Goal: Transaction & Acquisition: Purchase product/service

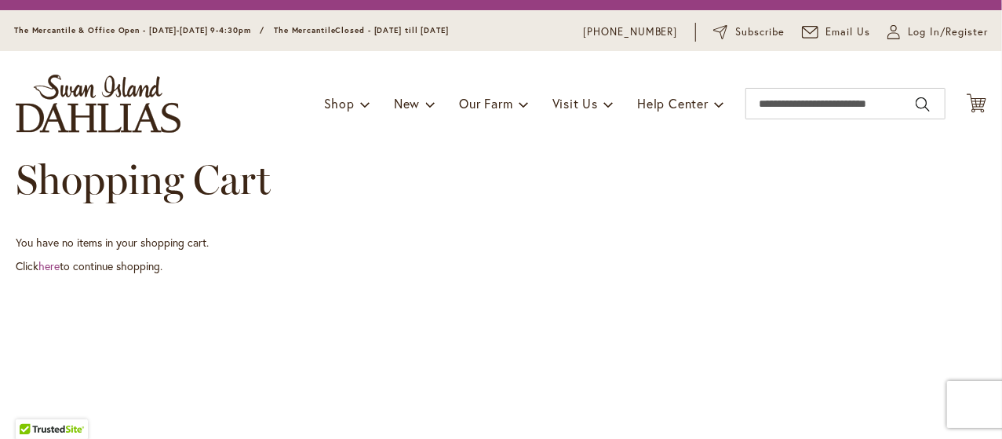
scroll to position [38, 0]
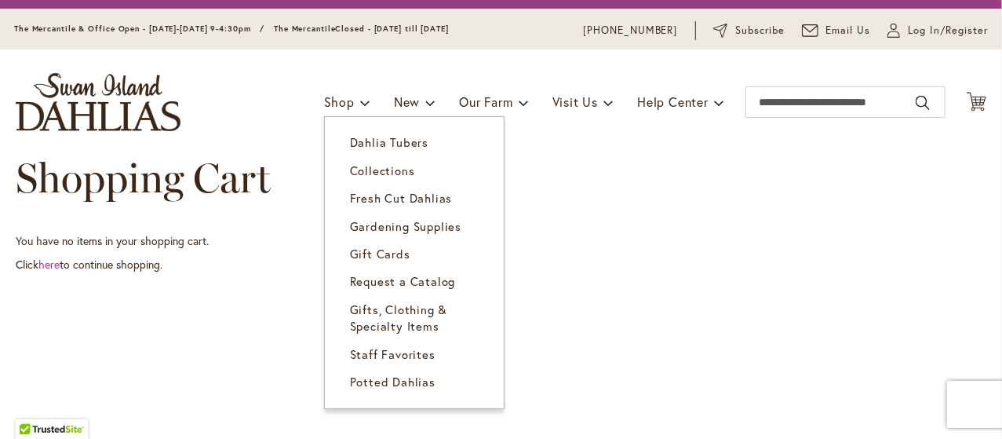
click at [360, 142] on span "Dahlia Tubers" at bounding box center [389, 142] width 78 height 16
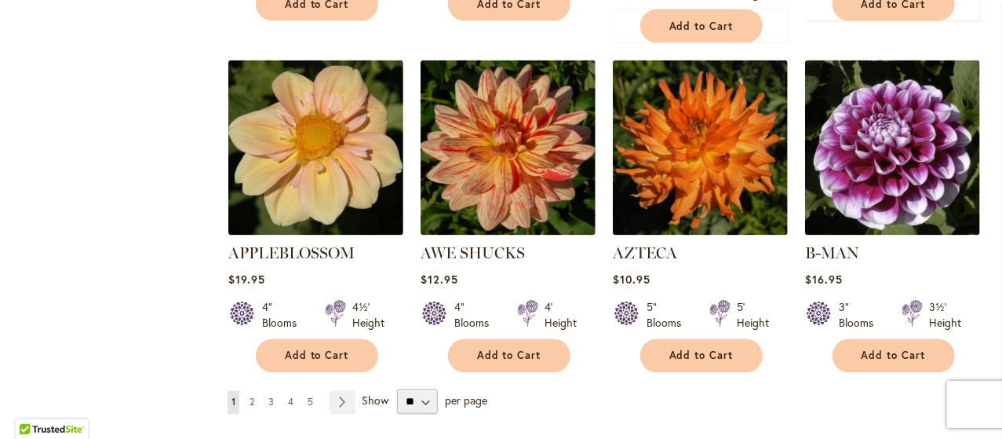
scroll to position [1344, 0]
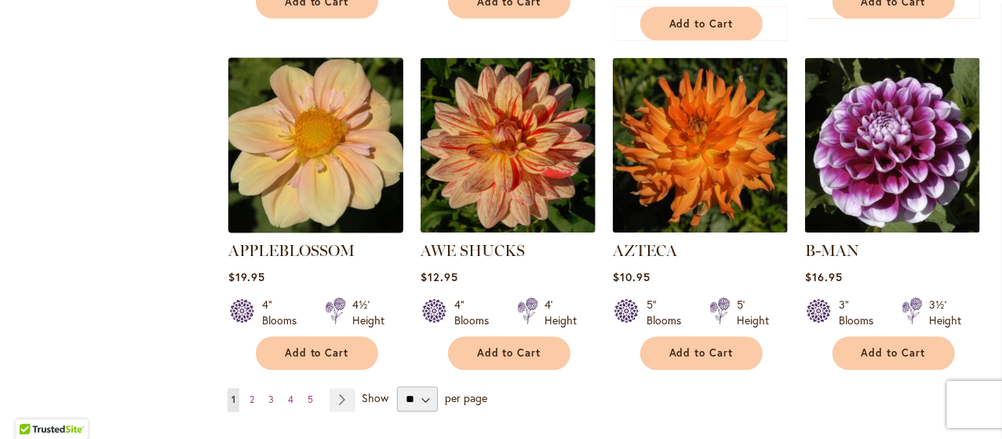
click at [301, 180] on img at bounding box center [316, 146] width 184 height 184
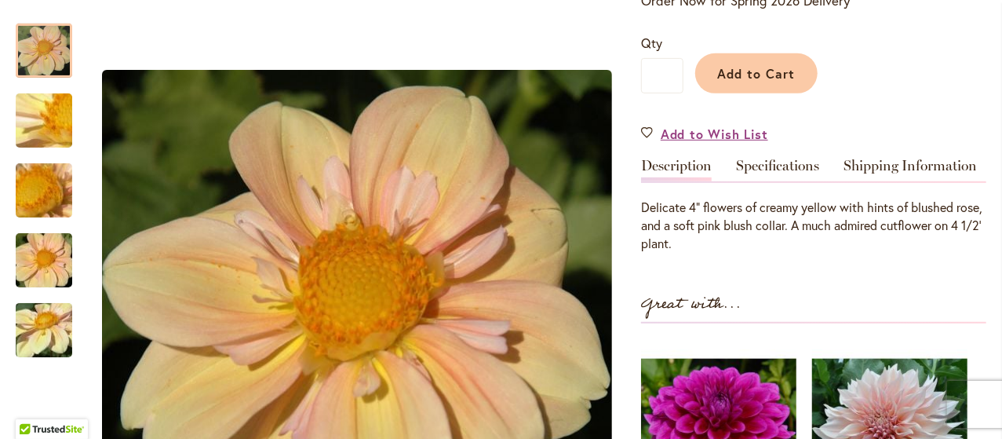
scroll to position [381, 0]
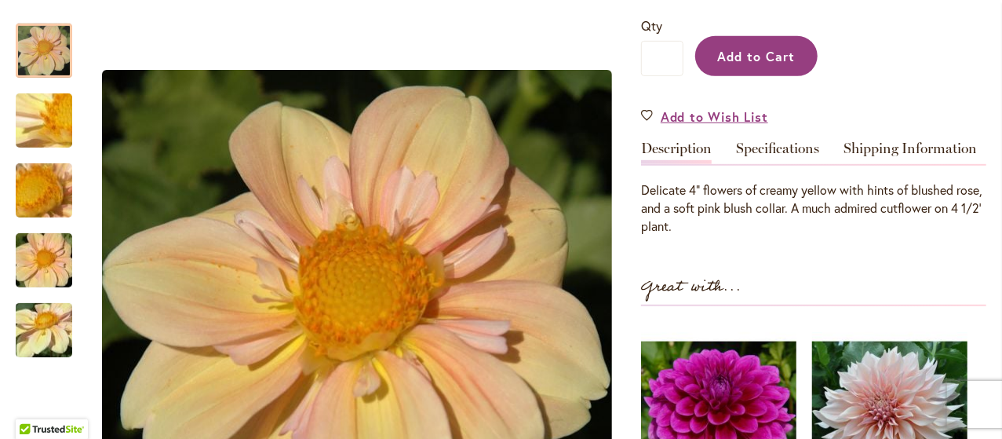
click at [744, 65] on button "Add to Cart" at bounding box center [756, 56] width 122 height 40
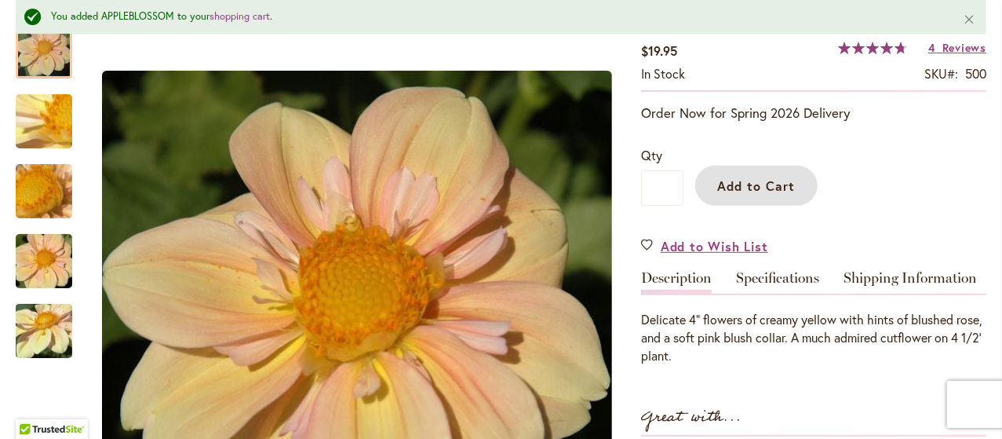
scroll to position [221, 0]
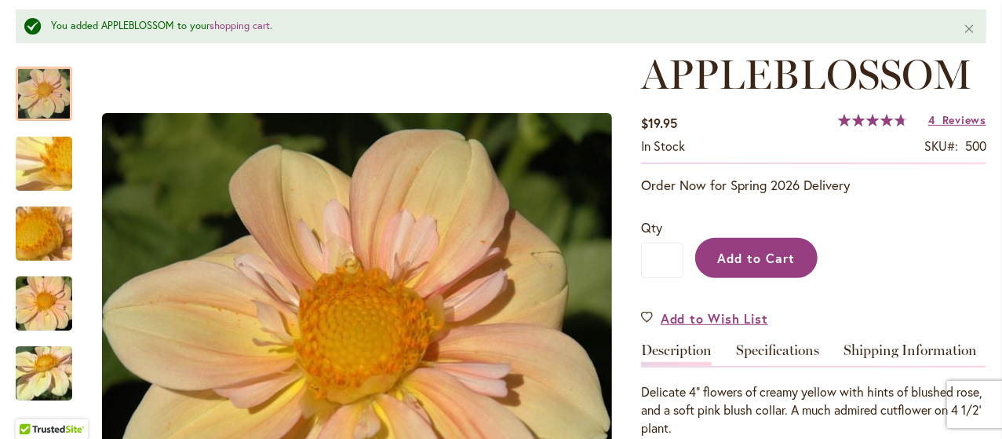
click at [727, 257] on span "Add to Cart" at bounding box center [757, 258] width 78 height 16
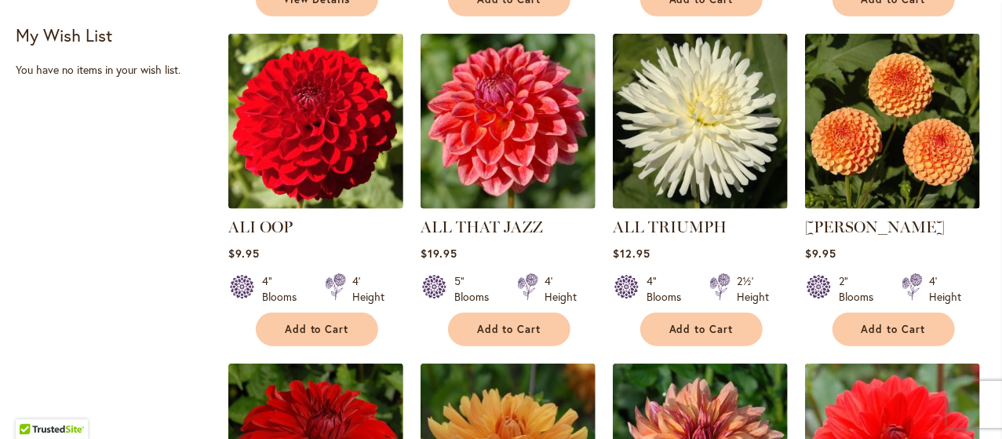
scroll to position [684, 0]
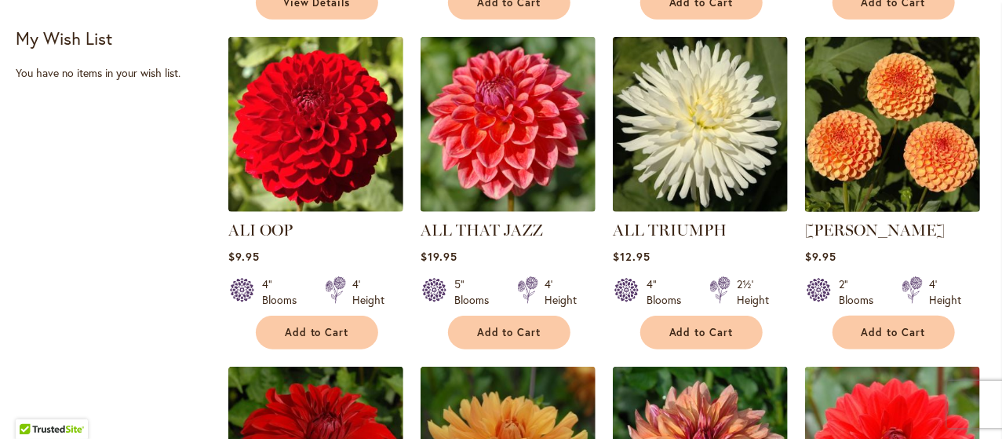
click at [893, 181] on img at bounding box center [893, 125] width 184 height 184
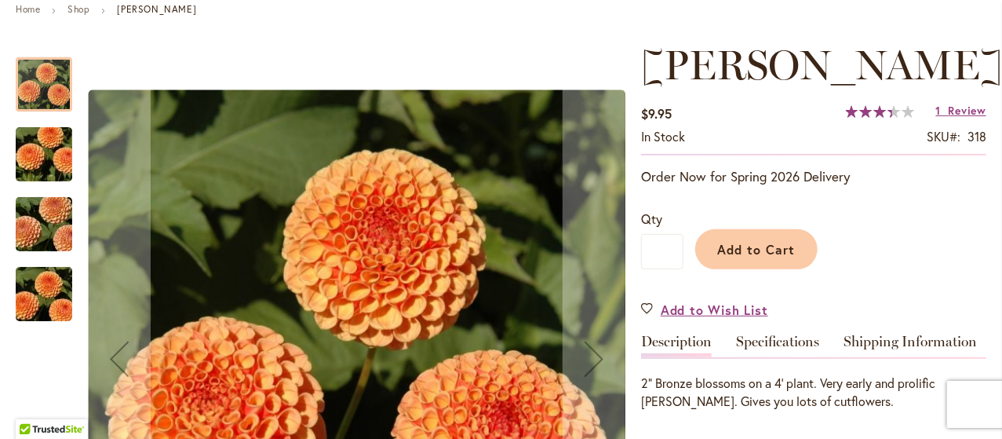
scroll to position [181, 0]
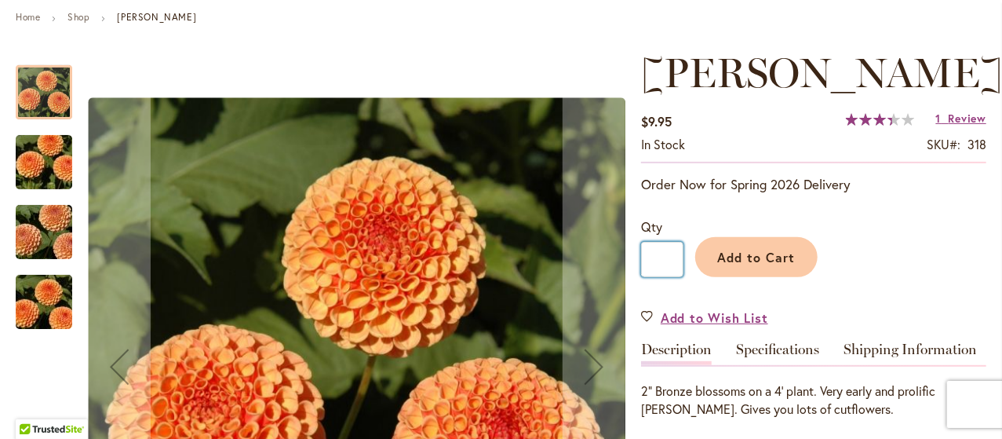
click at [666, 255] on input "*" at bounding box center [662, 259] width 42 height 35
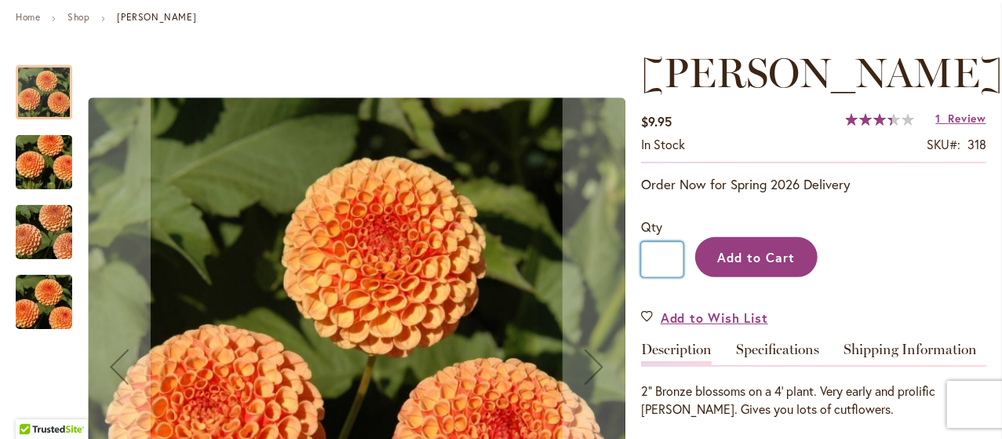
type input "*"
click at [768, 257] on span "Add to Cart" at bounding box center [757, 257] width 78 height 16
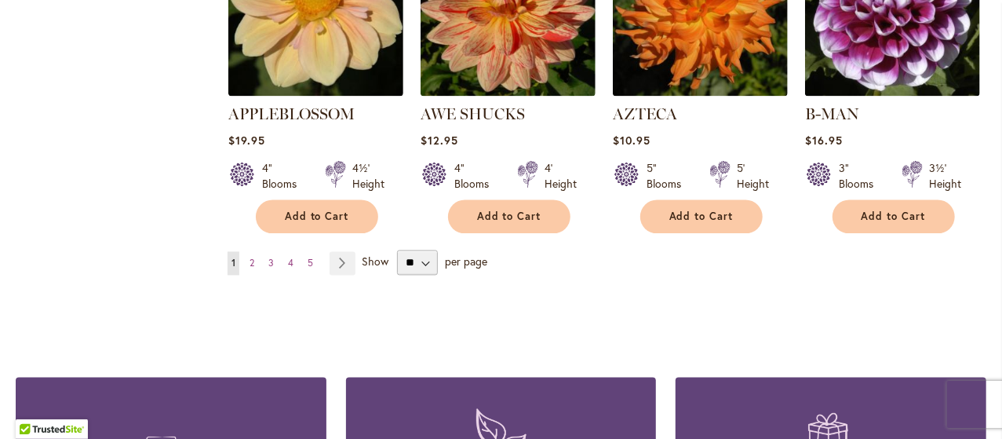
scroll to position [1487, 0]
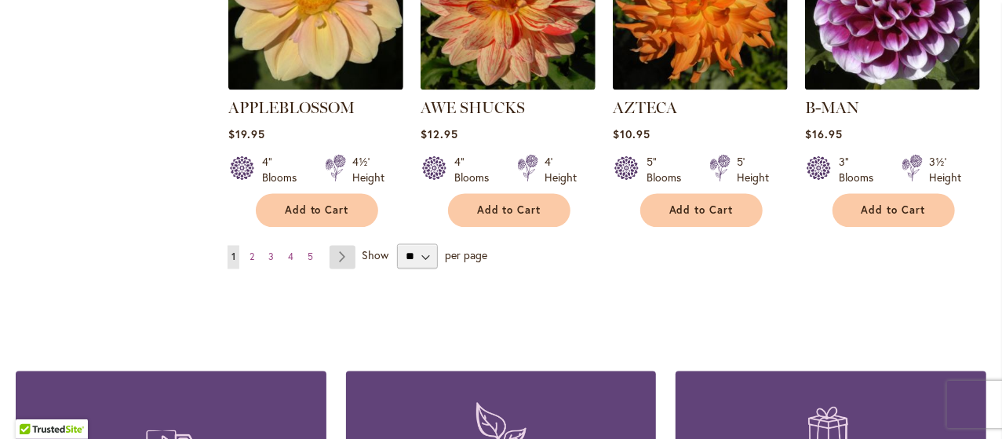
click at [345, 246] on link "Page Next" at bounding box center [343, 258] width 26 height 24
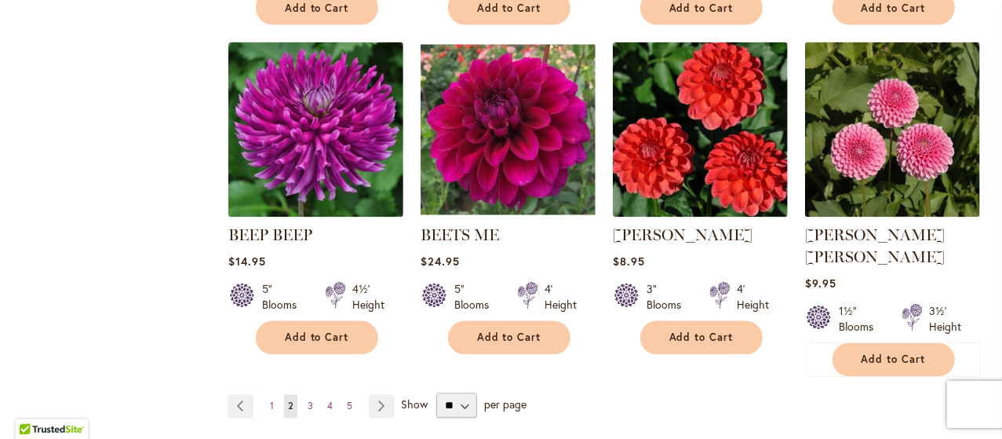
scroll to position [1344, 0]
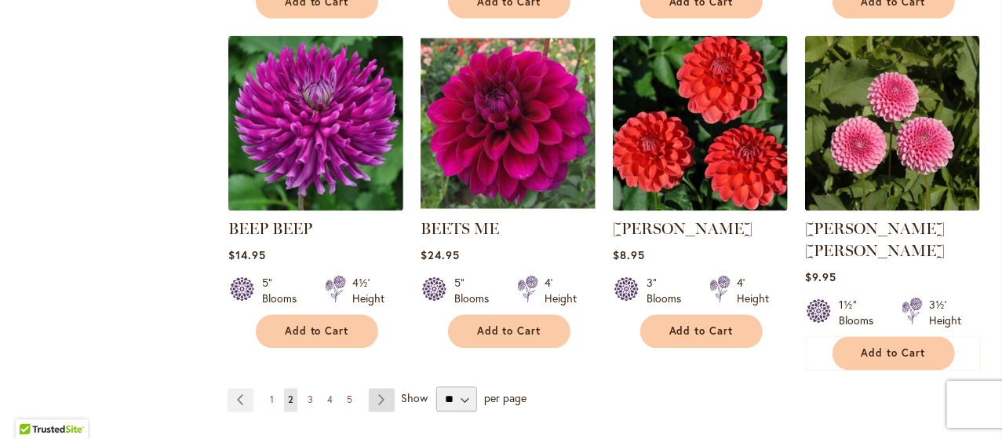
click at [378, 389] on link "Page Next" at bounding box center [382, 401] width 26 height 24
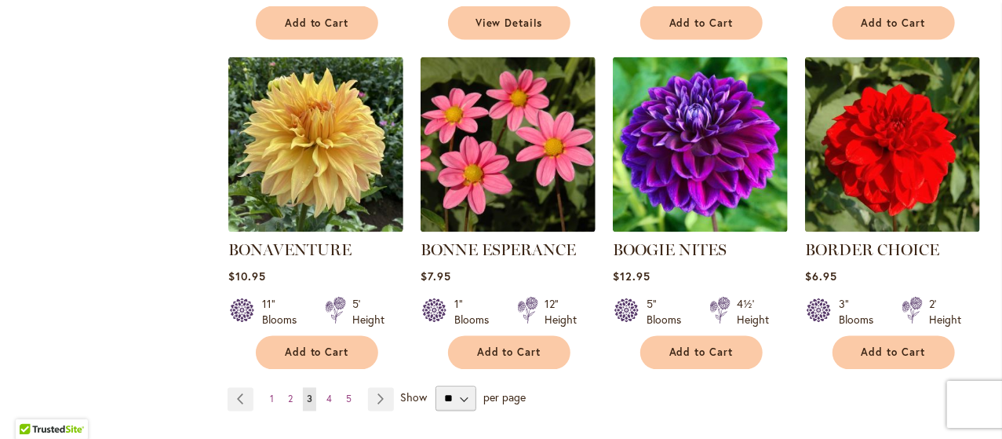
scroll to position [1326, 0]
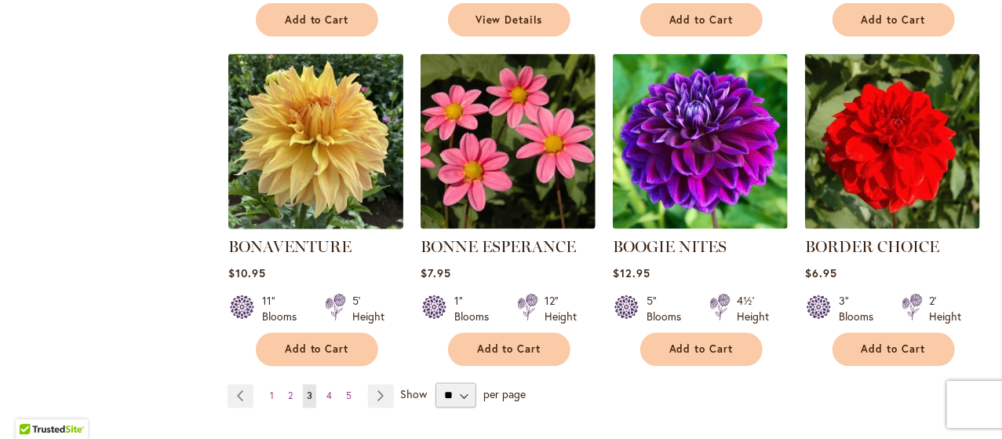
click at [281, 175] on img at bounding box center [316, 142] width 184 height 184
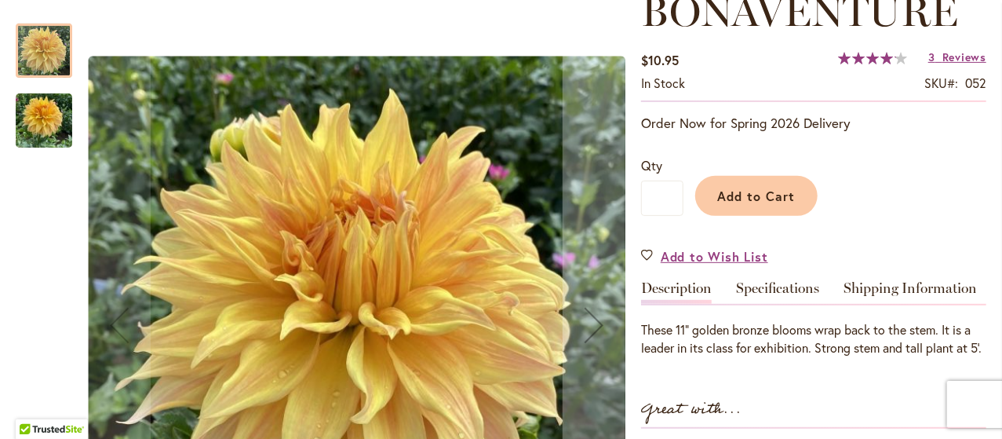
scroll to position [229, 0]
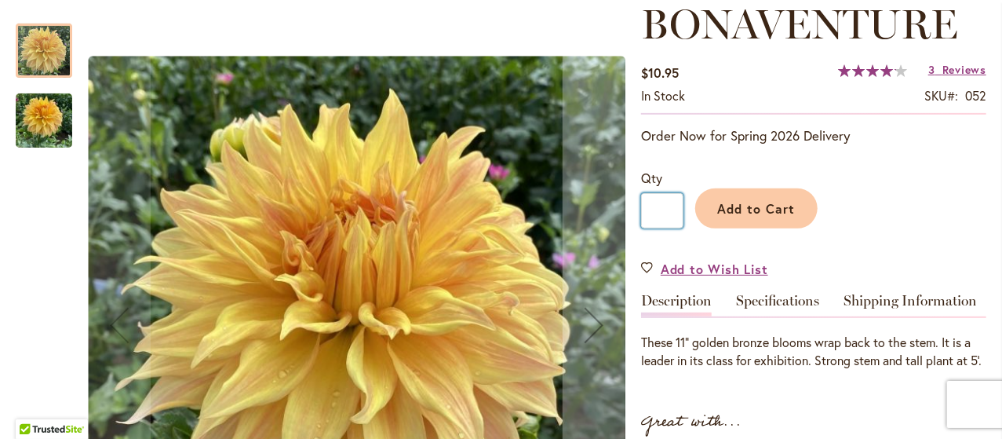
click at [667, 202] on input "*" at bounding box center [662, 210] width 42 height 35
type input "*"
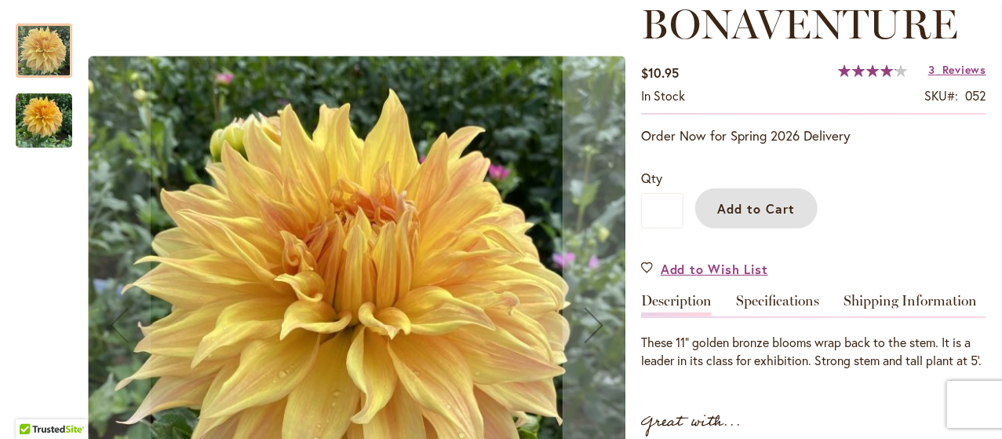
click at [728, 214] on span "Add to Cart" at bounding box center [757, 208] width 78 height 16
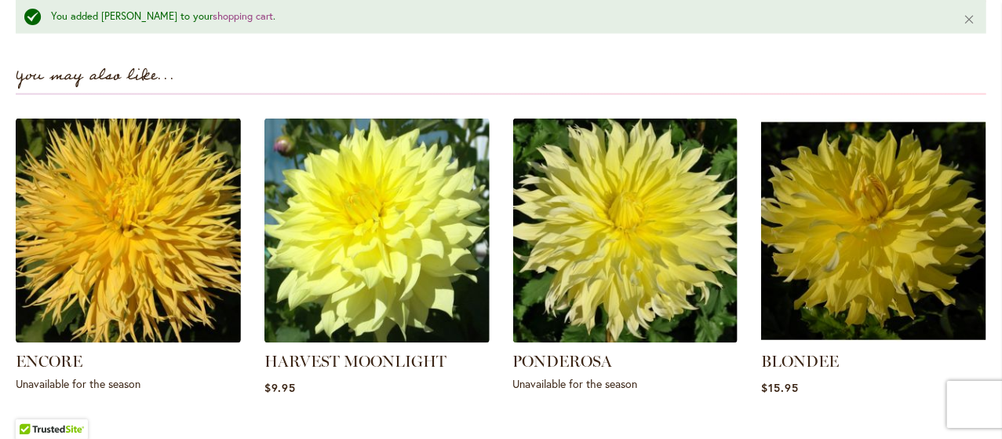
scroll to position [1088, 0]
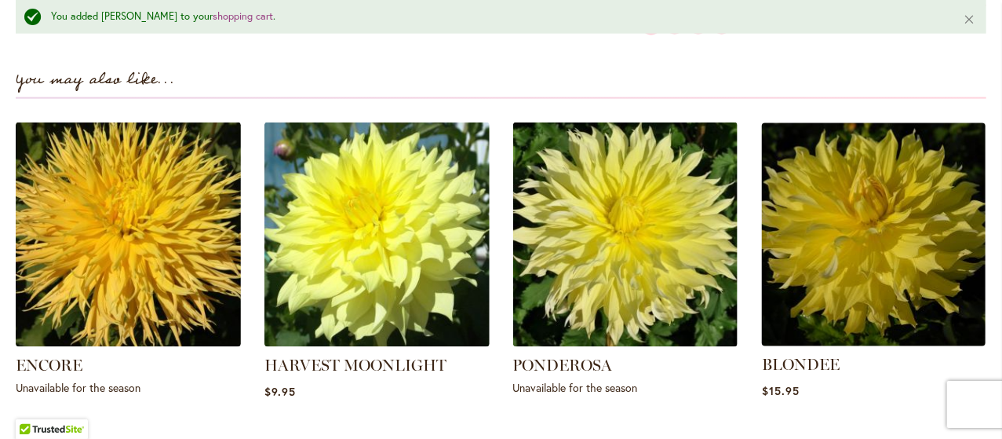
click at [892, 283] on img at bounding box center [874, 234] width 235 height 235
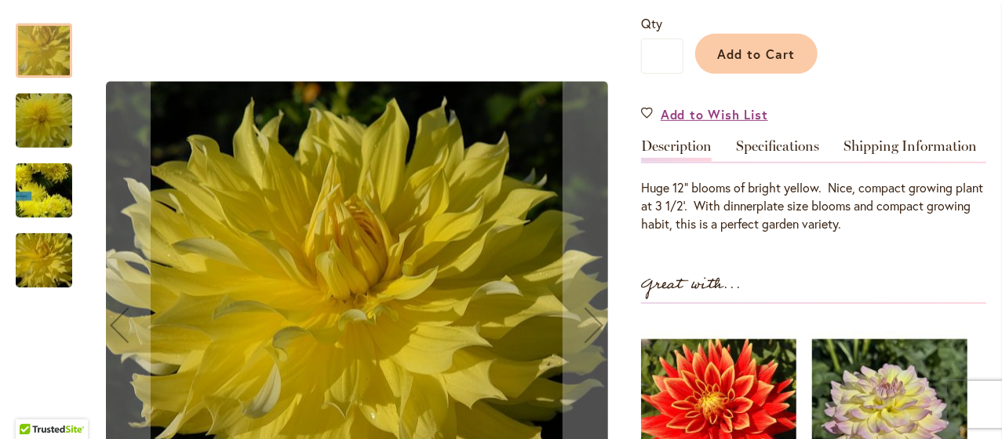
scroll to position [387, 0]
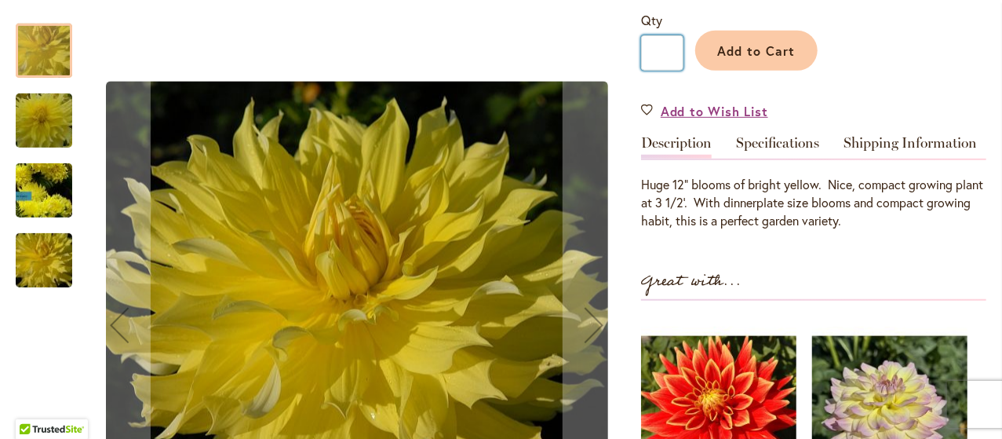
click at [667, 50] on input "*" at bounding box center [662, 52] width 42 height 35
type input "*"
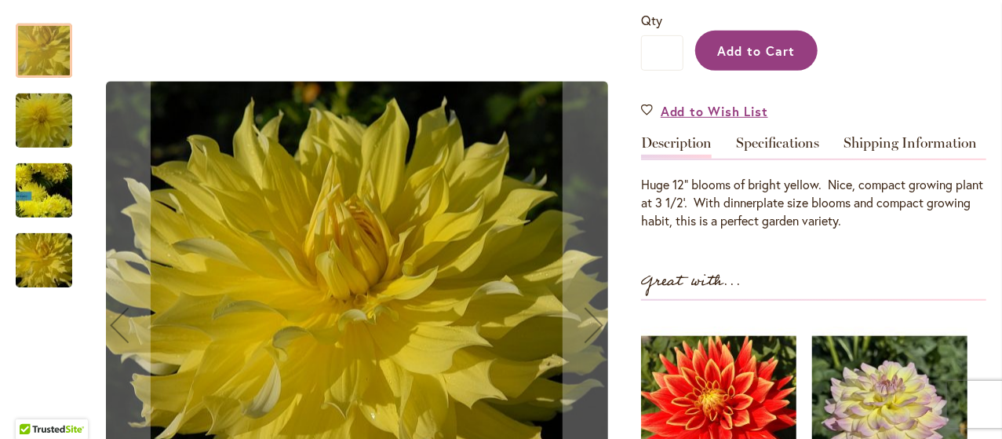
click at [795, 57] on button "Add to Cart" at bounding box center [756, 51] width 122 height 40
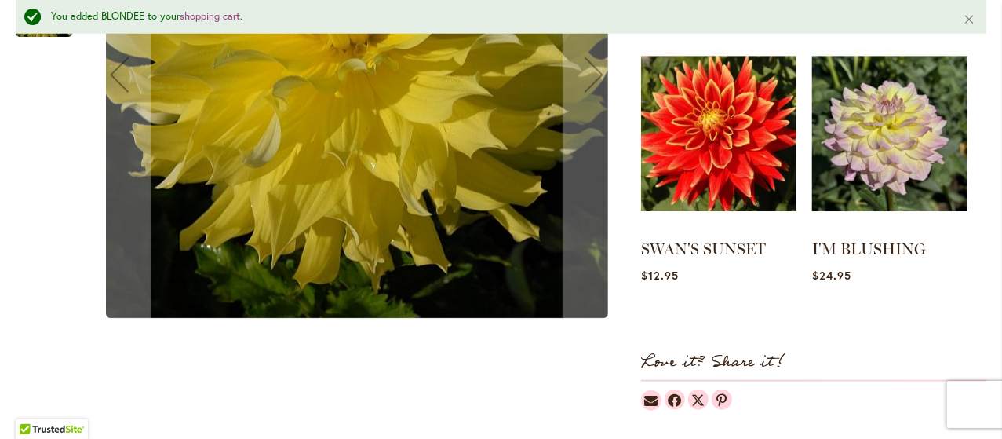
scroll to position [705, 0]
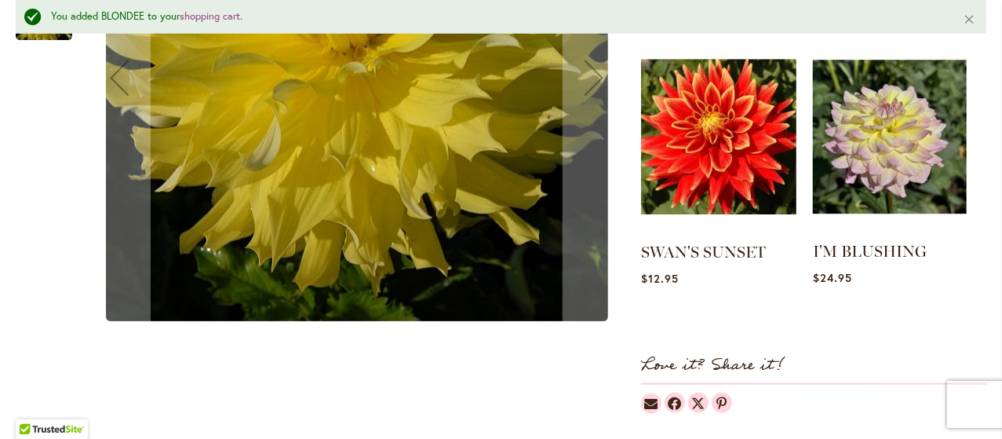
click at [896, 173] on img at bounding box center [890, 137] width 154 height 192
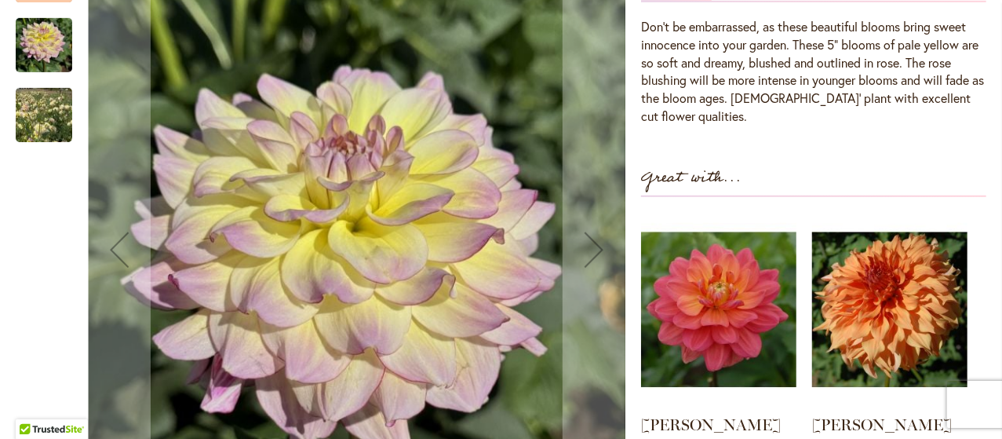
scroll to position [548, 0]
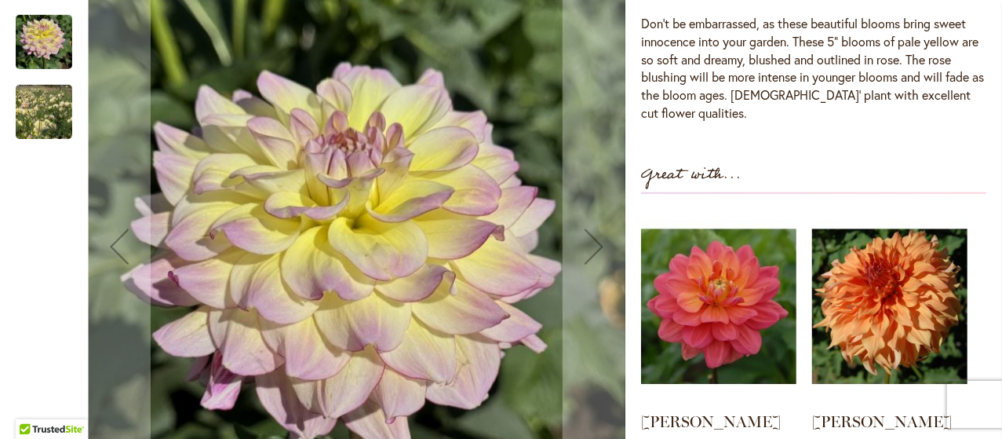
click at [41, 103] on img "I'M BLUSHING" at bounding box center [43, 112] width 113 height 99
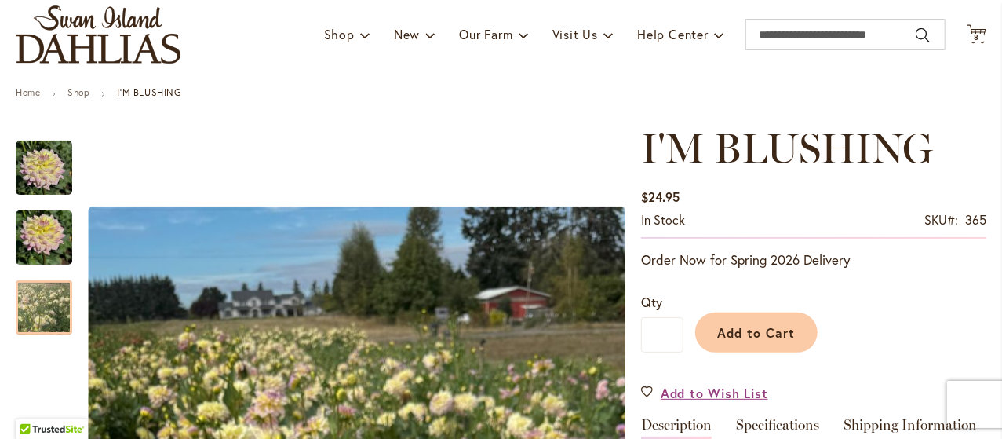
scroll to position [102, 0]
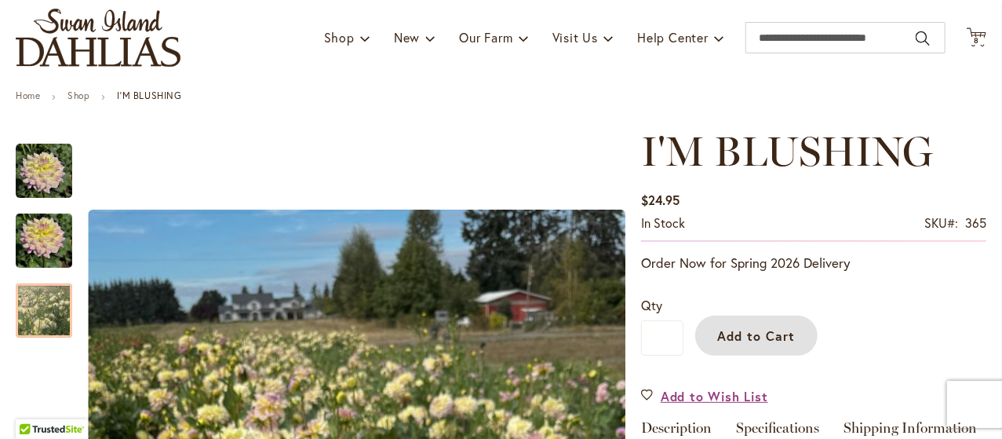
click at [763, 327] on span "Add to Cart" at bounding box center [757, 335] width 78 height 16
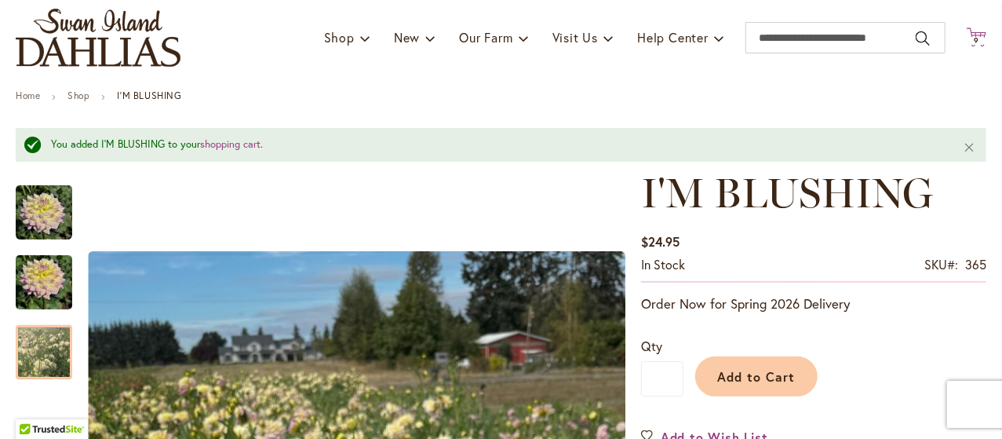
click at [967, 32] on icon "Cart .cls-1 { fill: #231f20; }" at bounding box center [977, 37] width 20 height 20
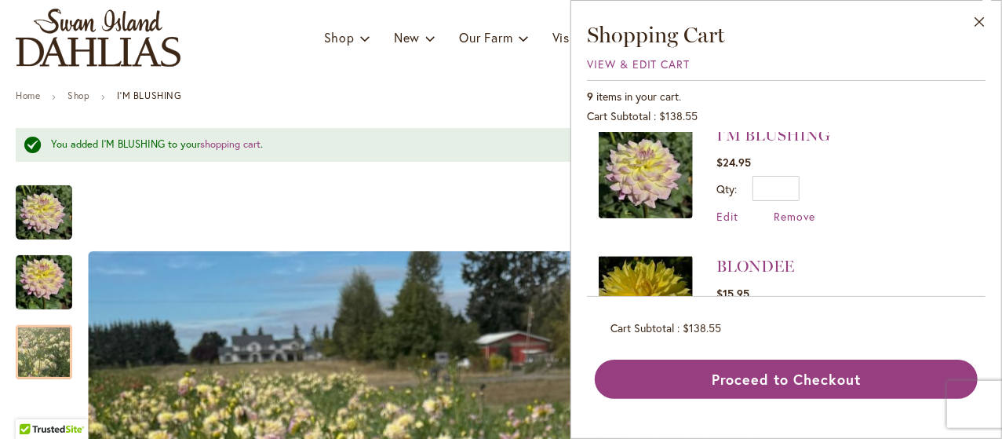
scroll to position [0, 0]
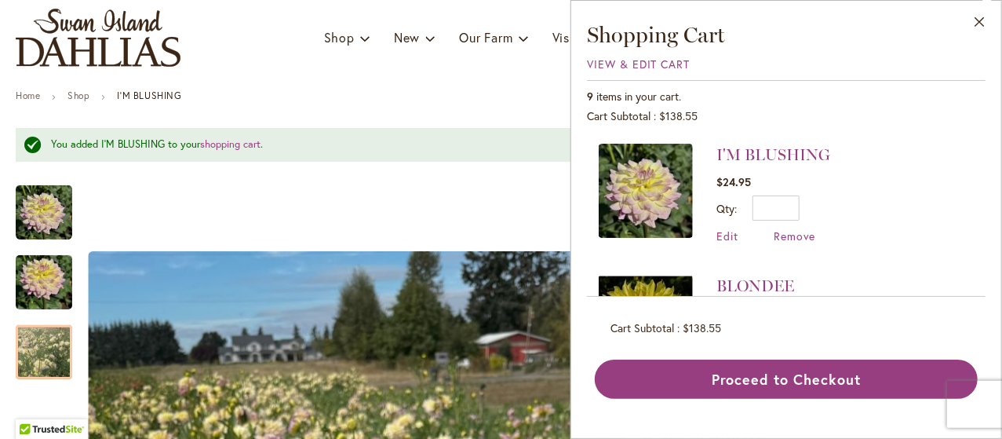
click at [521, 95] on ul "Home Shop I'M BLUSHING" at bounding box center [501, 97] width 971 height 14
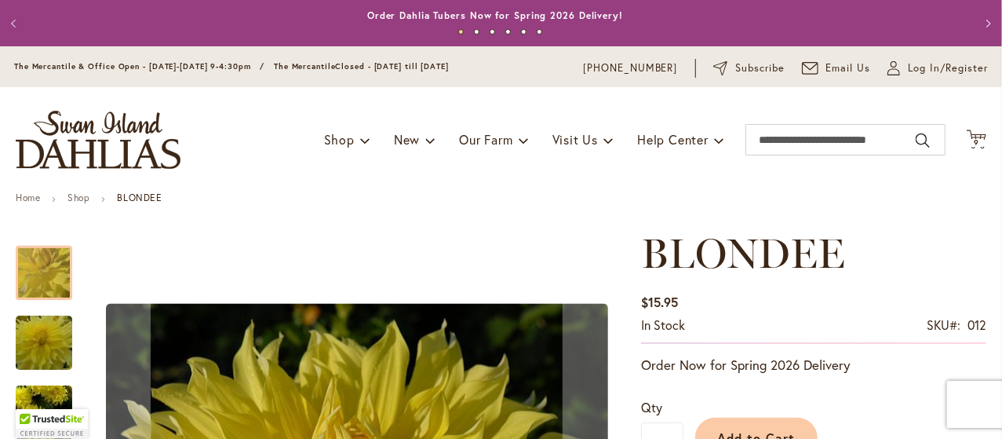
drag, startPoint x: 21, startPoint y: 16, endPoint x: 11, endPoint y: -13, distance: 31.5
click at [11, 0] on html "Skip to Accessibility Information The store will not work correctly in the case…" at bounding box center [501, 219] width 1002 height 439
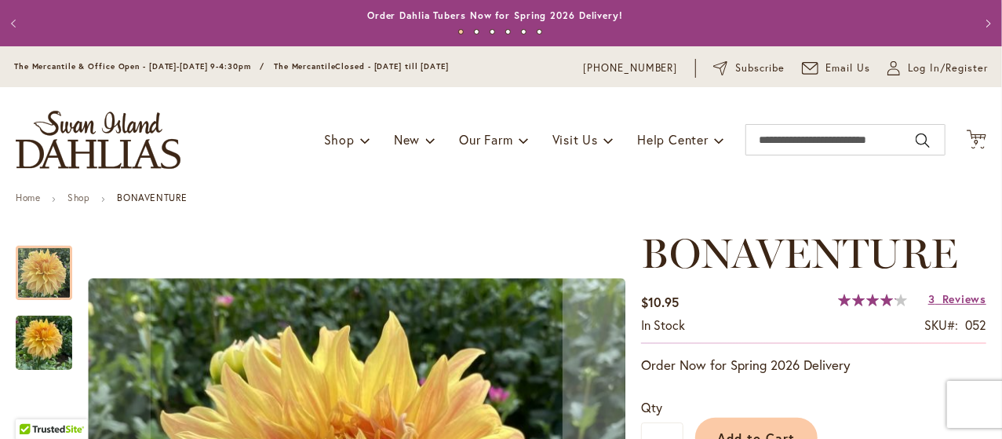
click at [20, 20] on button "Previous" at bounding box center [15, 23] width 31 height 31
click at [16, 19] on button "Previous" at bounding box center [15, 23] width 31 height 31
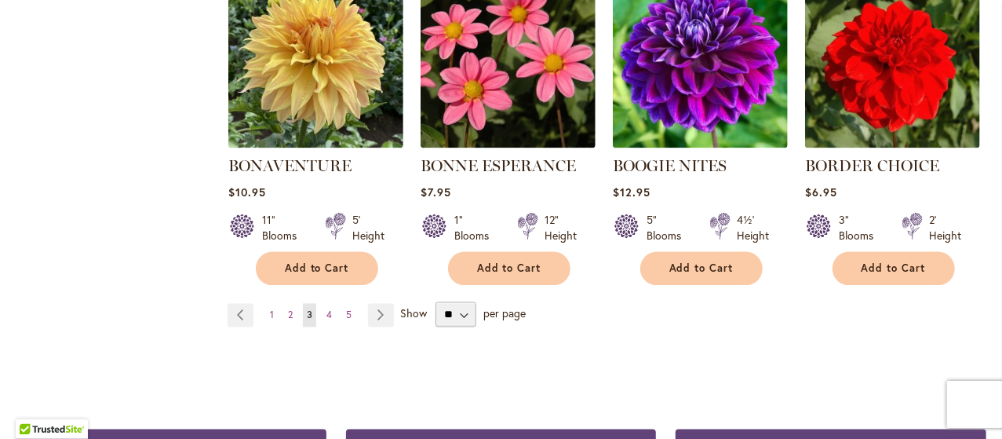
scroll to position [1427, 0]
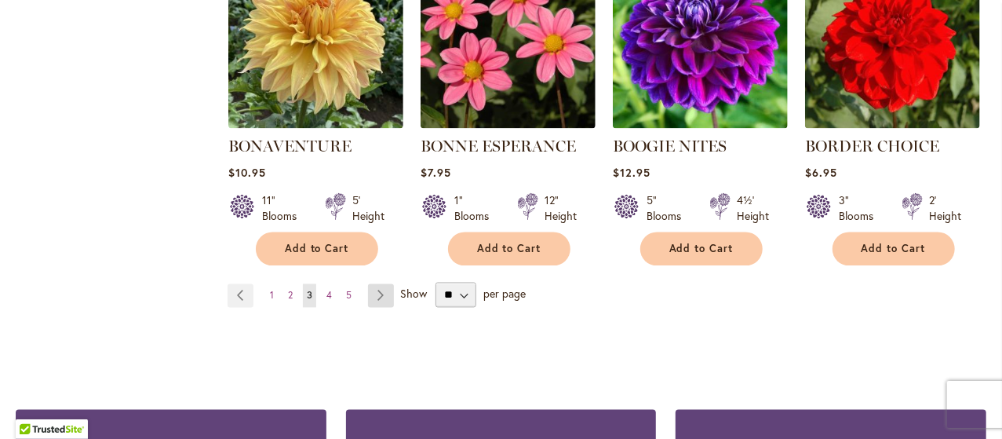
click at [384, 300] on link "Page Next" at bounding box center [381, 296] width 26 height 24
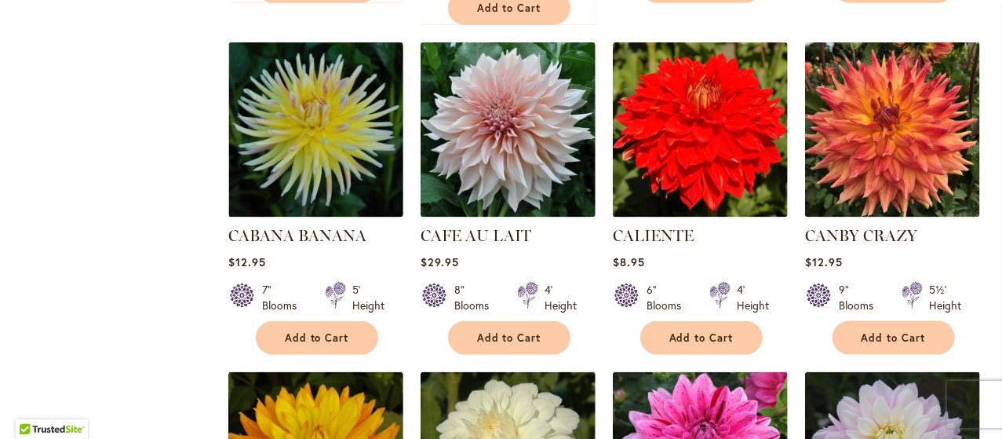
scroll to position [1024, 0]
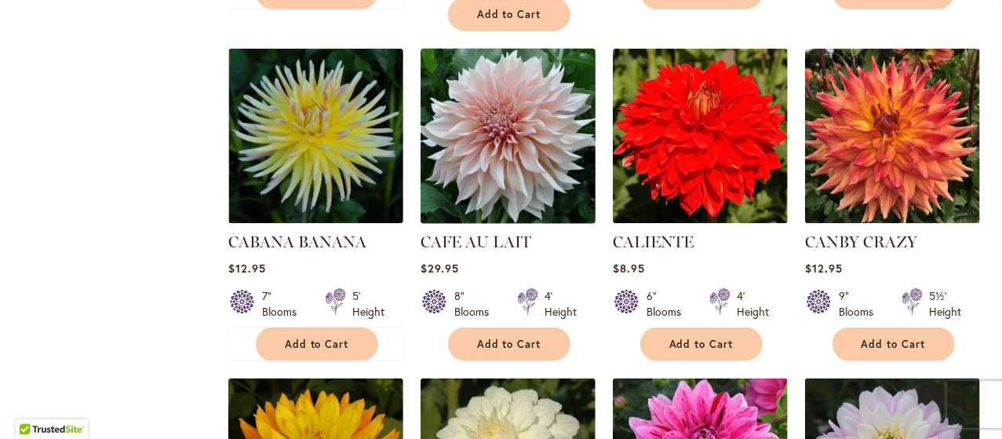
click at [503, 148] on img at bounding box center [509, 137] width 184 height 184
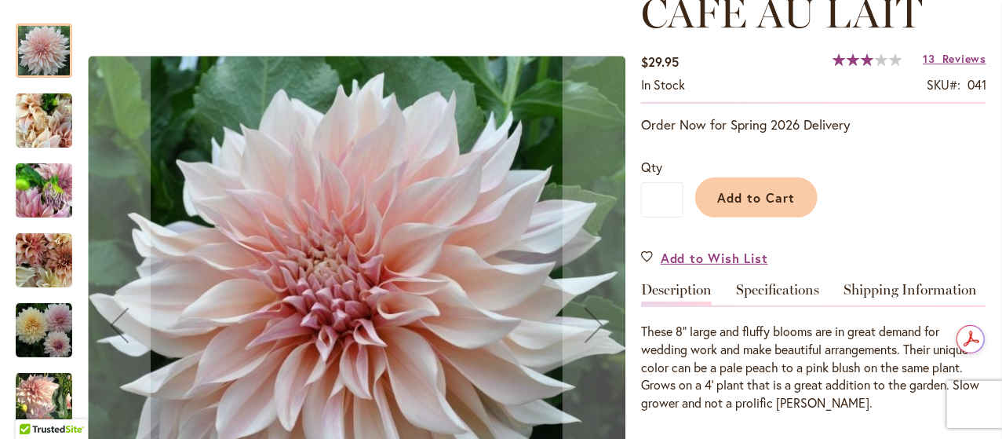
scroll to position [246, 0]
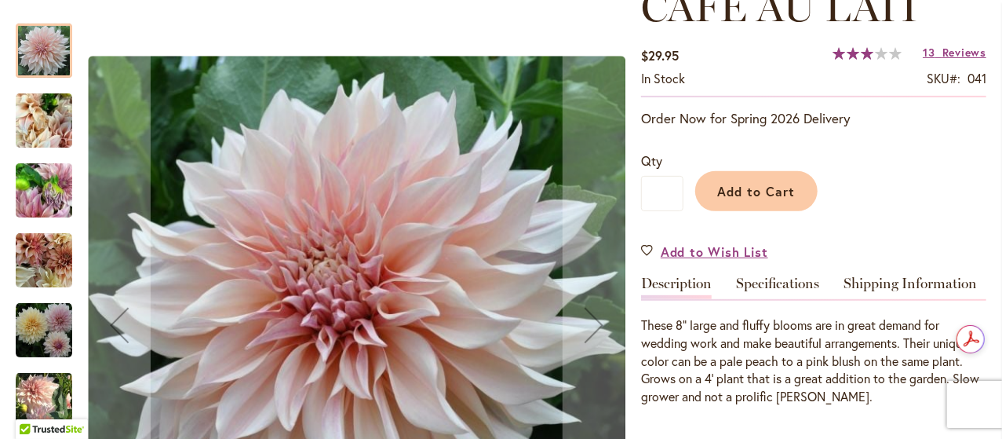
drag, startPoint x: 49, startPoint y: 128, endPoint x: 47, endPoint y: 136, distance: 8.0
click at [49, 128] on img "Café Au Lait" at bounding box center [44, 120] width 57 height 75
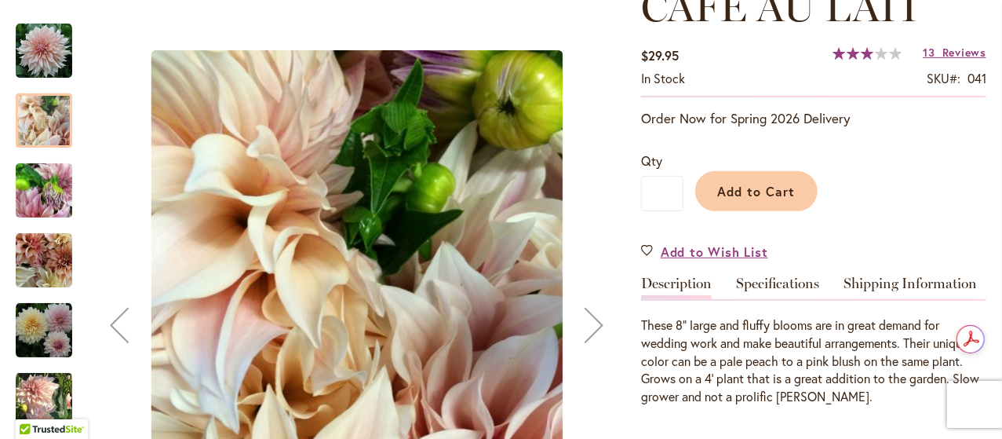
drag, startPoint x: 44, startPoint y: 206, endPoint x: 44, endPoint y: 197, distance: 9.4
click at [44, 197] on img "Café Au Lait" at bounding box center [44, 190] width 57 height 75
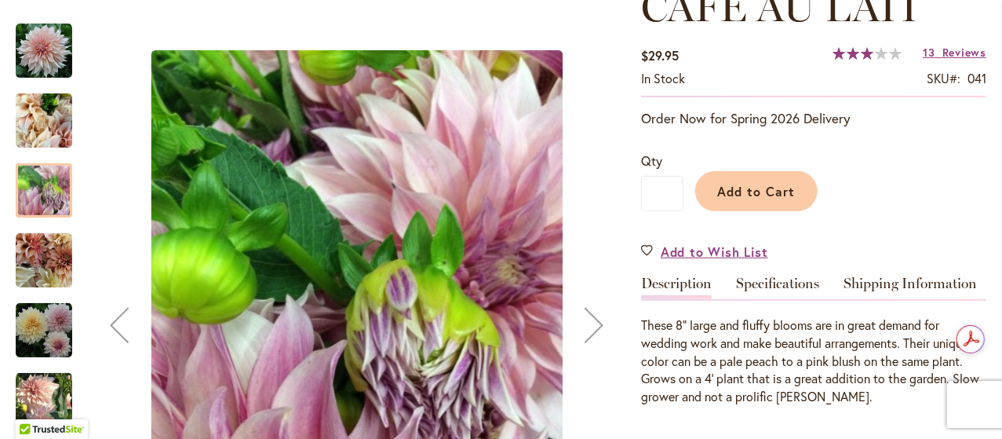
click at [51, 267] on img "Café Au Lait" at bounding box center [44, 260] width 57 height 57
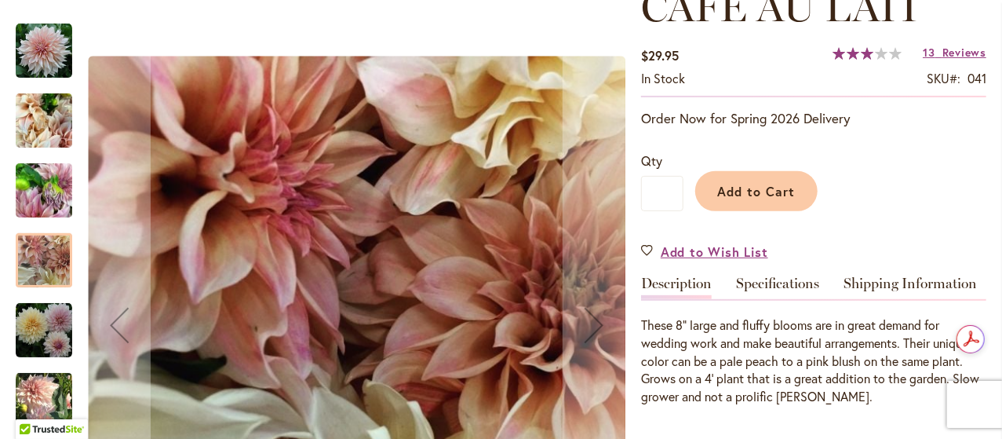
click at [50, 323] on img "Café Au Lait" at bounding box center [44, 330] width 57 height 57
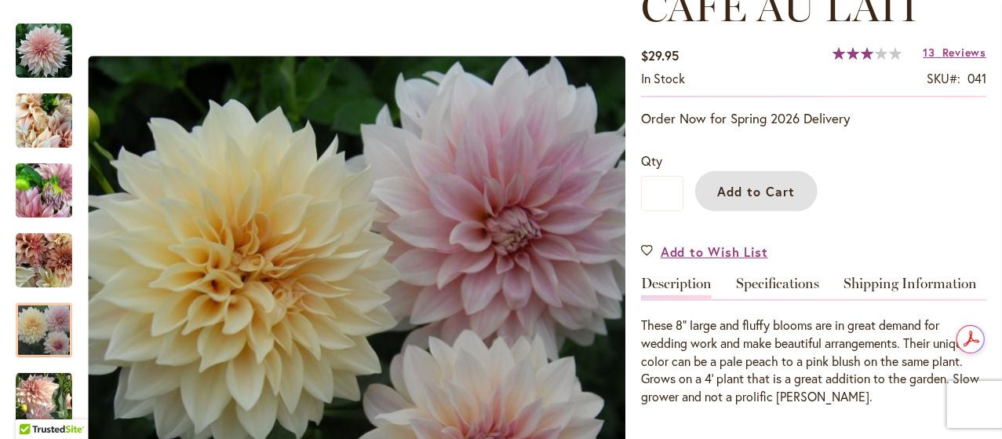
click at [768, 189] on span "Add to Cart" at bounding box center [757, 191] width 78 height 16
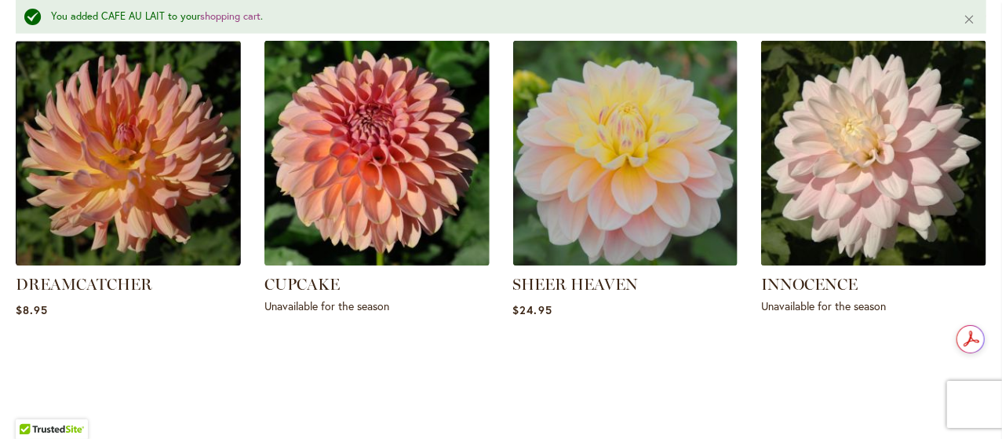
scroll to position [1194, 0]
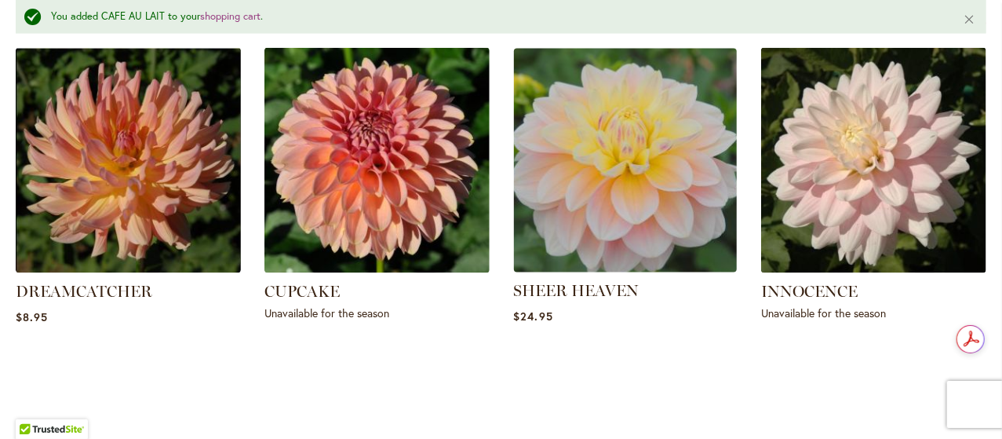
click at [637, 231] on img at bounding box center [625, 160] width 235 height 235
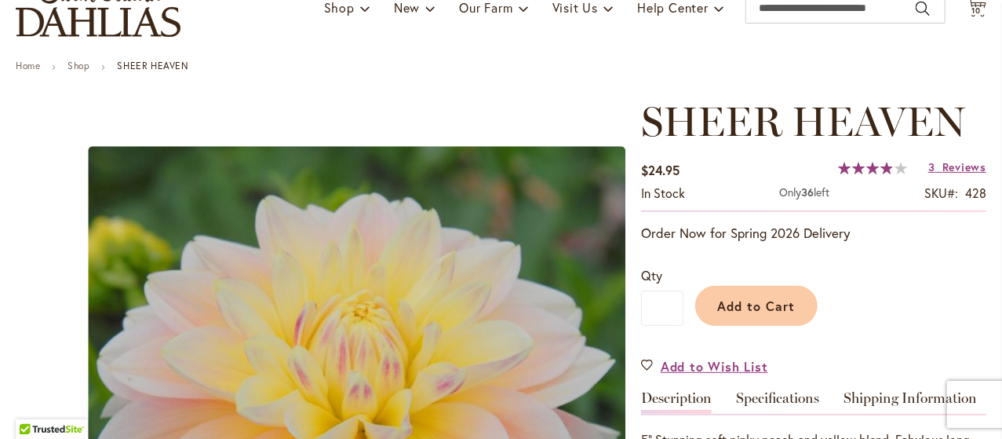
scroll to position [123, 0]
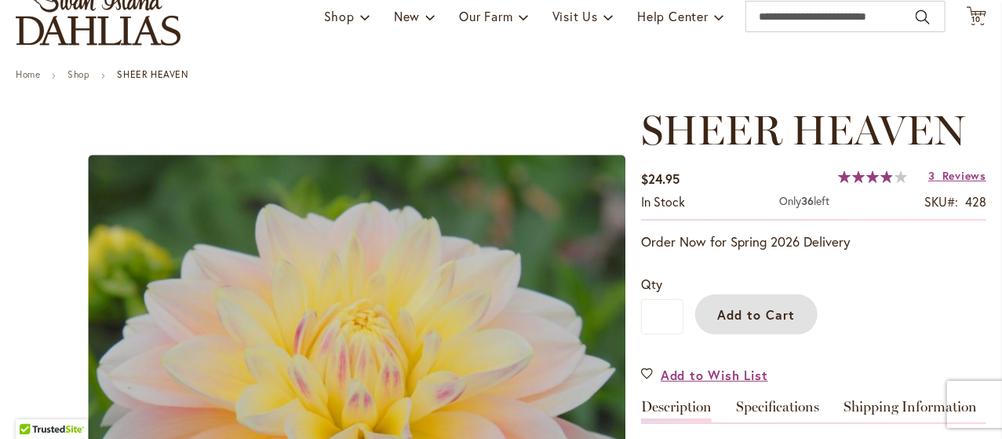
click at [726, 316] on span "Add to Cart" at bounding box center [757, 314] width 78 height 16
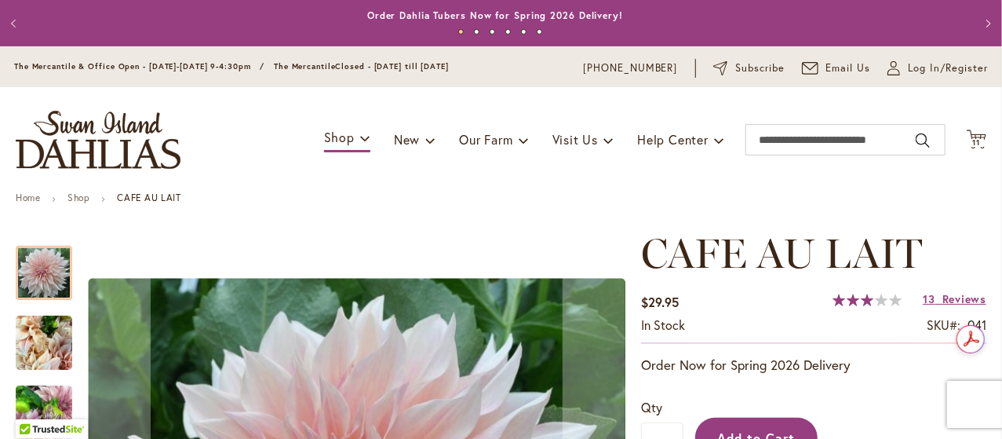
click at [755, 421] on button "Add to Cart" at bounding box center [756, 438] width 122 height 40
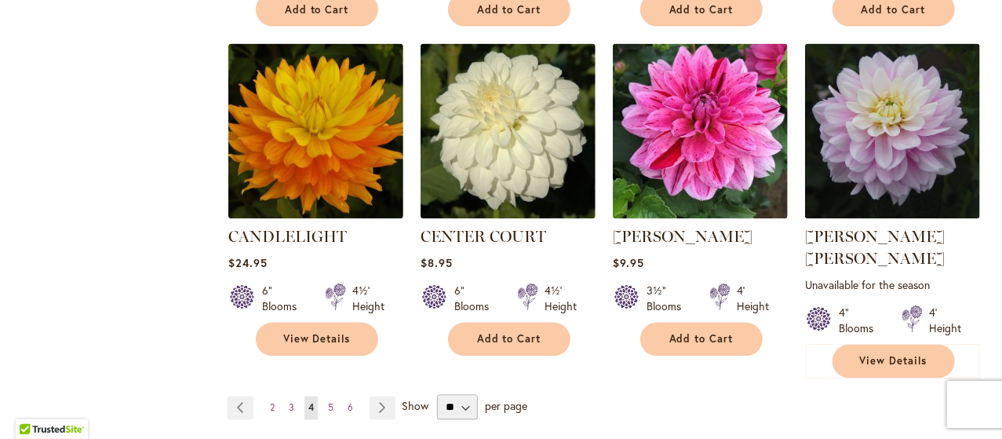
scroll to position [1362, 0]
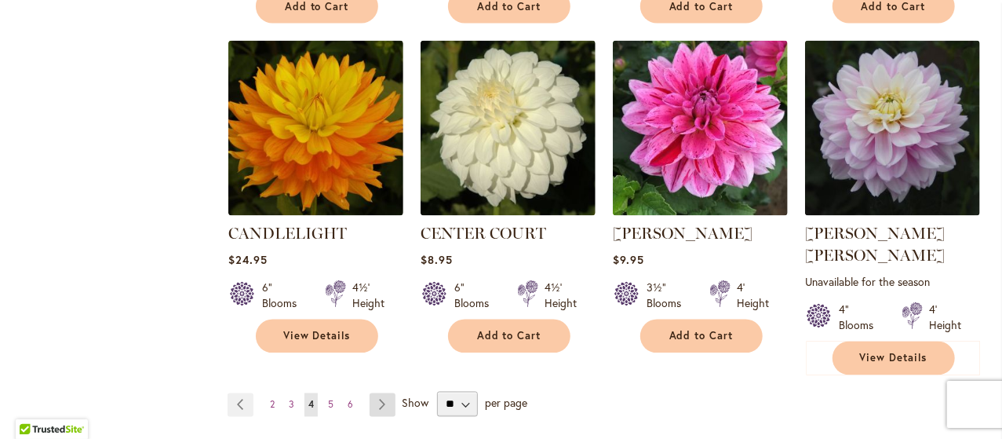
click at [378, 393] on link "Page Next" at bounding box center [383, 405] width 26 height 24
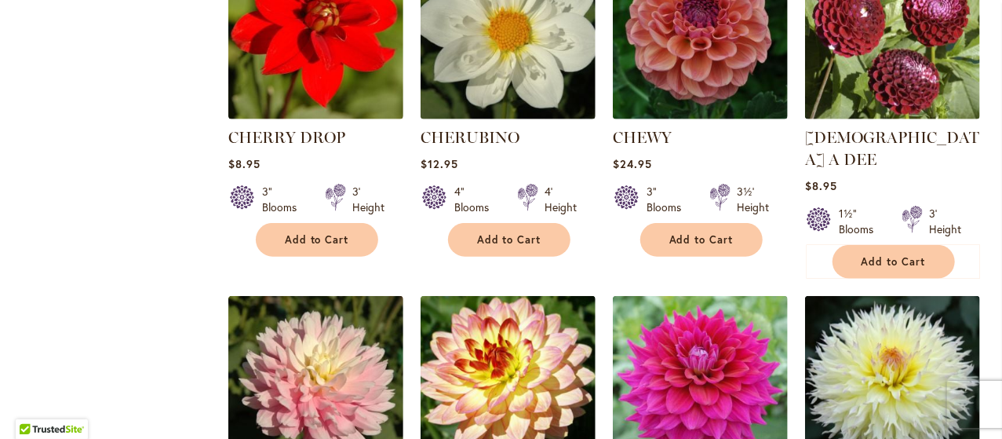
scroll to position [774, 0]
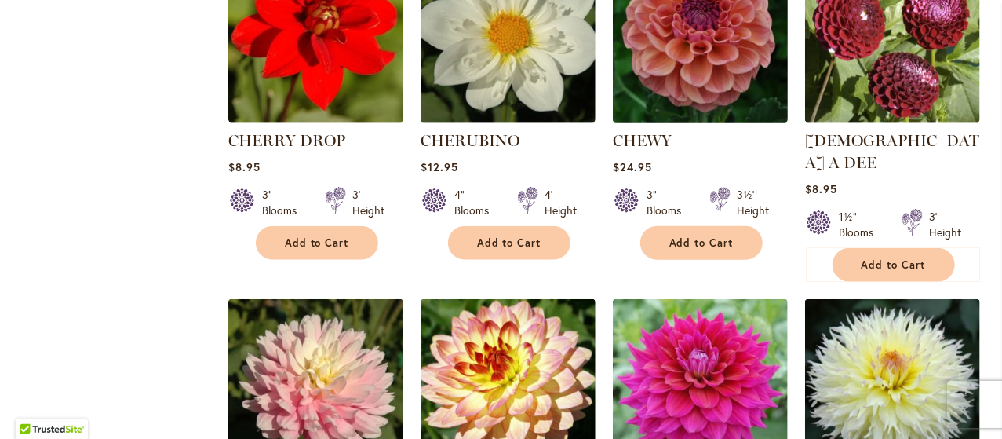
click at [734, 88] on img at bounding box center [701, 35] width 184 height 184
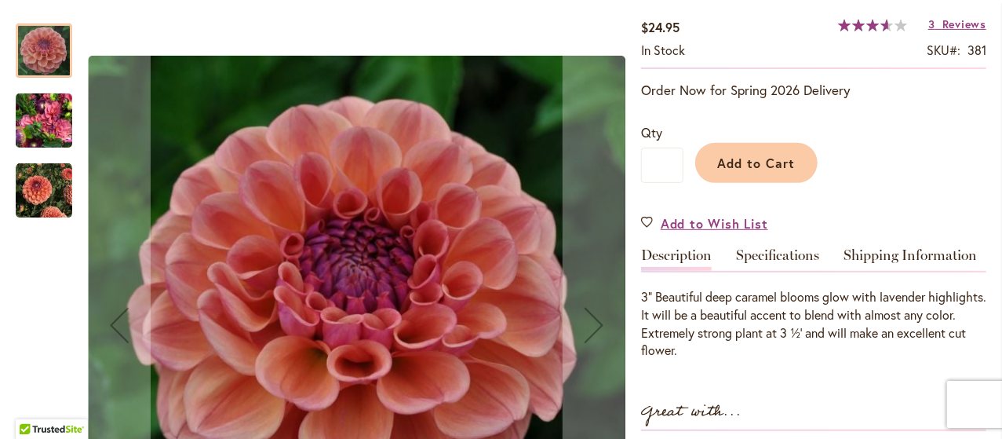
scroll to position [270, 0]
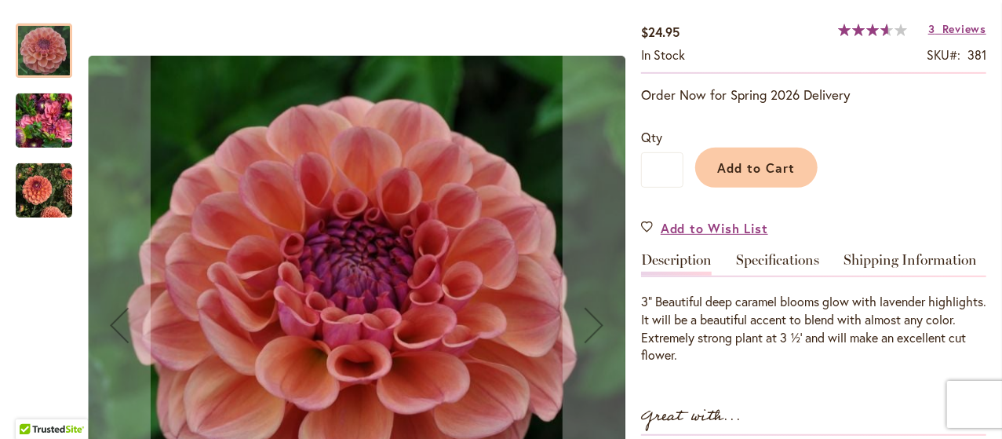
click at [41, 182] on img "CHEWY" at bounding box center [44, 190] width 57 height 57
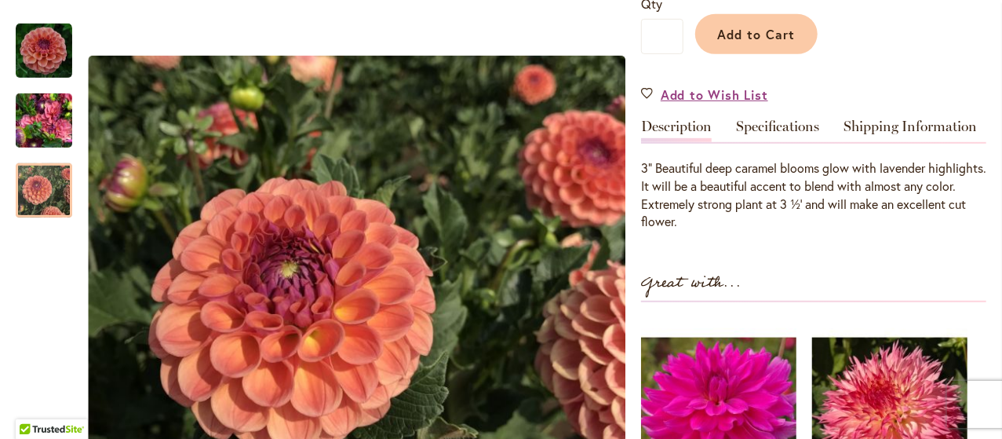
scroll to position [399, 0]
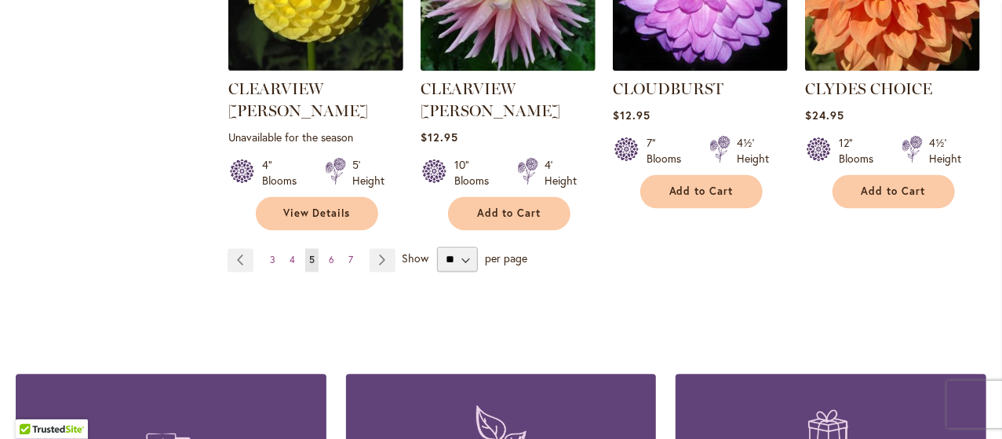
scroll to position [1535, 0]
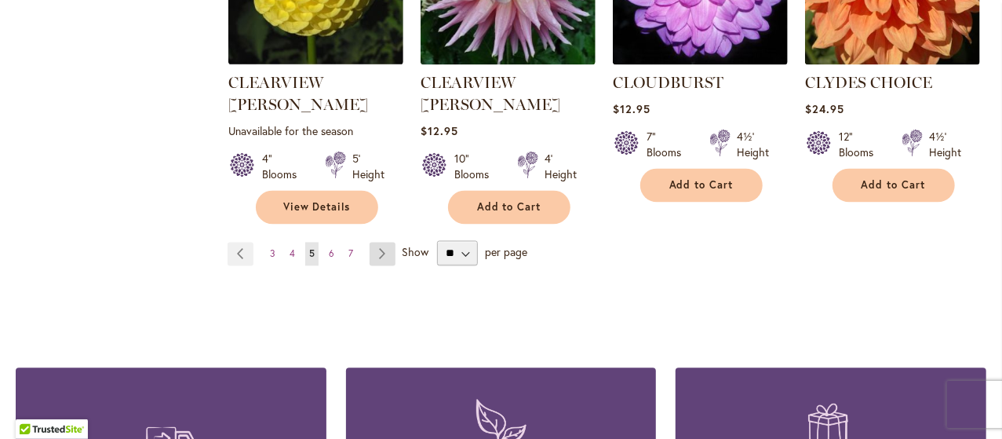
click at [378, 242] on link "Page Next" at bounding box center [383, 254] width 26 height 24
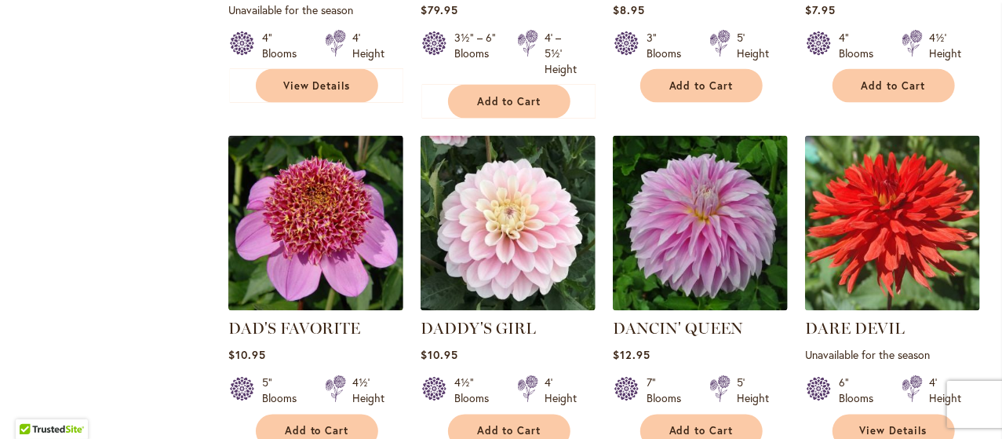
scroll to position [1350, 0]
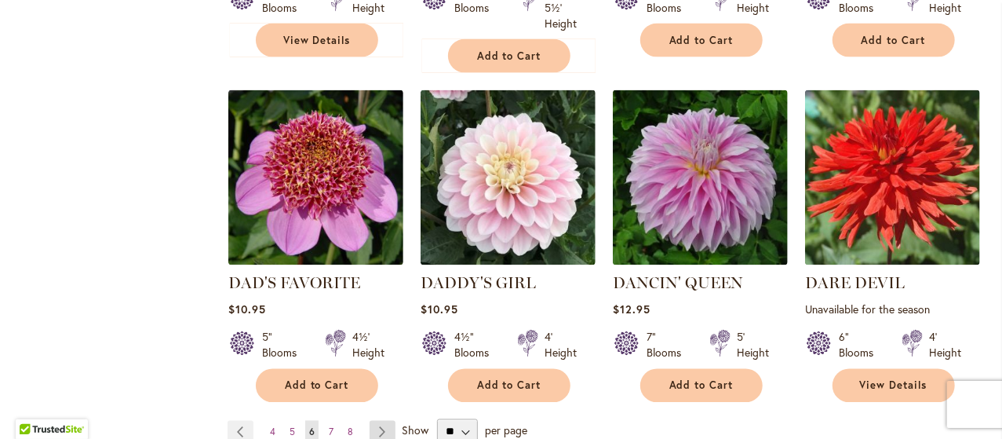
click at [381, 421] on link "Page Next" at bounding box center [383, 433] width 26 height 24
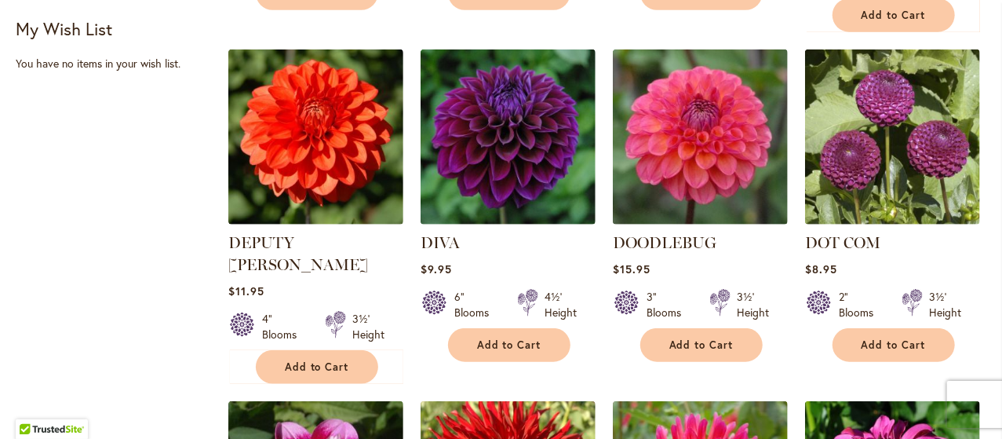
scroll to position [701, 0]
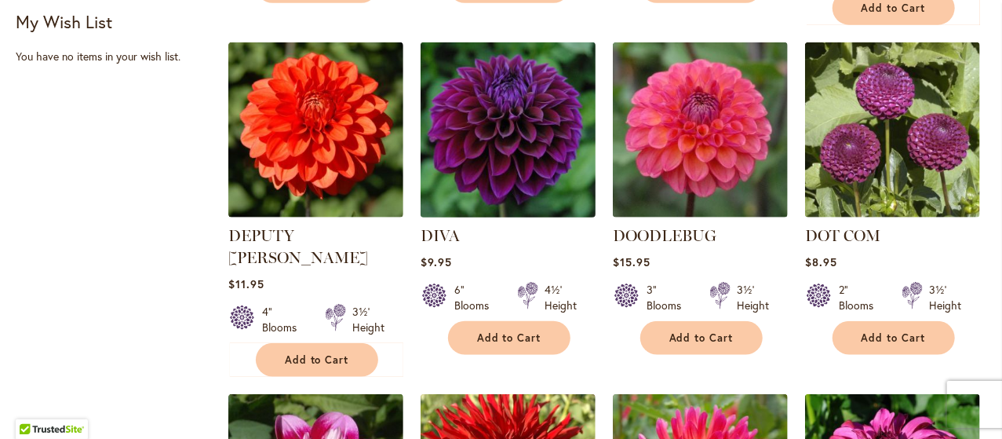
click at [507, 145] on img at bounding box center [509, 130] width 184 height 184
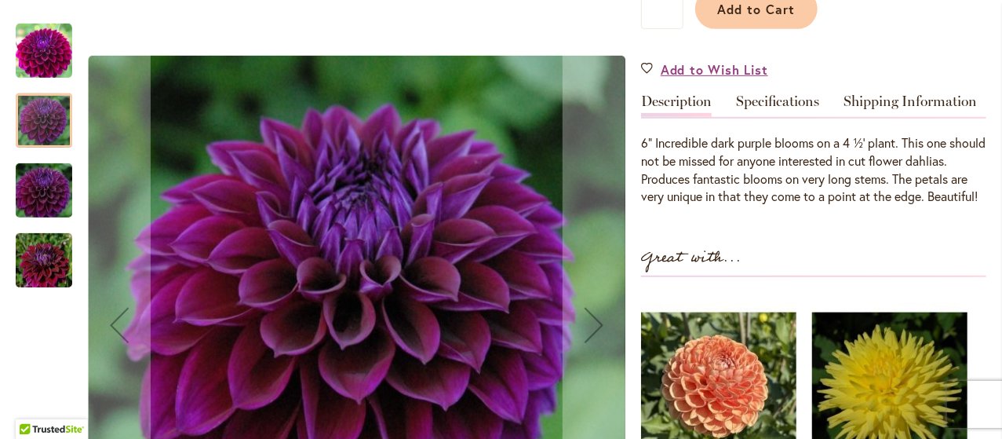
scroll to position [435, 0]
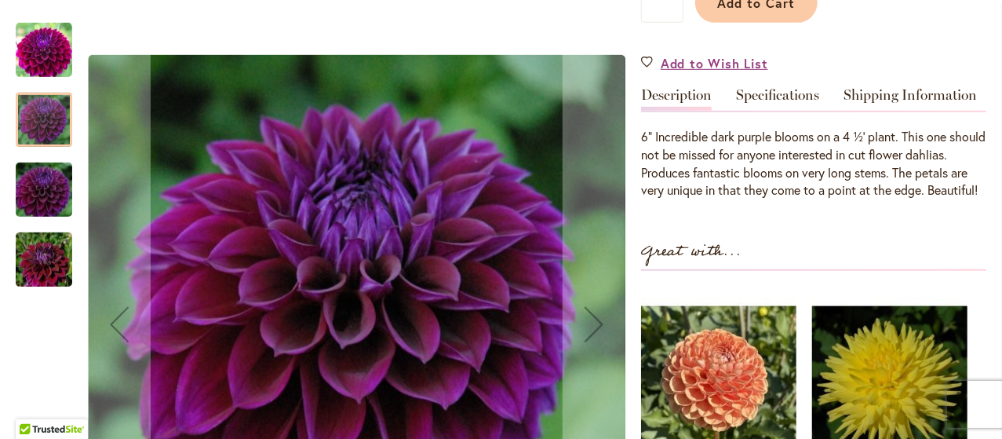
click at [50, 189] on img "Diva" at bounding box center [43, 188] width 113 height 75
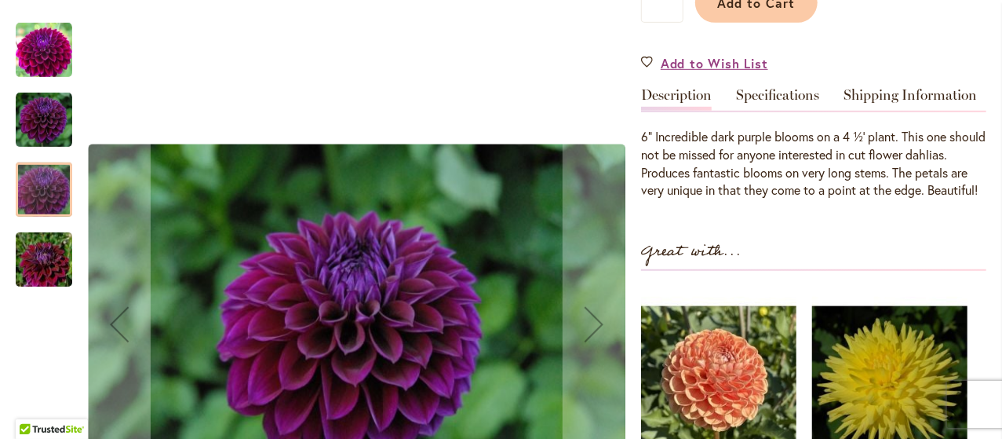
click at [46, 251] on img "Diva" at bounding box center [43, 258] width 113 height 75
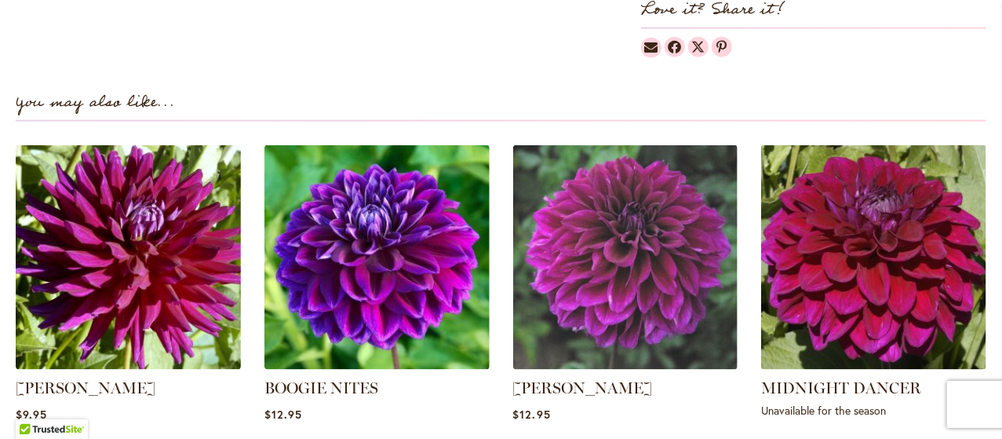
scroll to position [1044, 0]
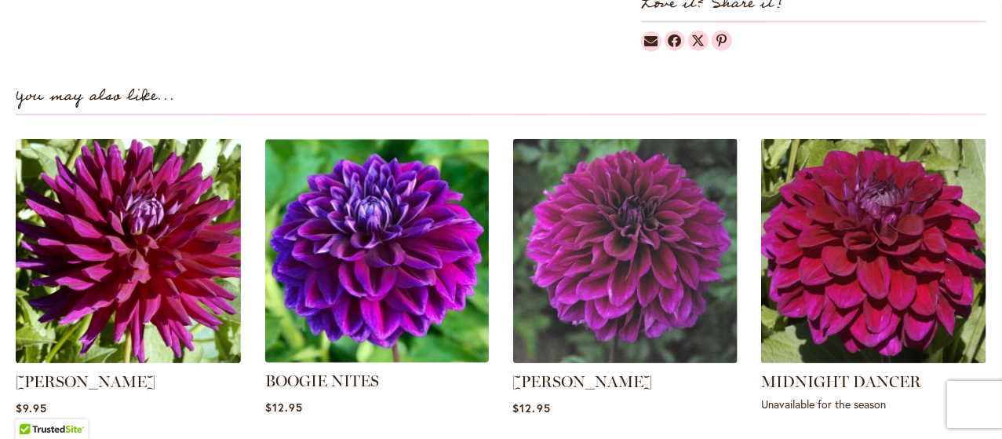
click at [401, 279] on img at bounding box center [377, 251] width 235 height 235
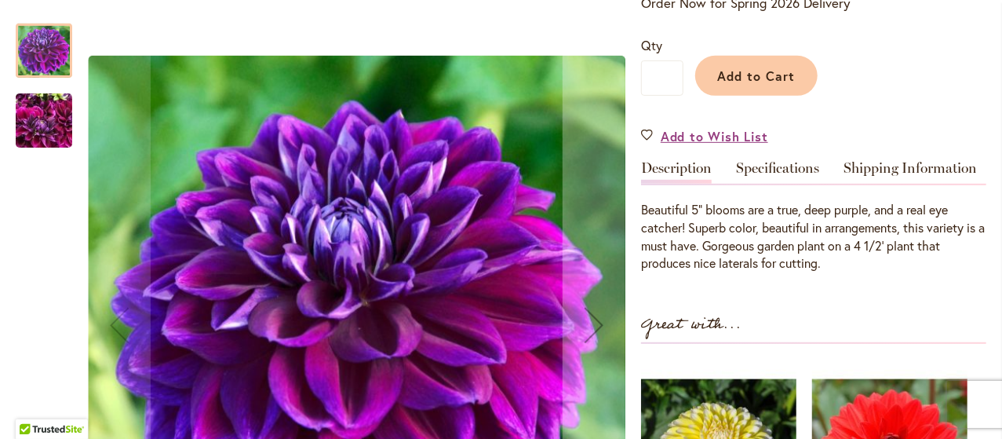
scroll to position [366, 0]
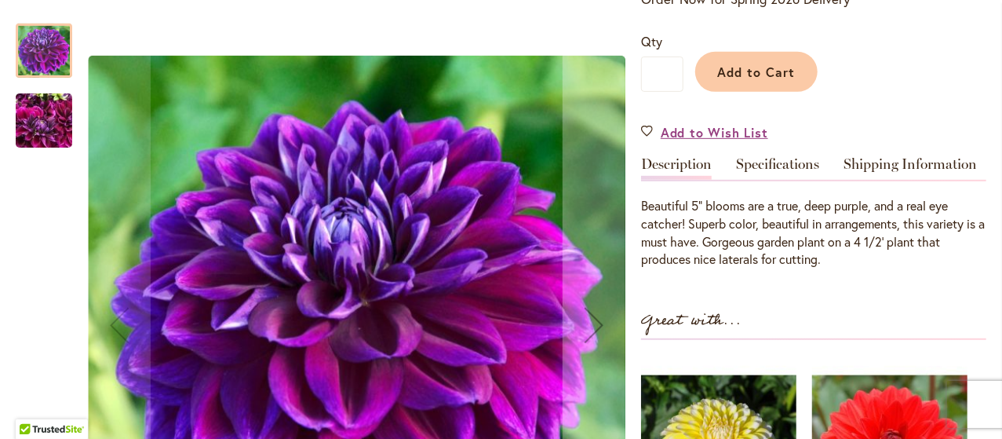
click at [44, 135] on img "BOOGIE NITES" at bounding box center [44, 120] width 57 height 75
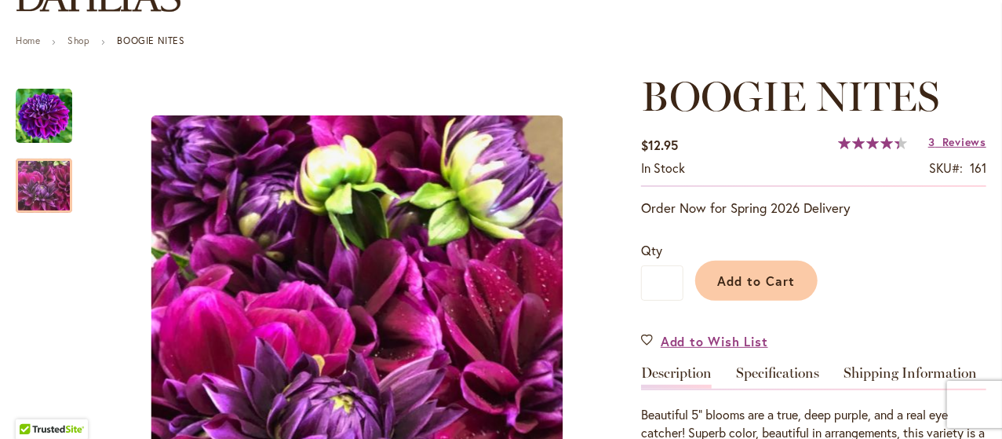
scroll to position [137, 0]
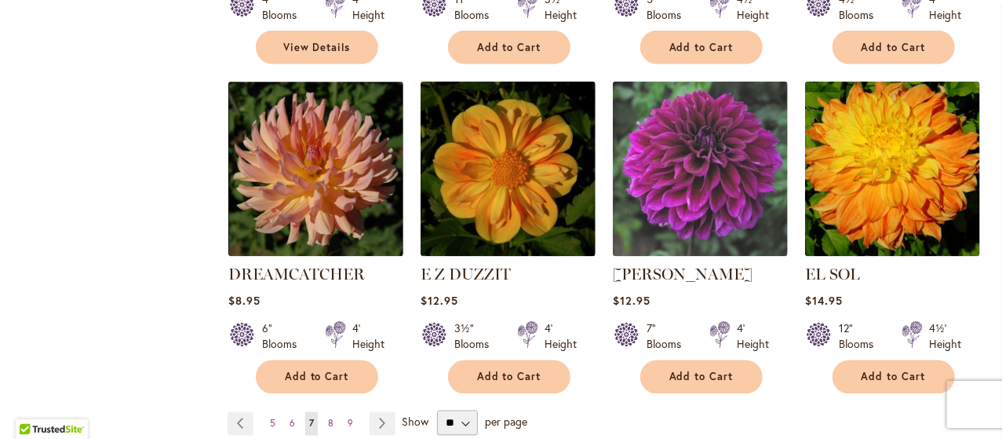
scroll to position [1347, 0]
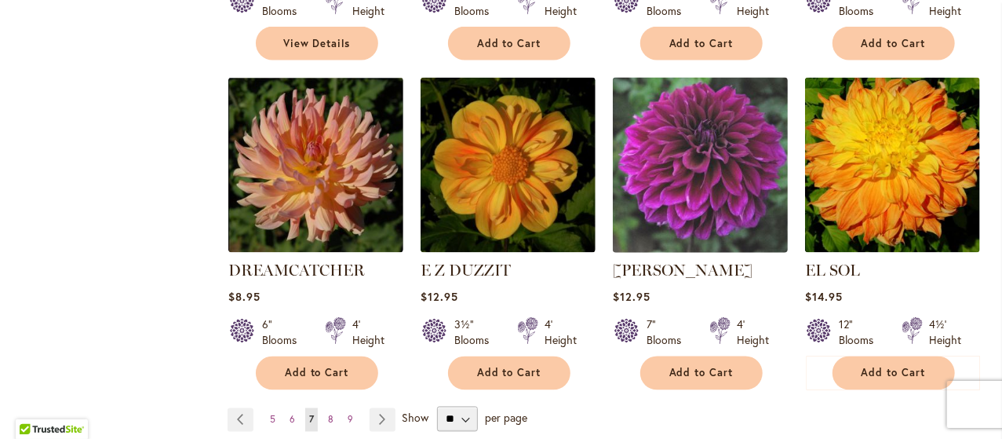
click at [703, 107] on img at bounding box center [701, 166] width 184 height 184
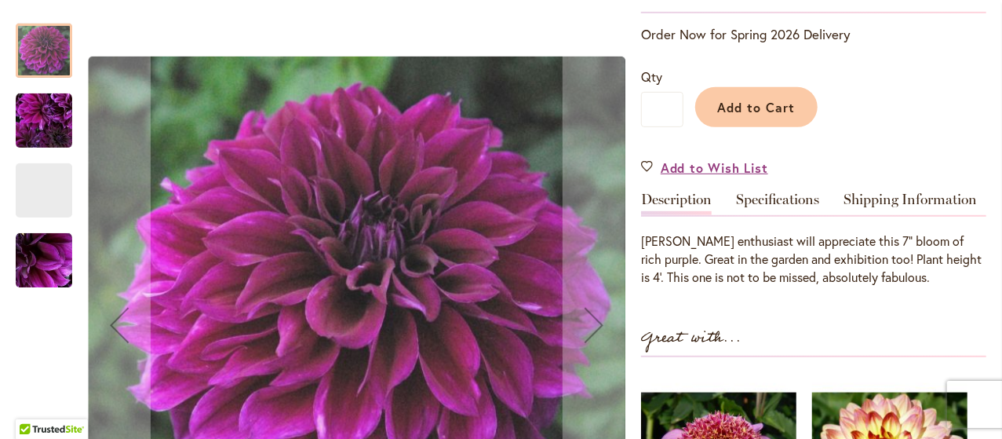
scroll to position [352, 0]
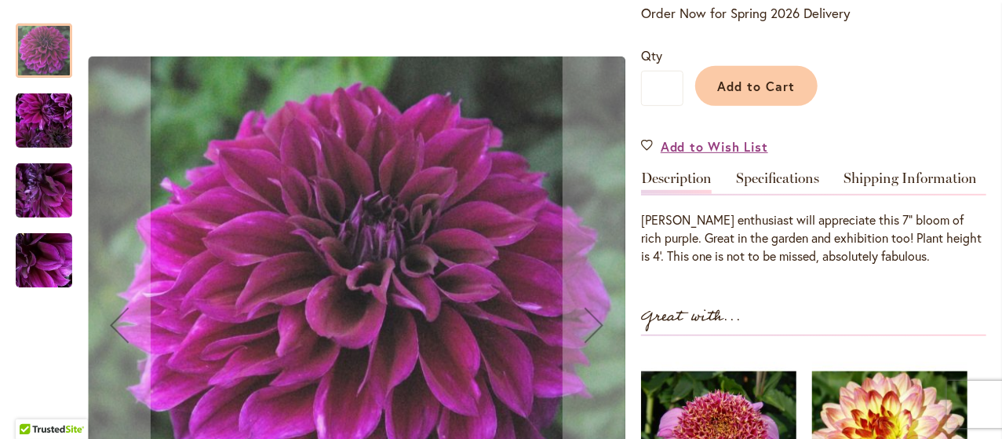
click at [36, 258] on img "Einstein" at bounding box center [44, 260] width 57 height 57
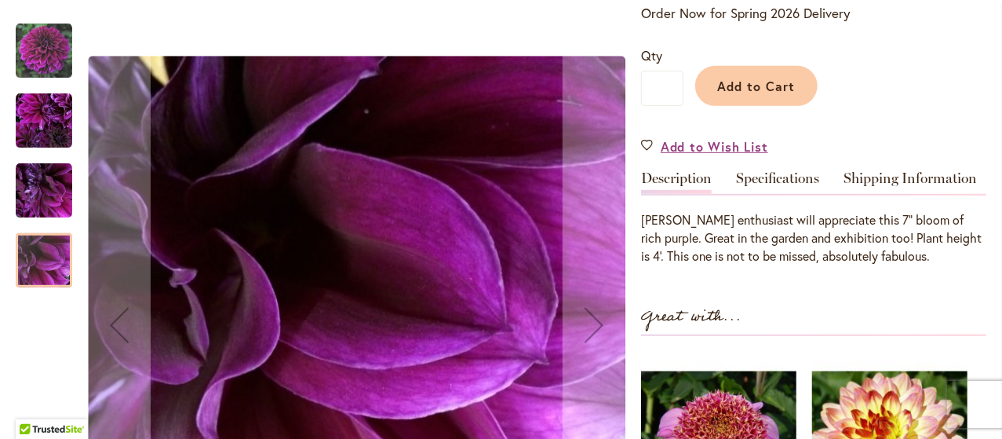
click at [49, 181] on img "Einstein" at bounding box center [44, 190] width 57 height 57
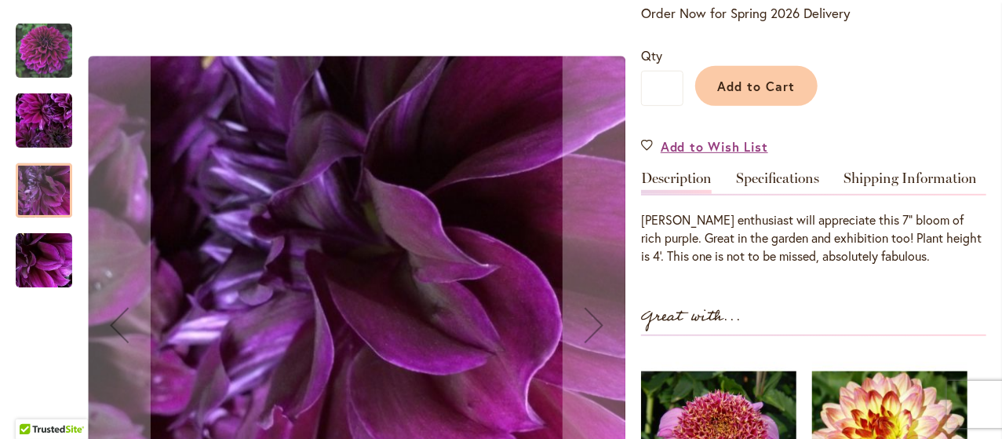
click at [48, 113] on img "Einstein" at bounding box center [44, 121] width 57 height 57
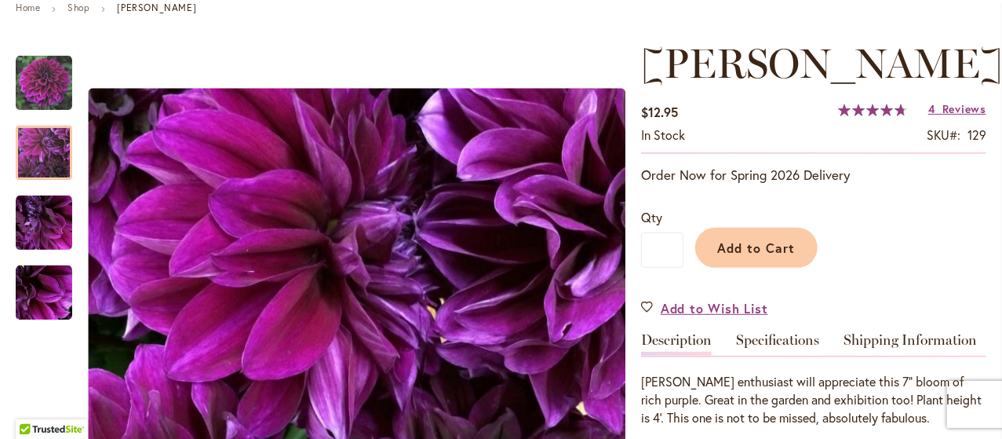
scroll to position [258, 0]
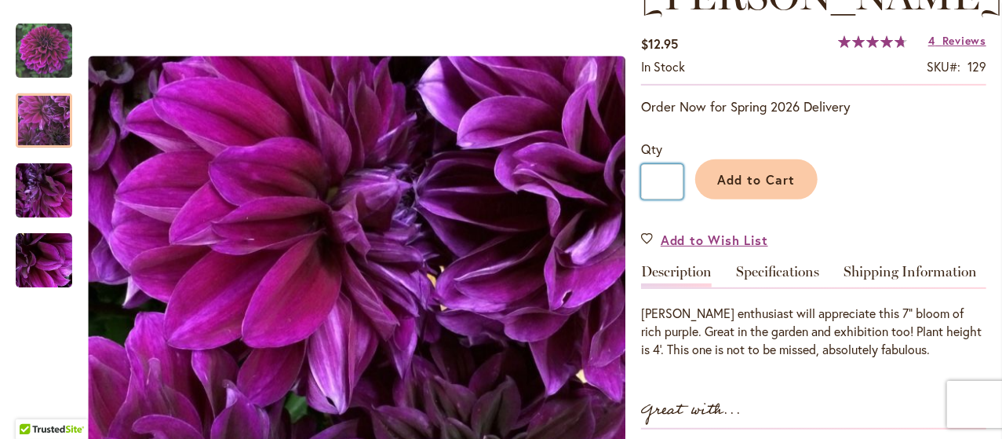
click at [671, 183] on input "*" at bounding box center [662, 181] width 42 height 35
type input "*"
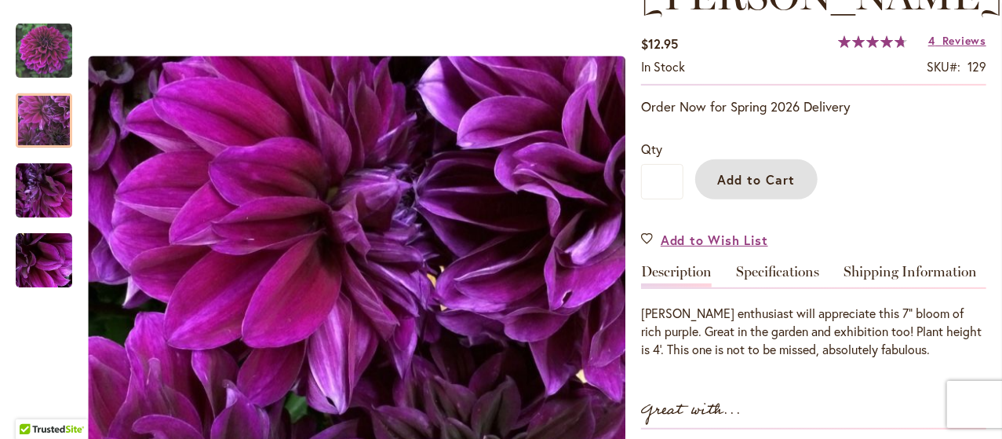
click at [744, 178] on span "Add to Cart" at bounding box center [757, 179] width 78 height 16
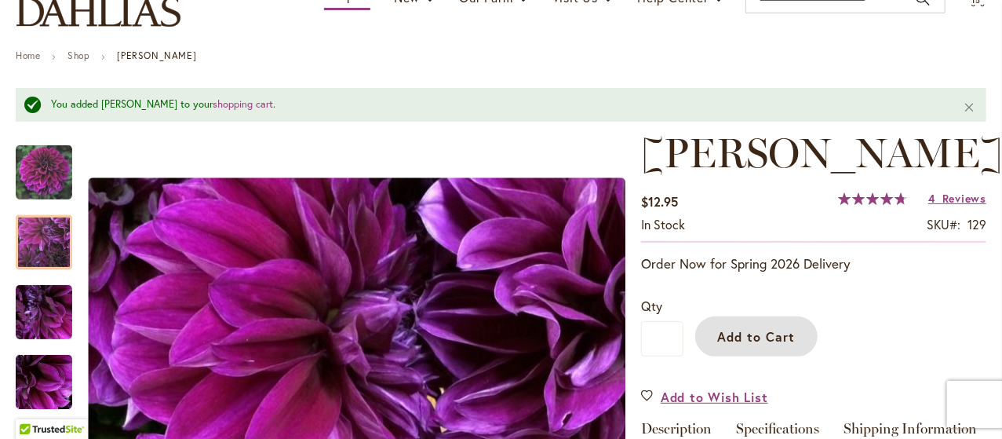
scroll to position [125, 0]
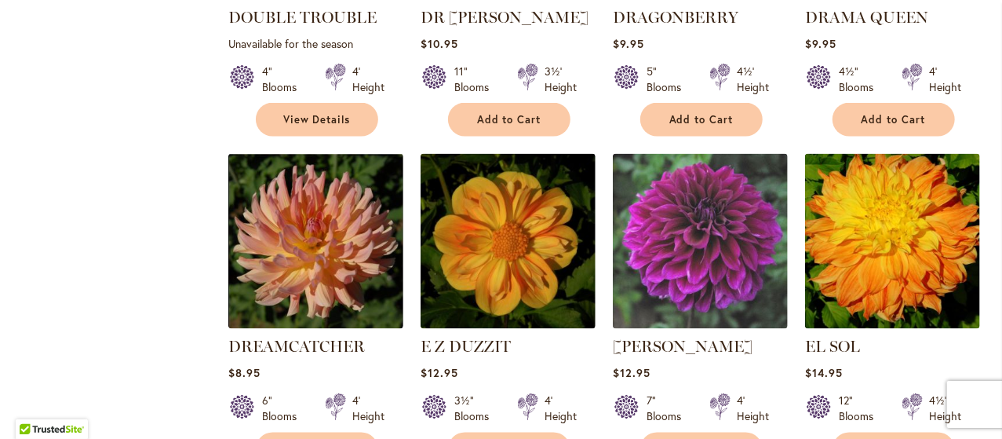
scroll to position [1268, 0]
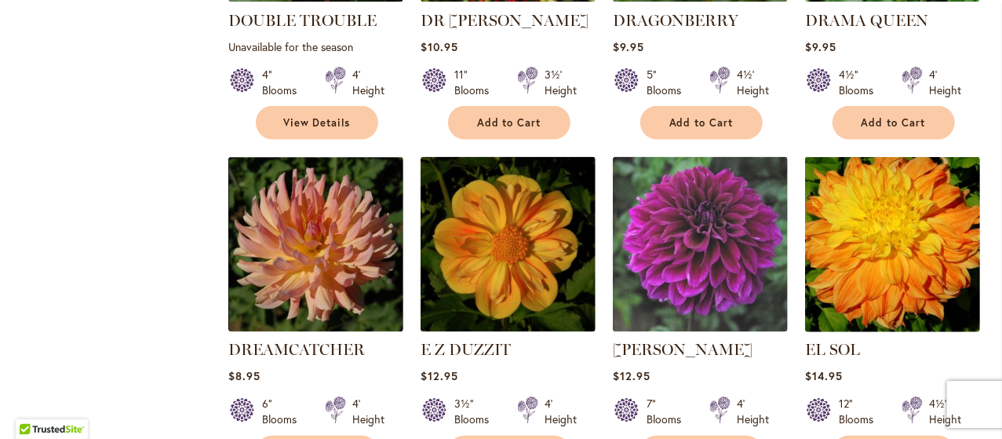
click at [930, 217] on img at bounding box center [893, 245] width 184 height 184
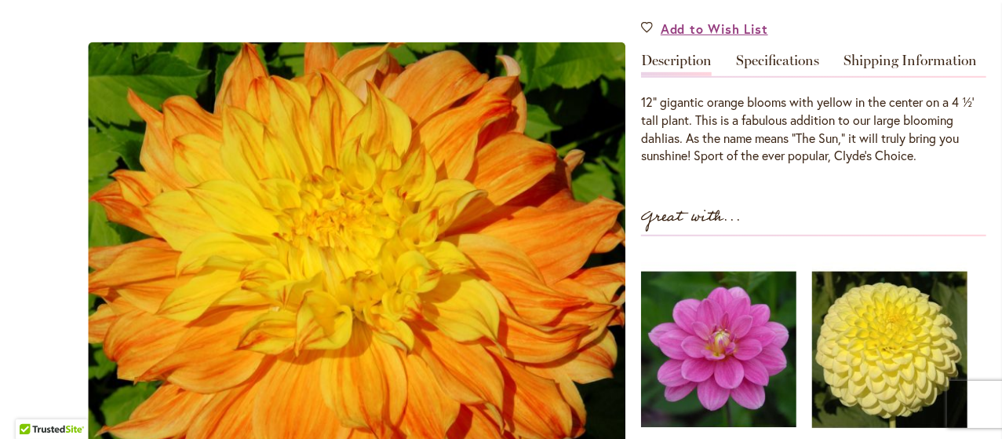
scroll to position [460, 0]
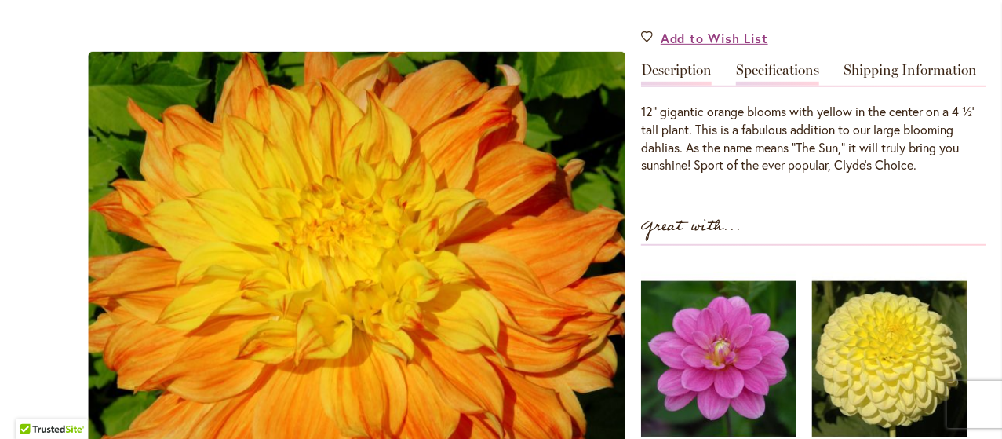
click at [800, 68] on link "Specifications" at bounding box center [777, 74] width 83 height 23
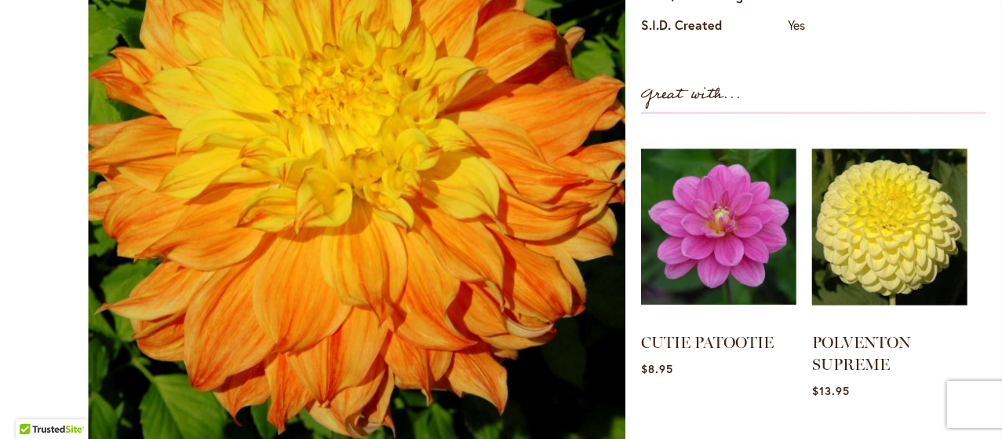
scroll to position [816, 0]
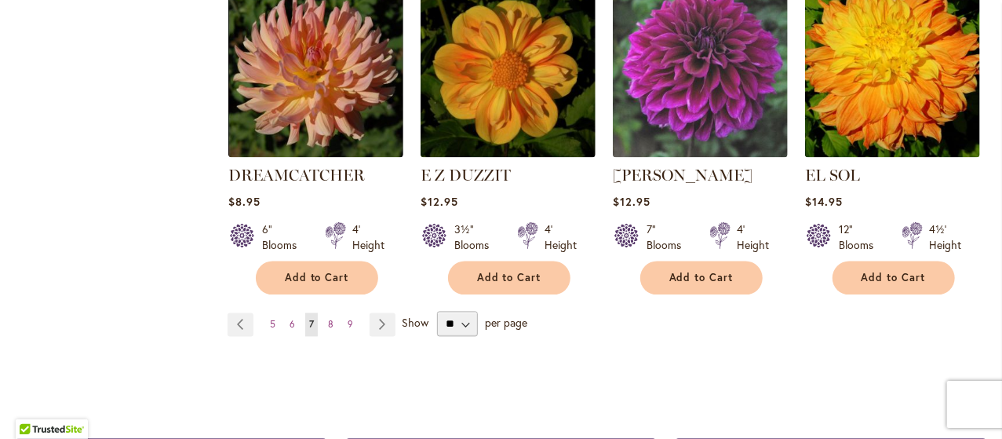
scroll to position [1445, 0]
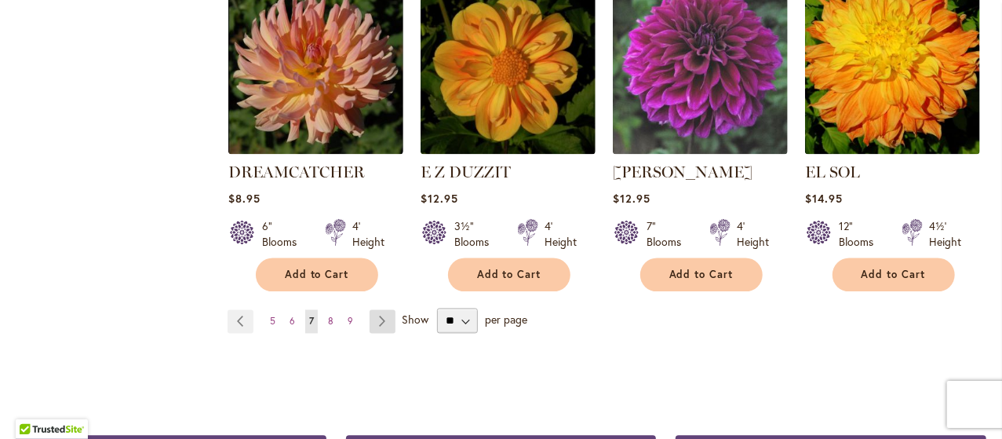
click at [380, 310] on link "Page Next" at bounding box center [383, 322] width 26 height 24
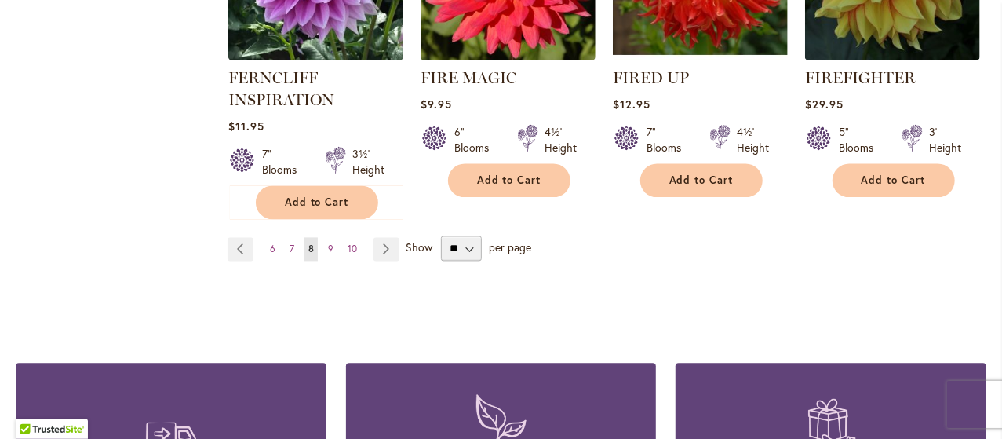
scroll to position [1556, 0]
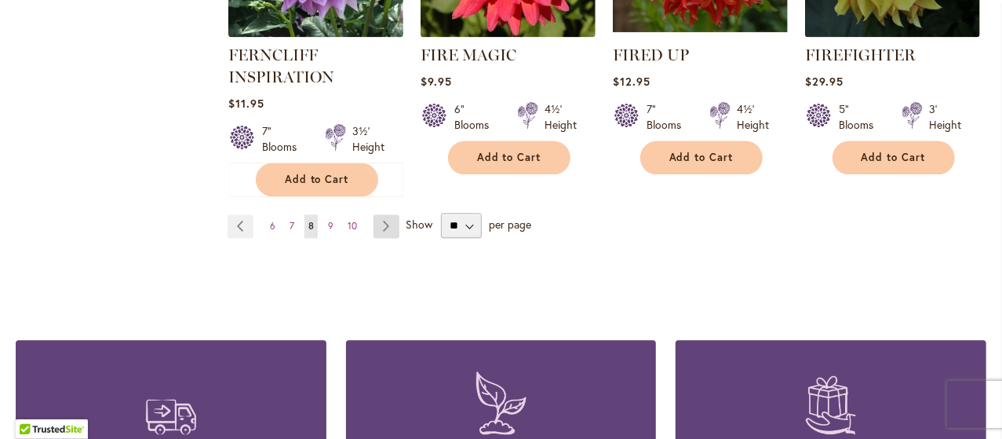
click at [392, 216] on link "Page Next" at bounding box center [387, 226] width 26 height 24
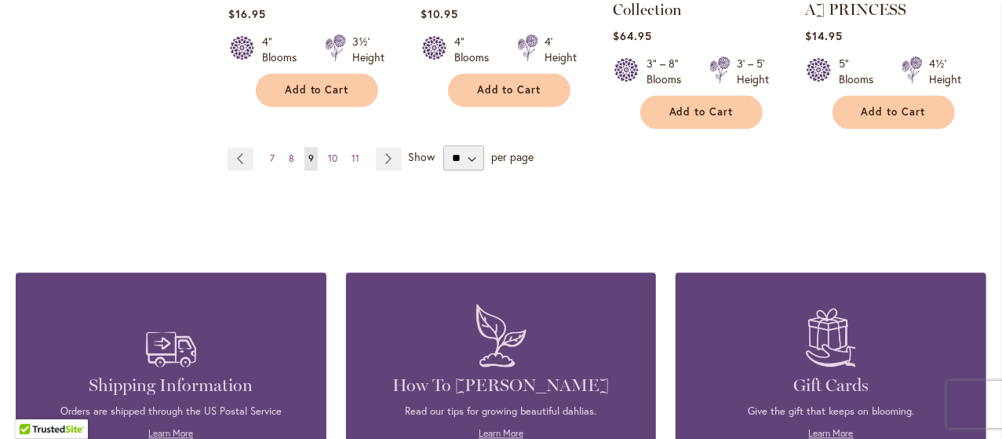
scroll to position [1532, 0]
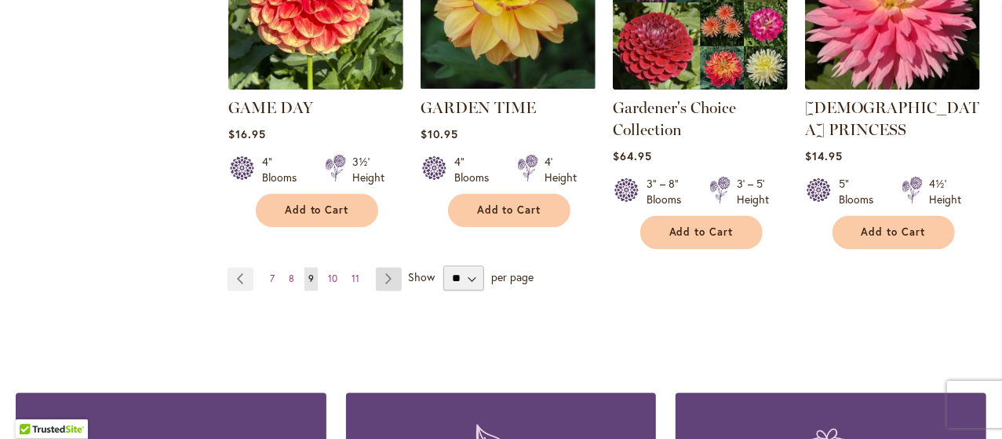
click at [392, 267] on link "Page Next" at bounding box center [389, 279] width 26 height 24
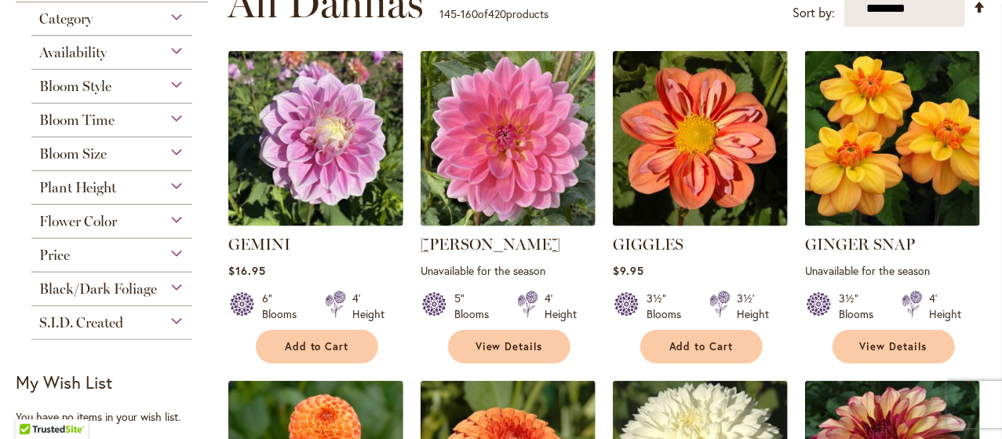
scroll to position [347, 0]
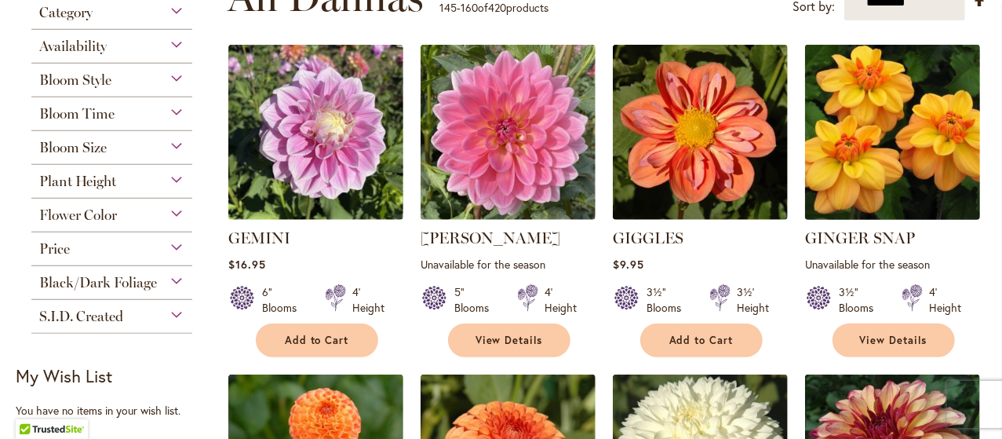
click at [873, 159] on img at bounding box center [893, 133] width 184 height 184
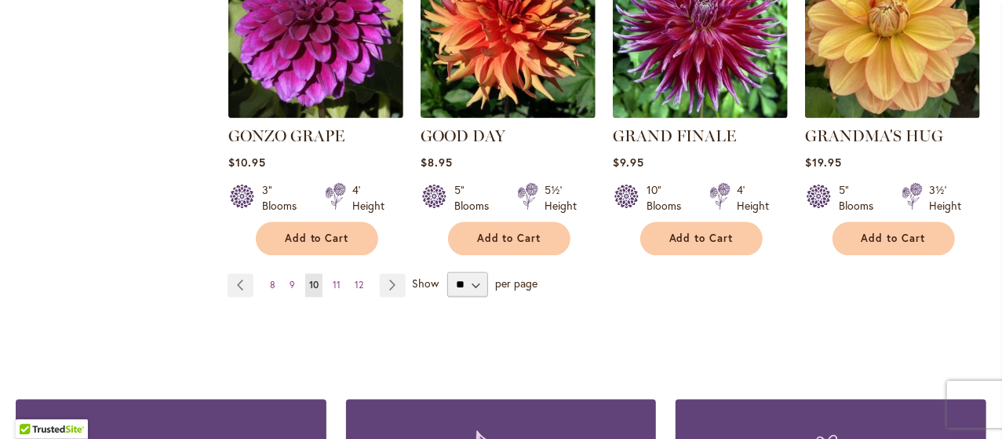
scroll to position [1462, 0]
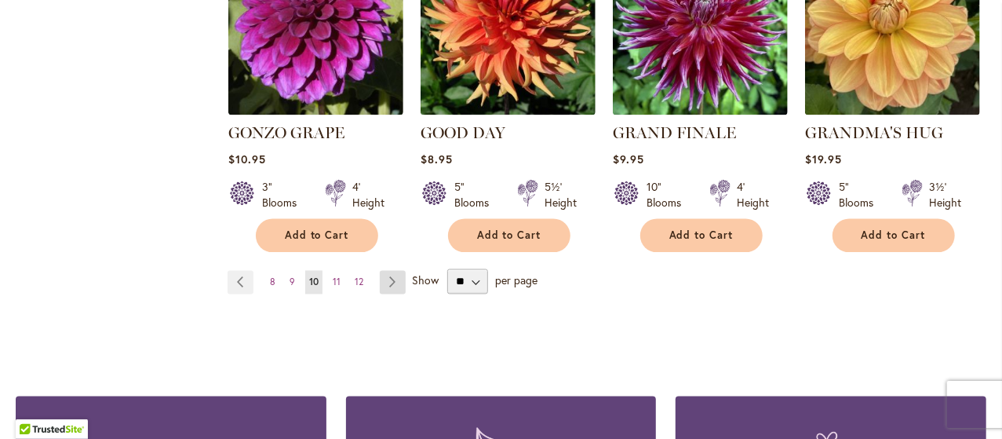
click at [396, 271] on link "Page Next" at bounding box center [393, 283] width 26 height 24
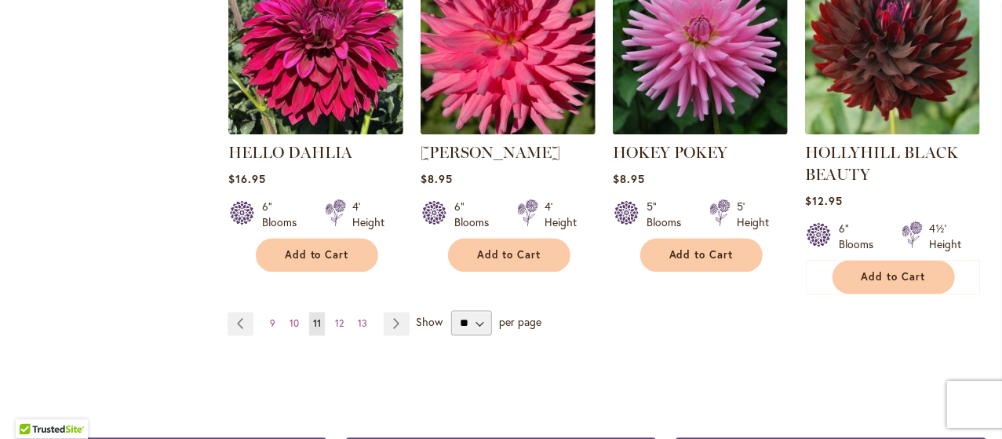
scroll to position [1483, 0]
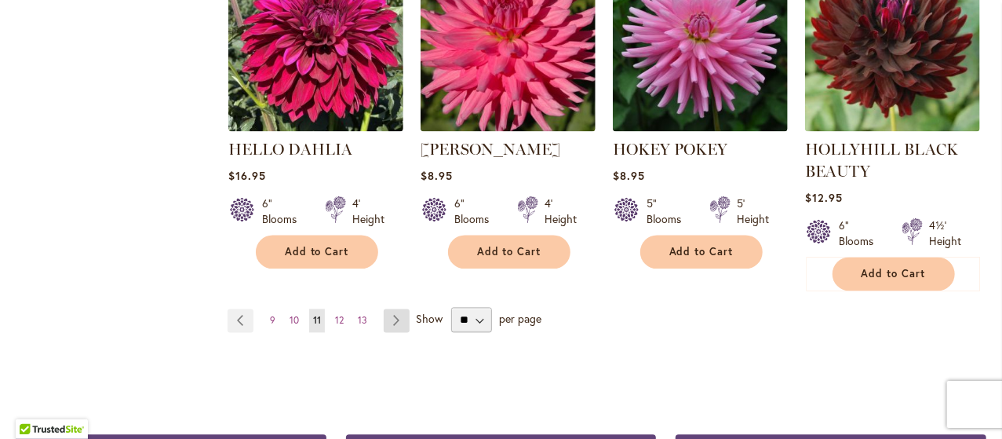
click at [403, 323] on link "Page Next" at bounding box center [397, 321] width 26 height 24
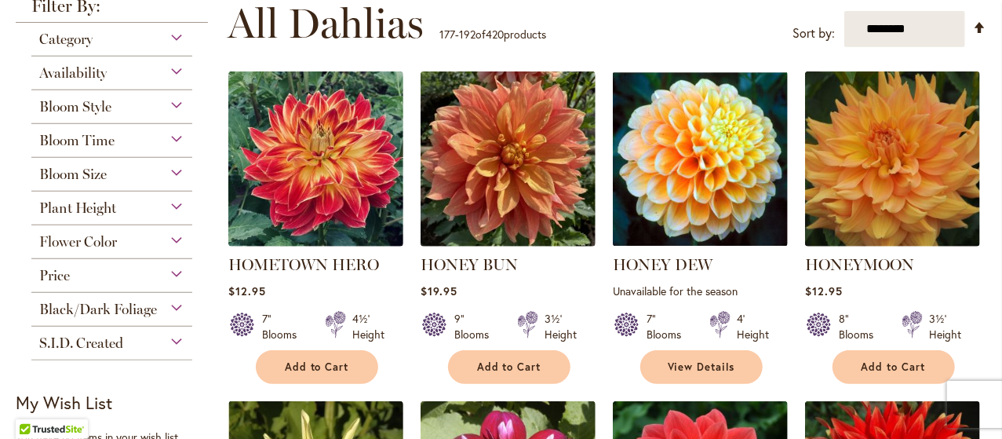
scroll to position [333, 0]
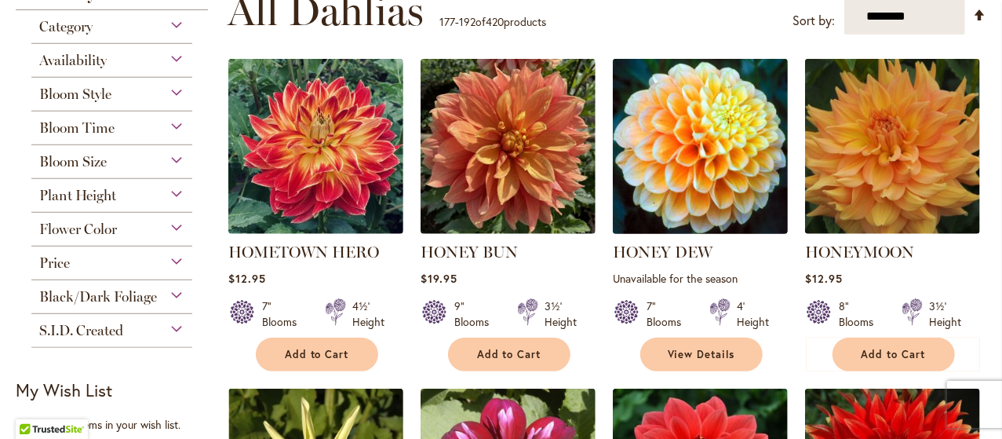
click at [746, 165] on img at bounding box center [701, 147] width 184 height 184
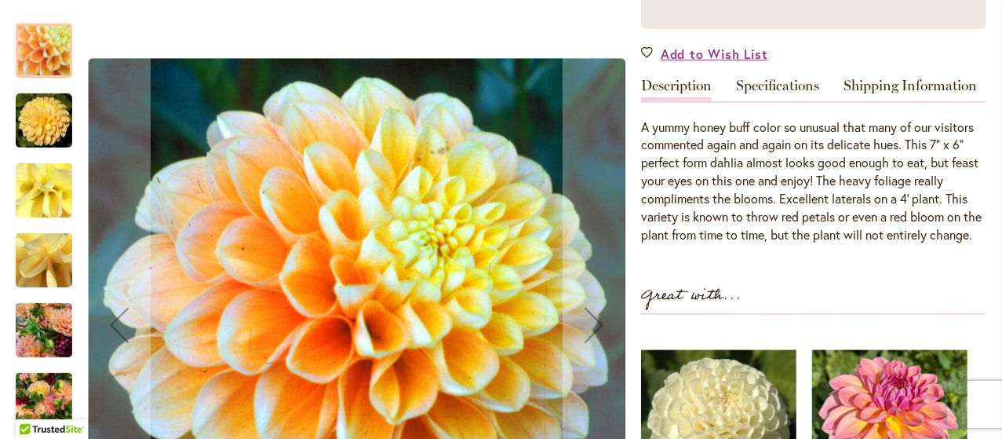
scroll to position [411, 0]
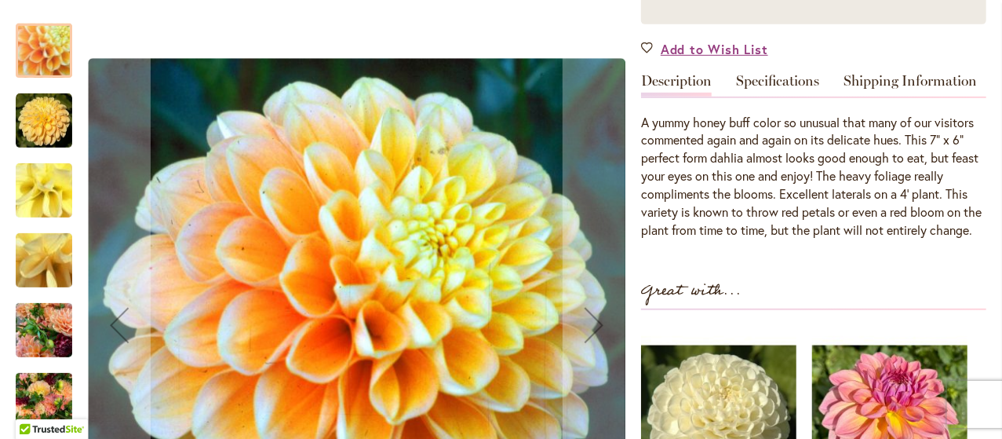
click at [52, 118] on img "Honey Dew" at bounding box center [44, 121] width 57 height 57
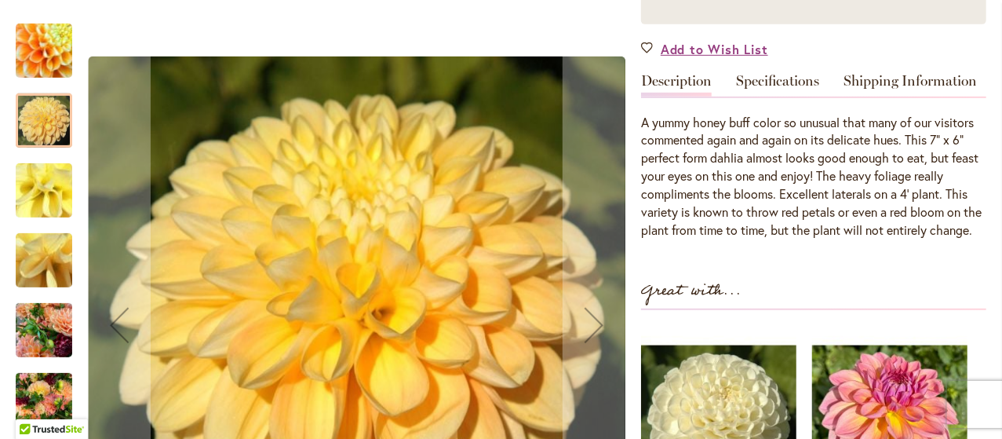
click at [47, 191] on img "Honey Dew" at bounding box center [43, 190] width 113 height 85
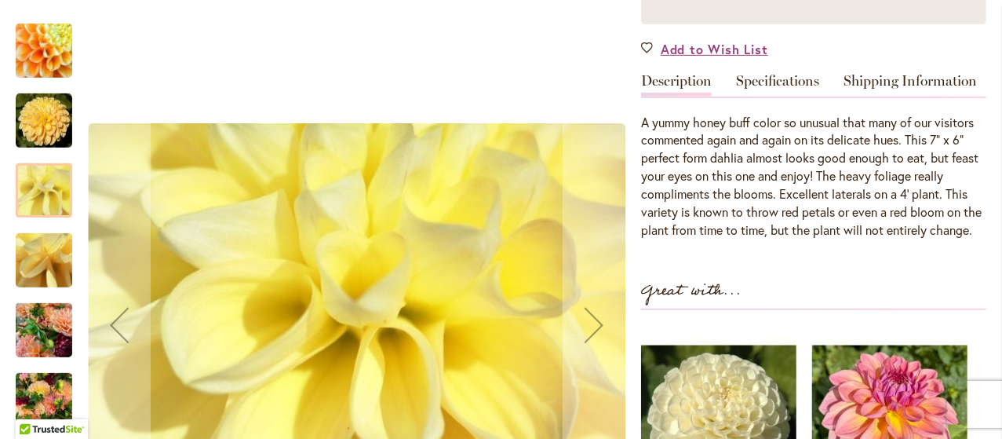
click at [46, 340] on img "Honey Dew" at bounding box center [44, 330] width 57 height 75
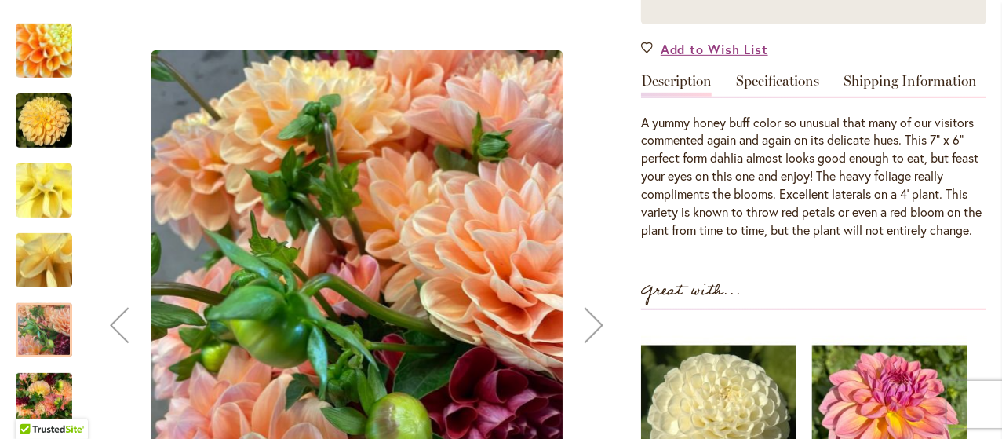
drag, startPoint x: 42, startPoint y: 257, endPoint x: 36, endPoint y: 235, distance: 22.9
click at [36, 235] on img "Honey Dew" at bounding box center [43, 260] width 113 height 85
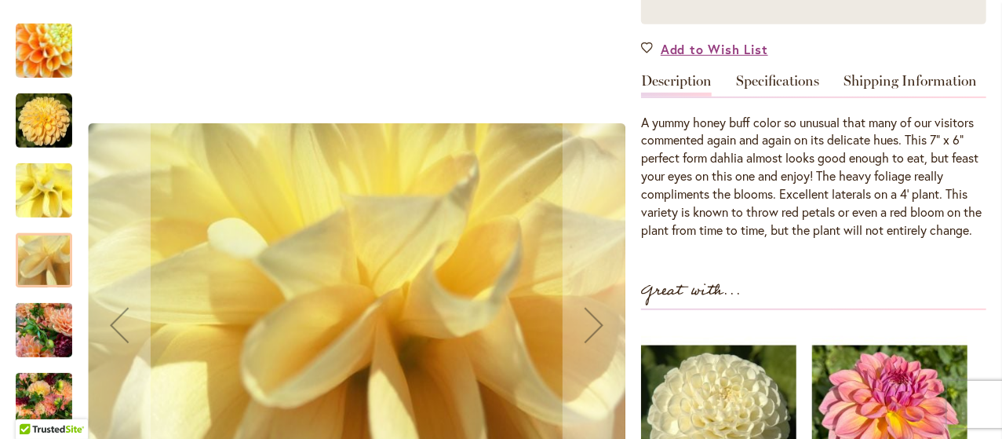
click at [64, 381] on img "Honey Dew" at bounding box center [44, 400] width 57 height 75
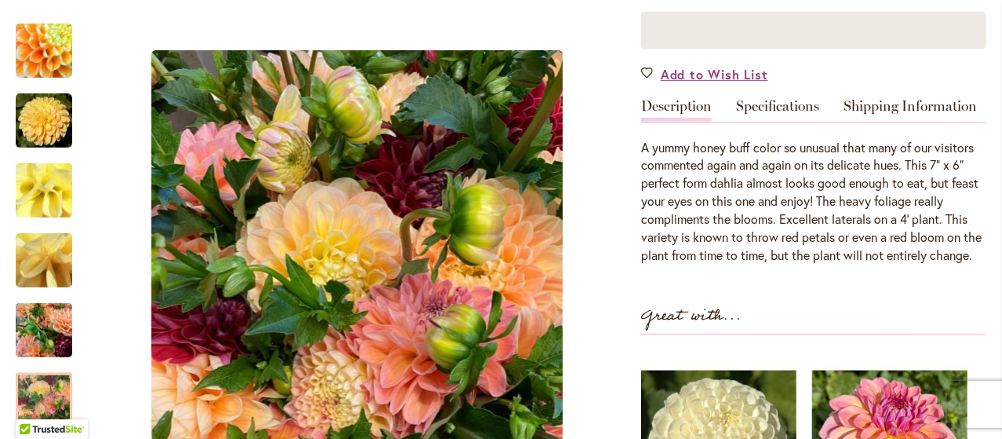
scroll to position [391, 0]
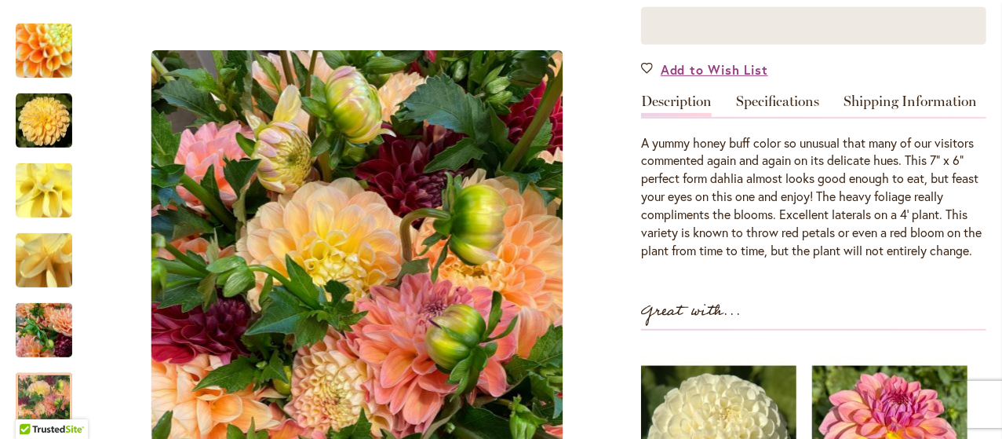
click at [792, 96] on link "Specifications" at bounding box center [777, 105] width 83 height 23
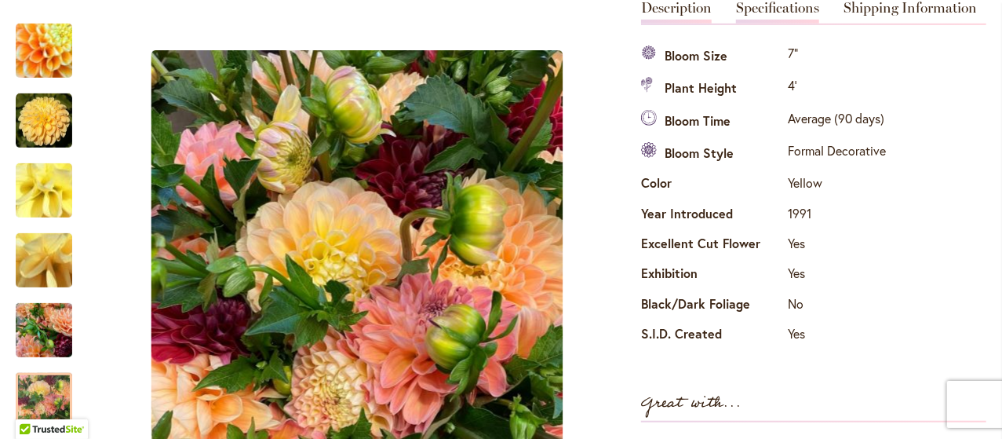
click at [686, 12] on link "Description" at bounding box center [676, 12] width 71 height 23
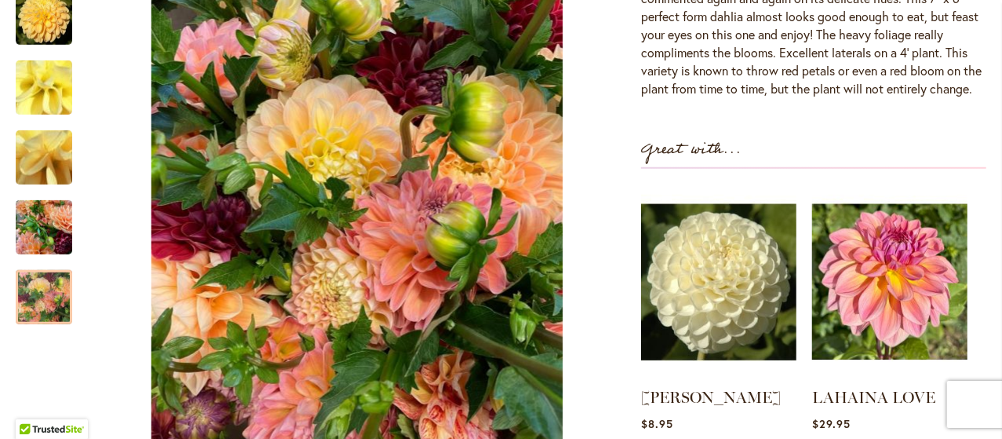
scroll to position [443, 0]
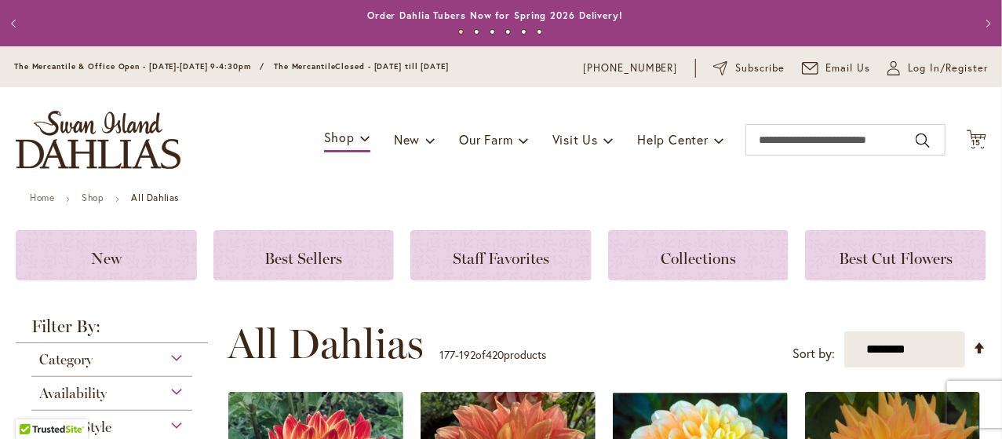
click at [993, 53] on body "Skip to Accessibility Information The store will not work correctly in the case…" at bounding box center [501, 219] width 1002 height 439
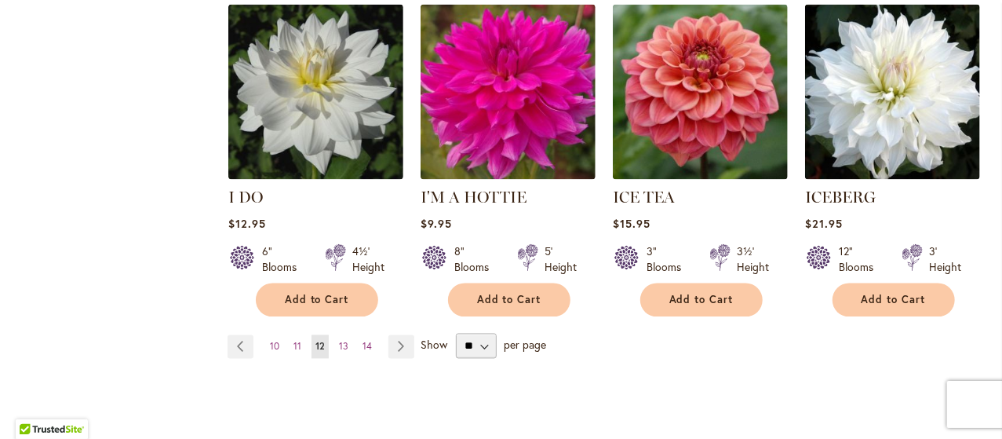
scroll to position [1549, 0]
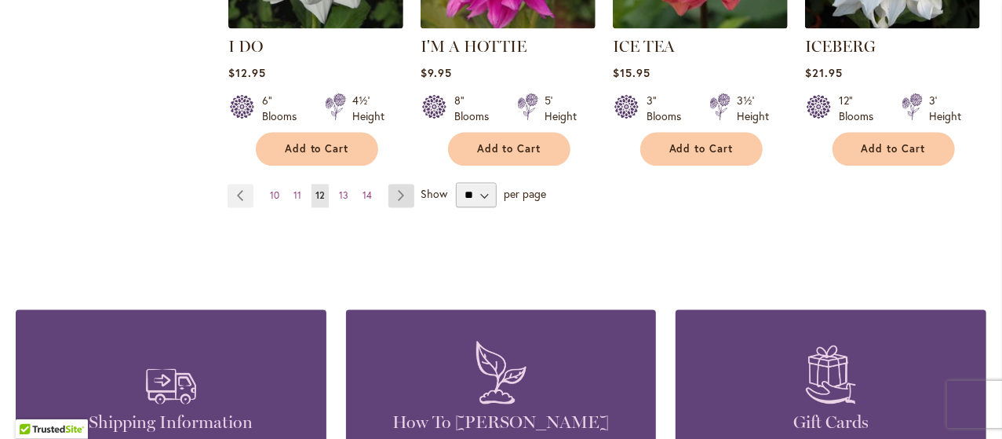
click at [400, 184] on link "Page Next" at bounding box center [402, 196] width 26 height 24
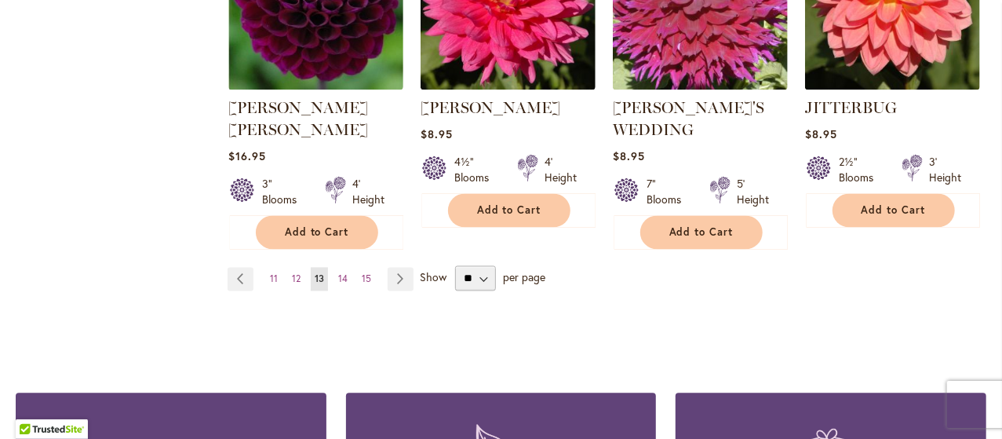
scroll to position [1507, 0]
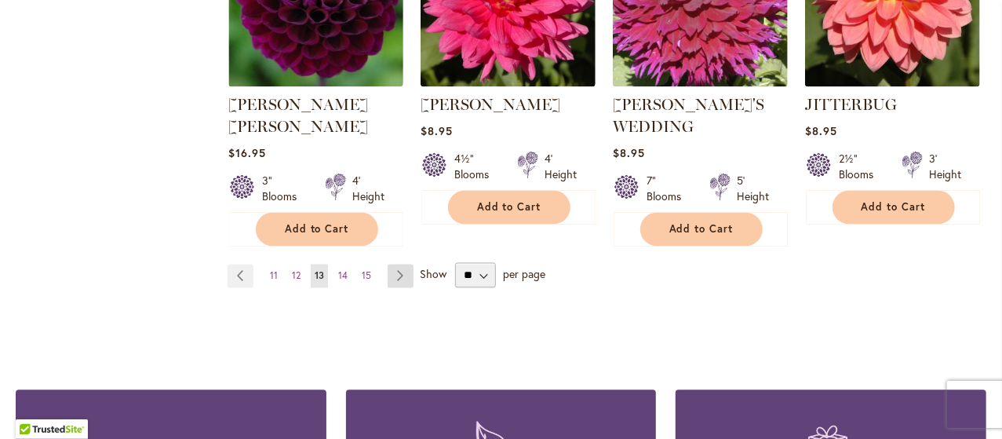
click at [397, 264] on link "Page Next" at bounding box center [401, 276] width 26 height 24
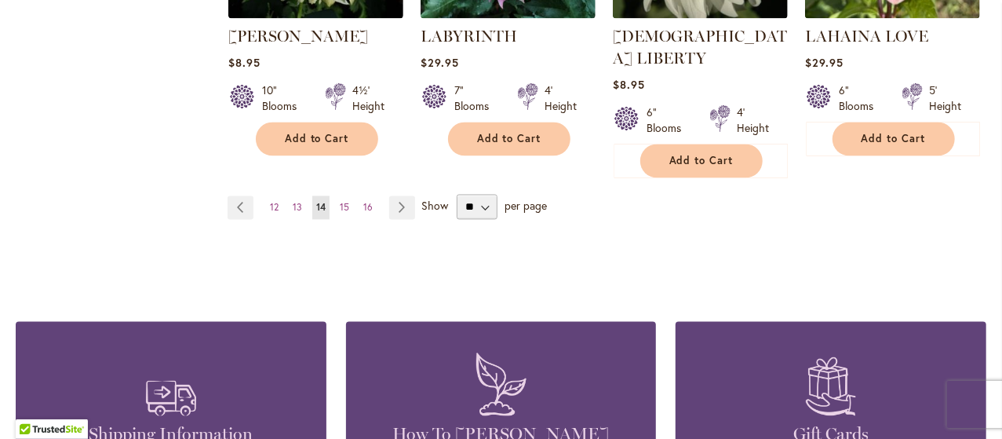
scroll to position [1583, 0]
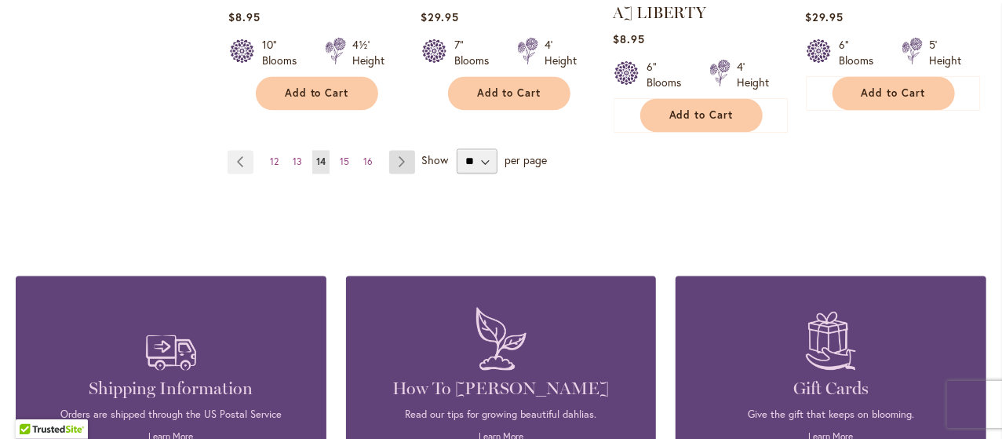
click at [396, 150] on link "Page Next" at bounding box center [402, 162] width 26 height 24
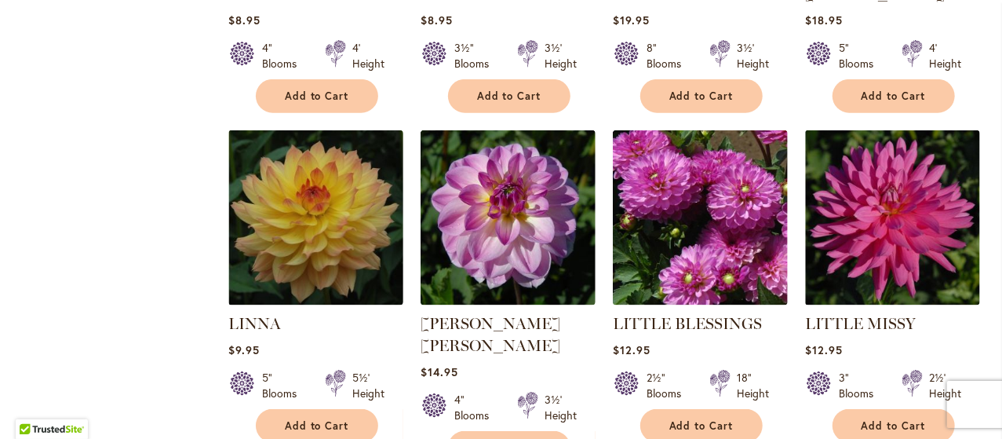
scroll to position [950, 0]
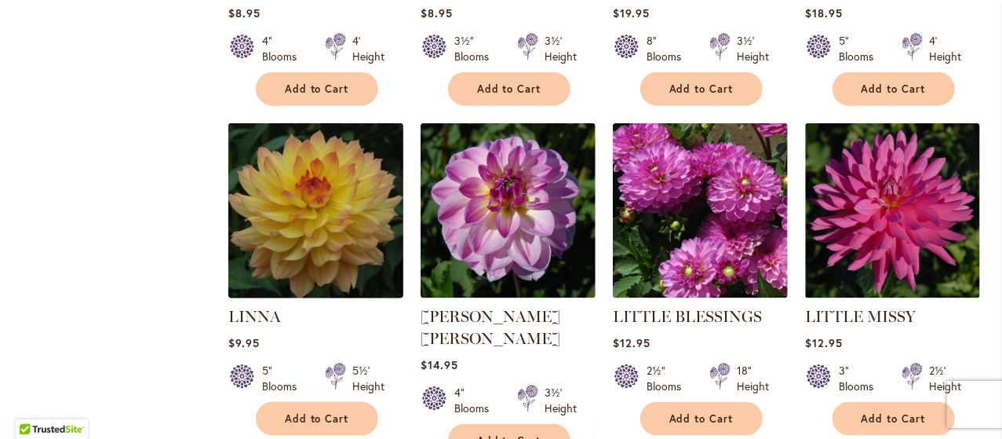
click at [331, 193] on img at bounding box center [316, 211] width 184 height 184
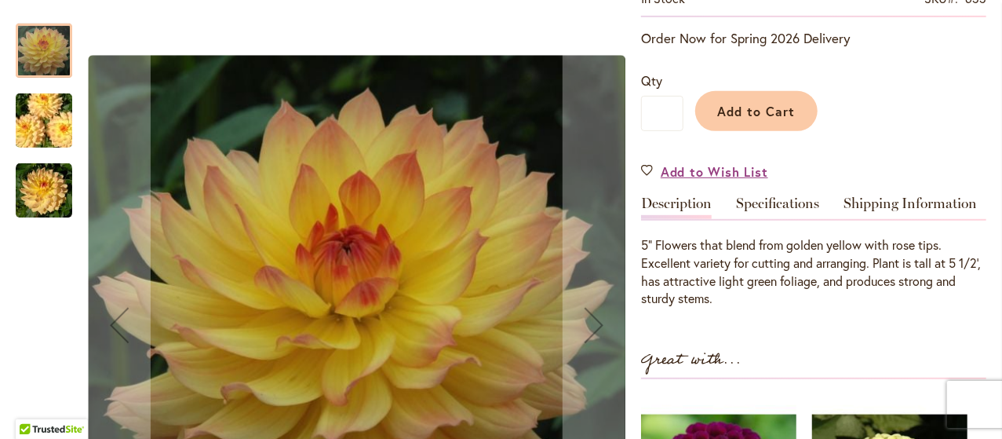
scroll to position [333, 0]
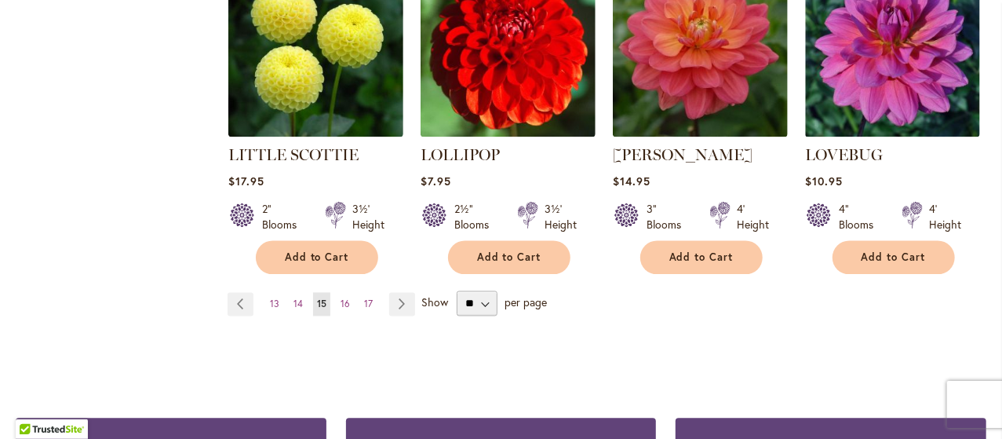
scroll to position [1465, 0]
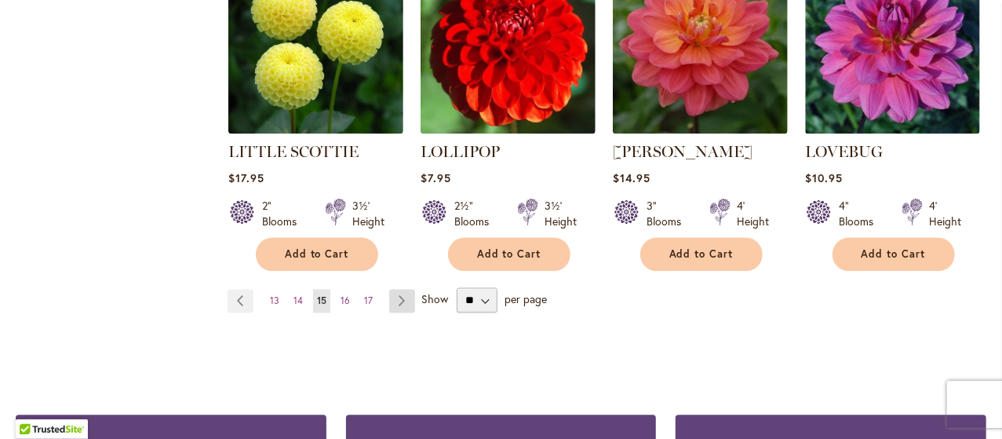
click at [405, 290] on link "Page Next" at bounding box center [402, 302] width 26 height 24
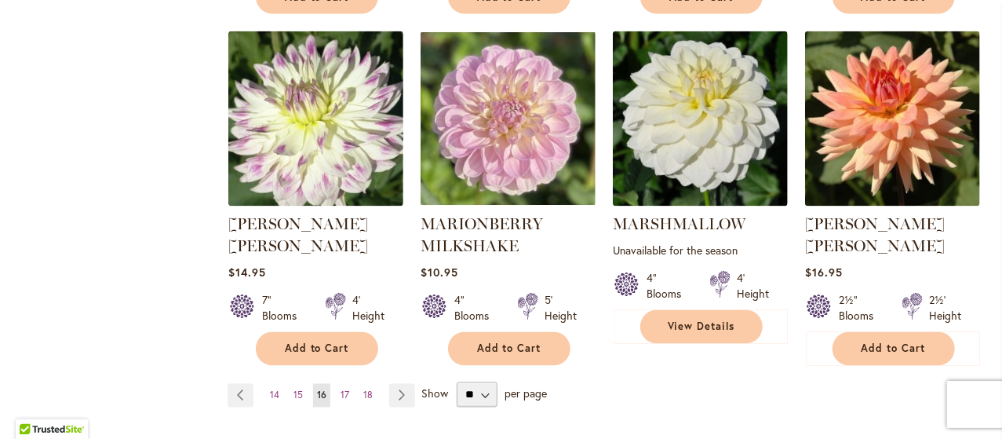
scroll to position [1375, 0]
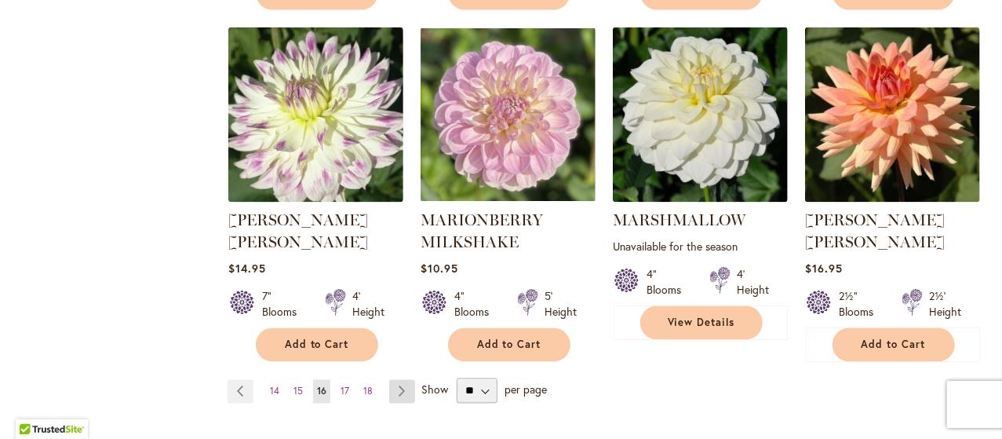
click at [400, 380] on link "Page Next" at bounding box center [402, 392] width 26 height 24
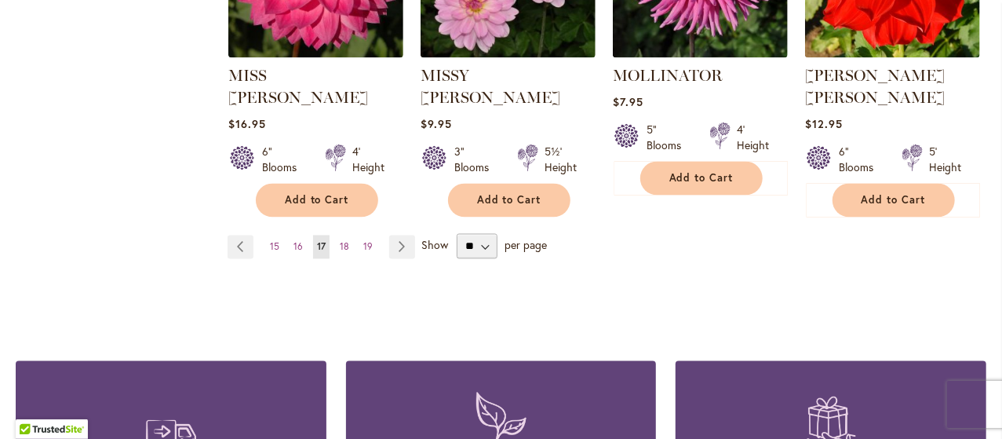
scroll to position [1504, 0]
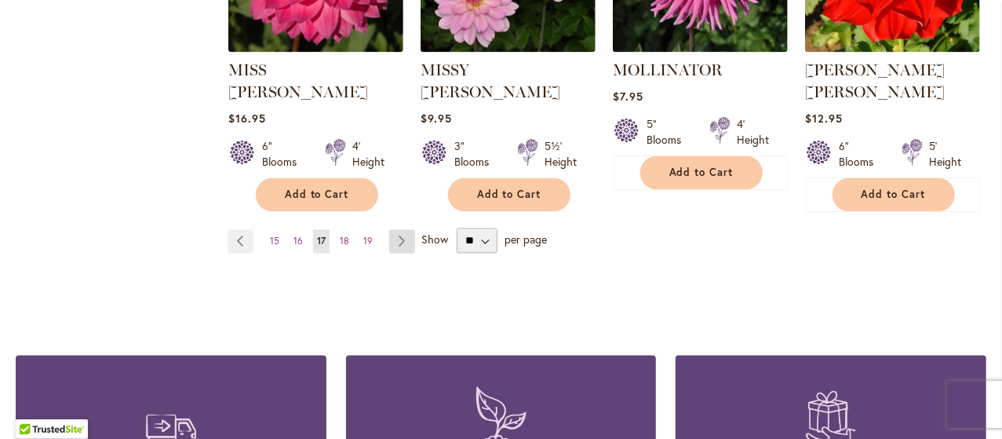
click at [408, 229] on link "Page Next" at bounding box center [402, 241] width 26 height 24
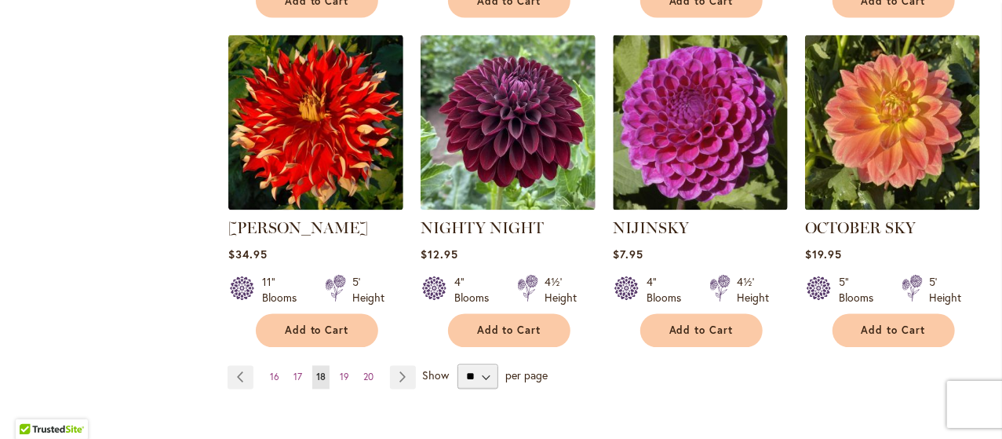
scroll to position [1374, 0]
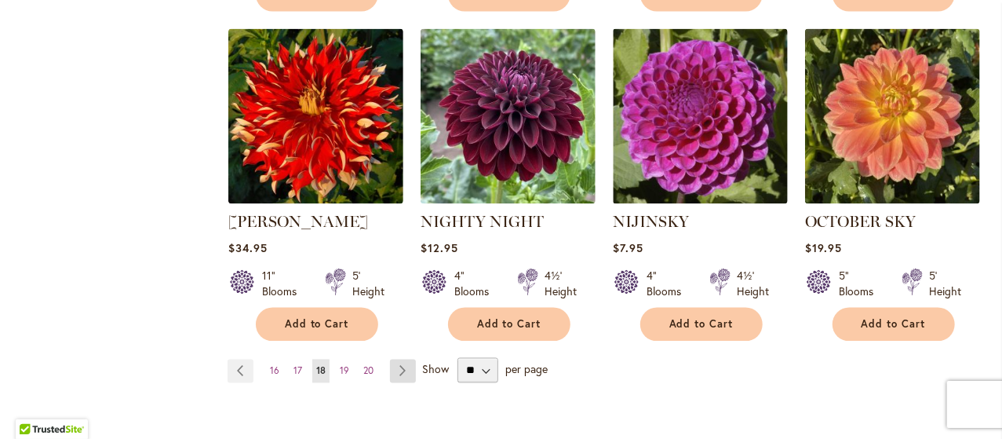
click at [402, 359] on link "Page Next" at bounding box center [403, 371] width 26 height 24
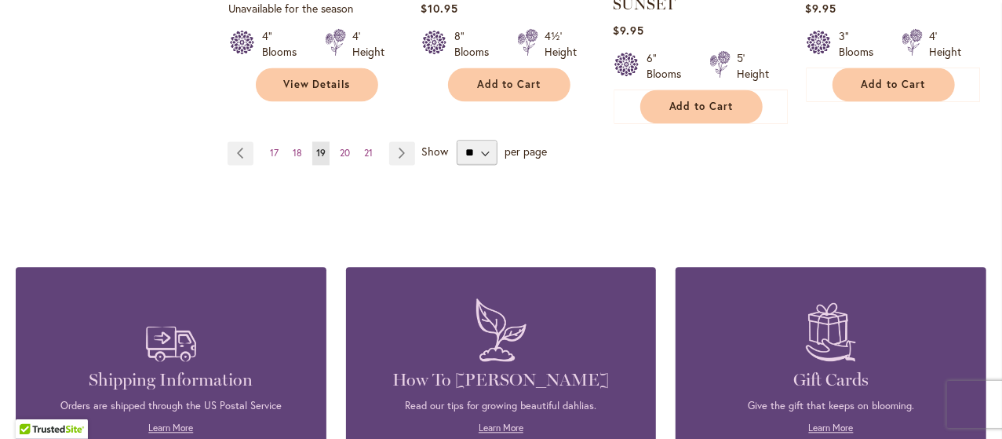
scroll to position [1617, 0]
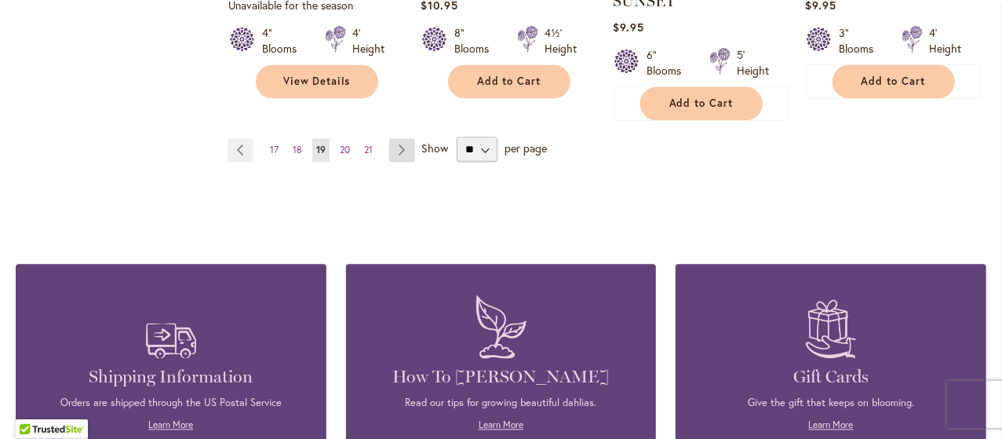
click at [403, 138] on link "Page Next" at bounding box center [402, 150] width 26 height 24
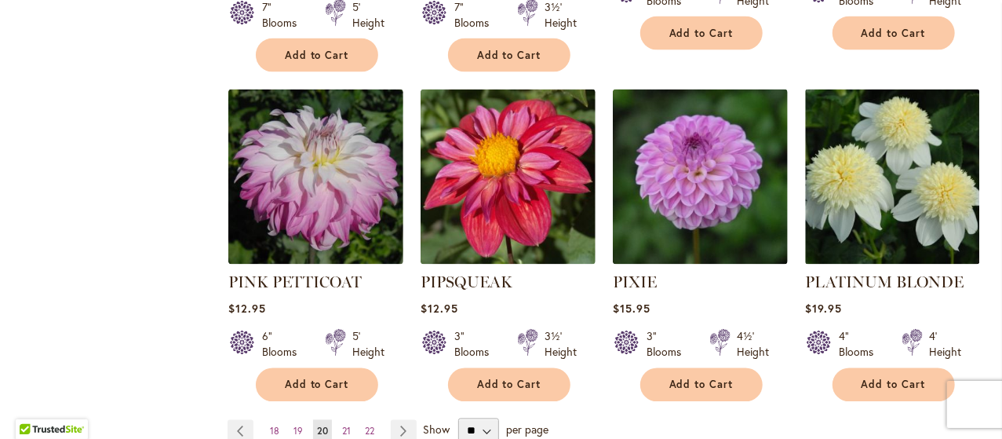
scroll to position [1353, 0]
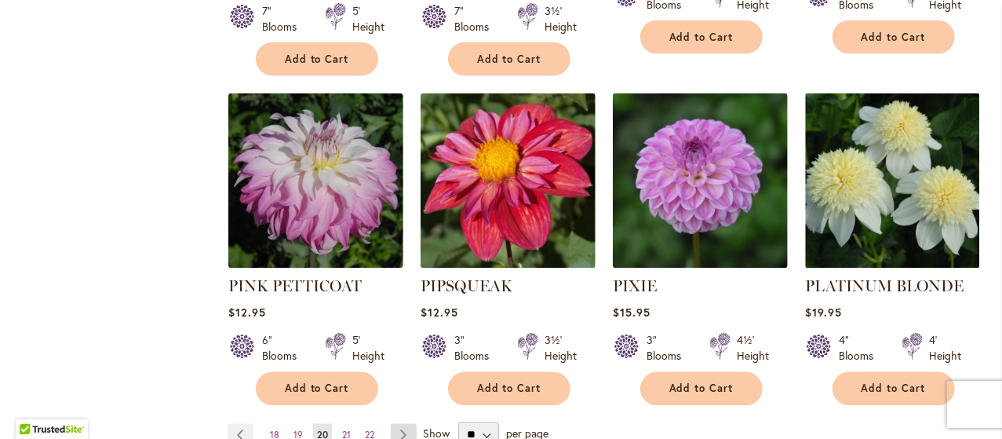
click at [399, 424] on link "Page Next" at bounding box center [404, 436] width 26 height 24
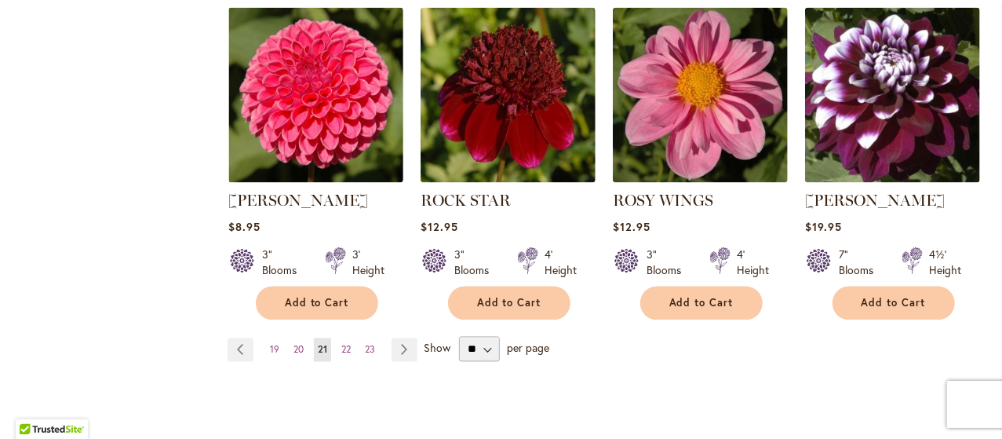
scroll to position [1401, 0]
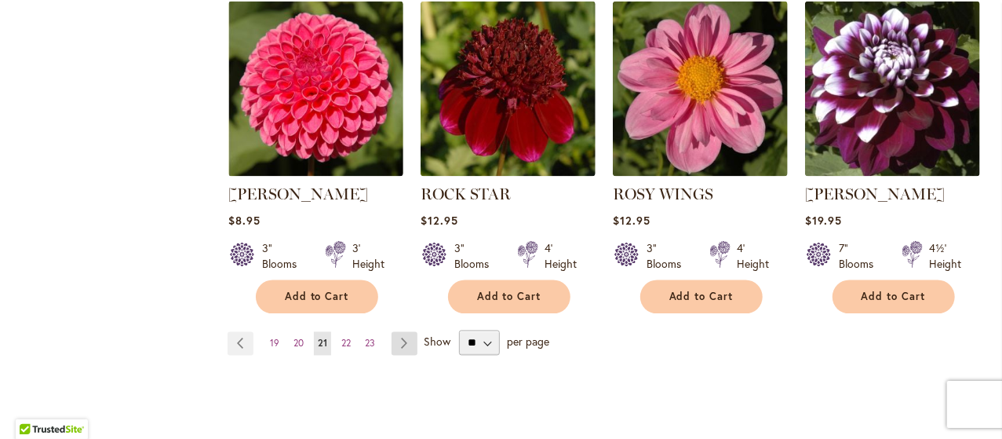
click at [403, 342] on link "Page Next" at bounding box center [405, 344] width 26 height 24
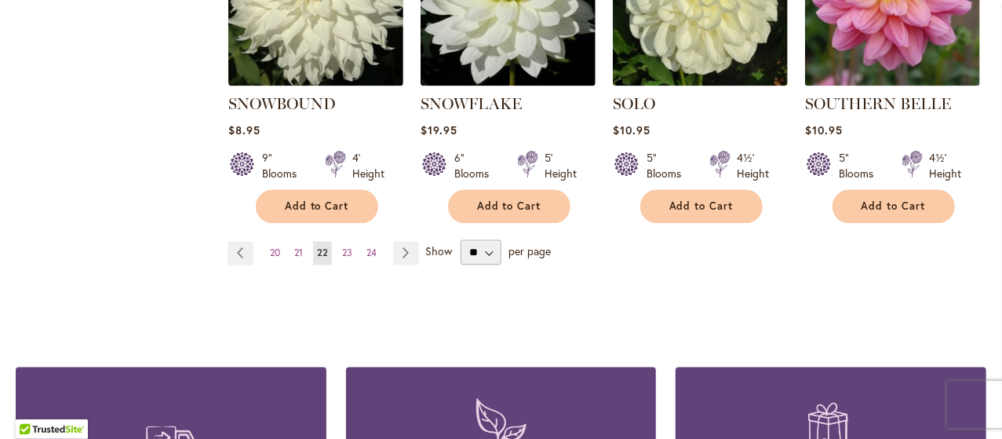
scroll to position [1494, 0]
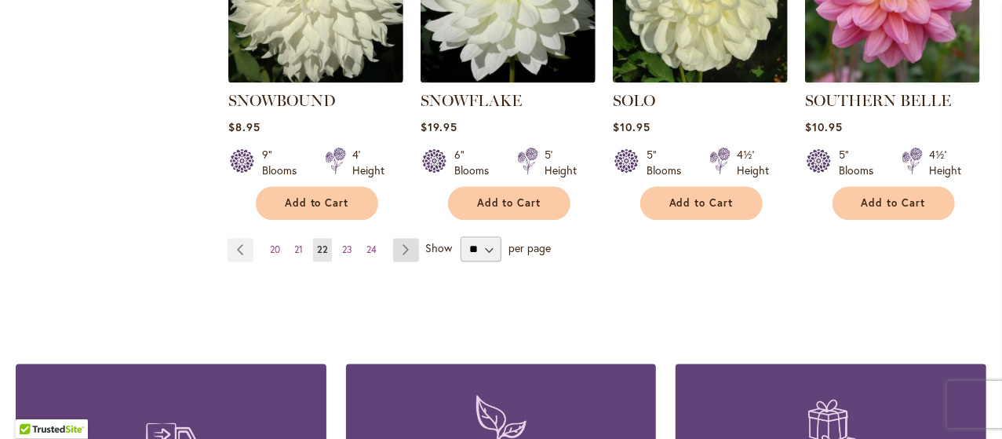
click at [401, 239] on link "Page Next" at bounding box center [406, 251] width 26 height 24
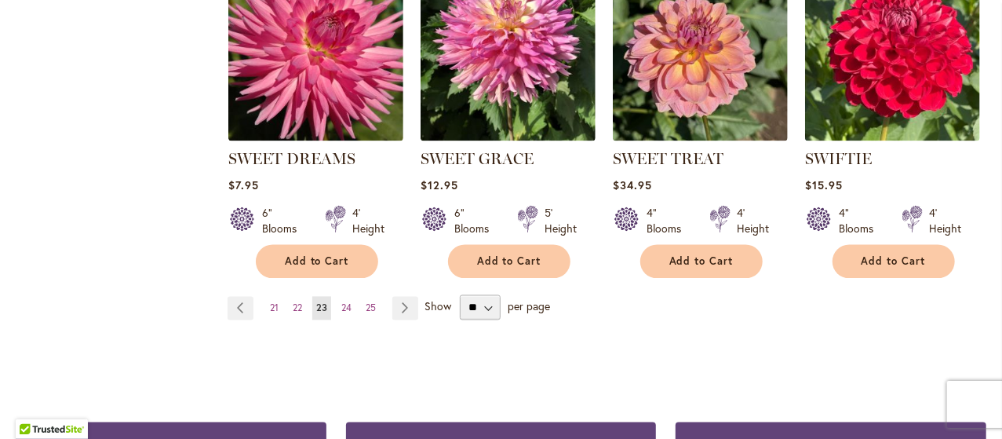
scroll to position [1446, 0]
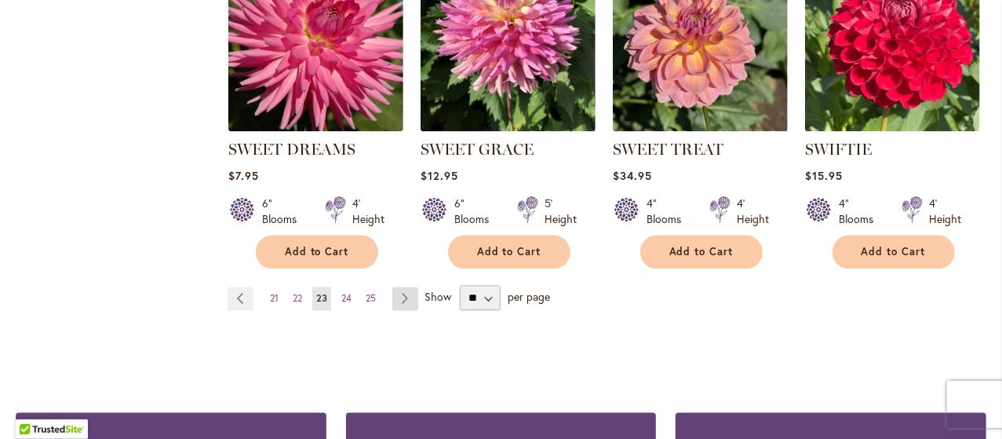
click at [403, 302] on link "Page Next" at bounding box center [405, 299] width 26 height 24
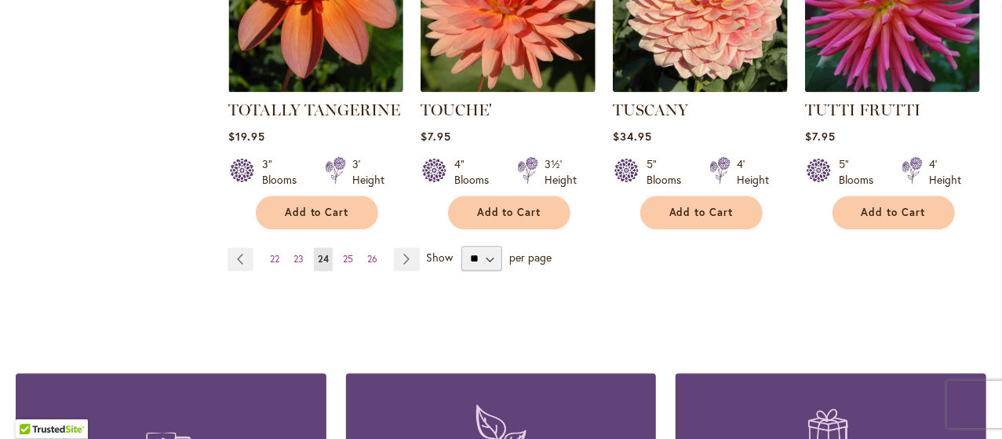
scroll to position [1488, 0]
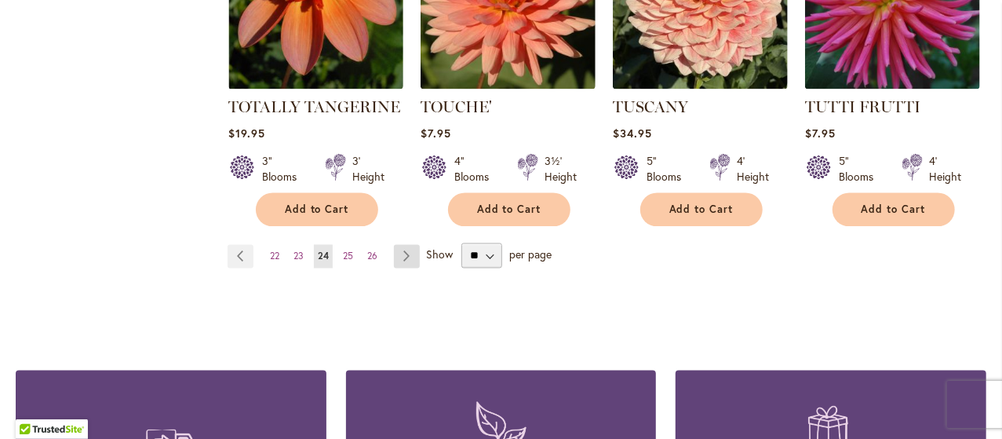
click at [400, 245] on link "Page Next" at bounding box center [407, 257] width 26 height 24
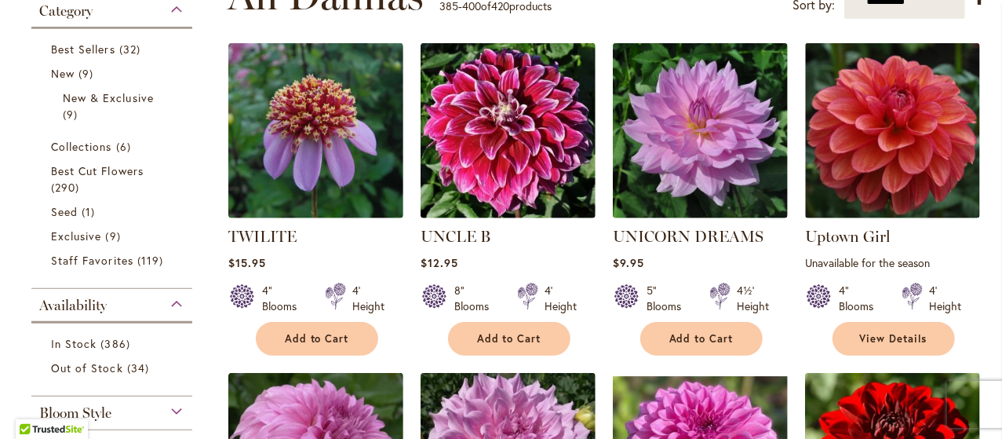
scroll to position [352, 0]
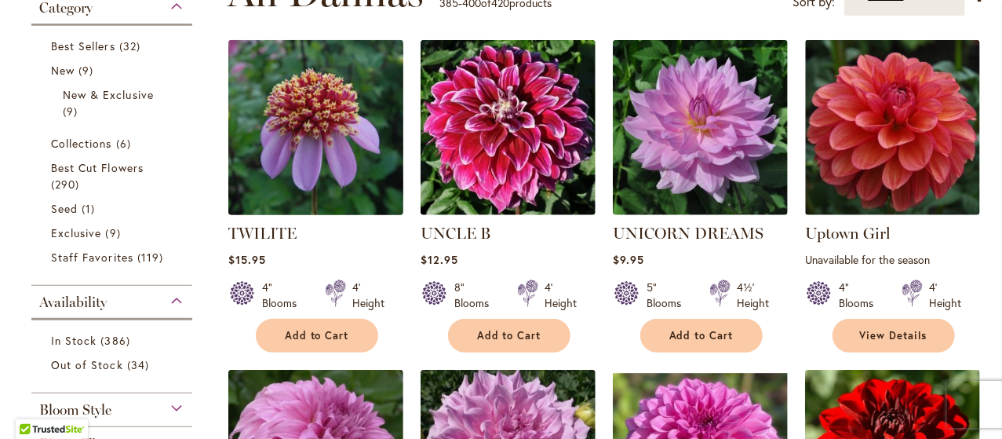
click at [334, 169] on img at bounding box center [316, 128] width 184 height 184
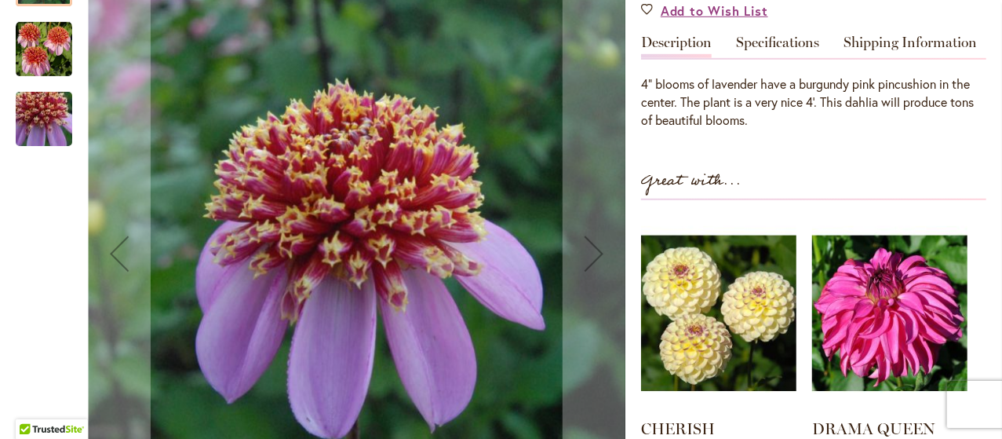
scroll to position [491, 0]
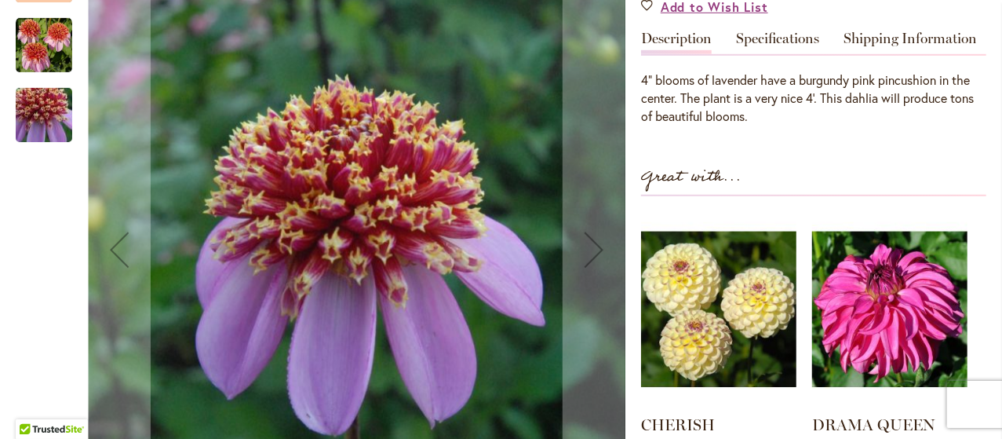
click at [30, 42] on img "TWILITE" at bounding box center [44, 44] width 57 height 57
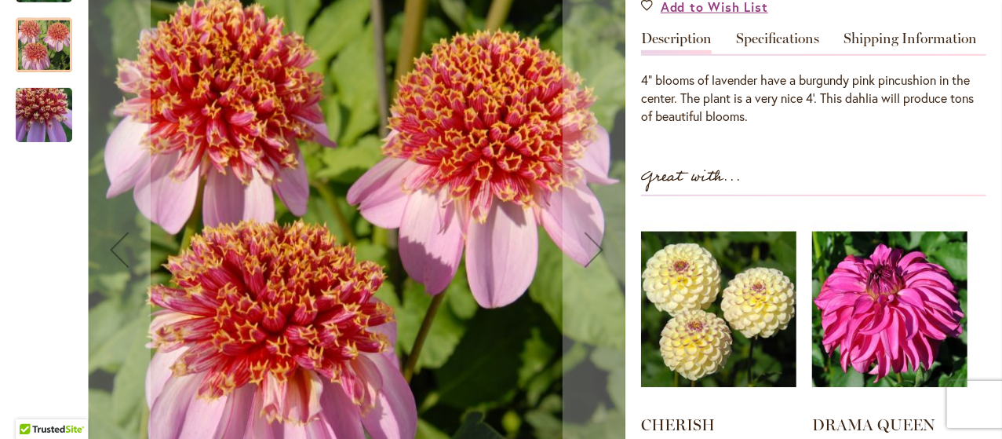
click at [30, 42] on div at bounding box center [44, 38] width 57 height 210
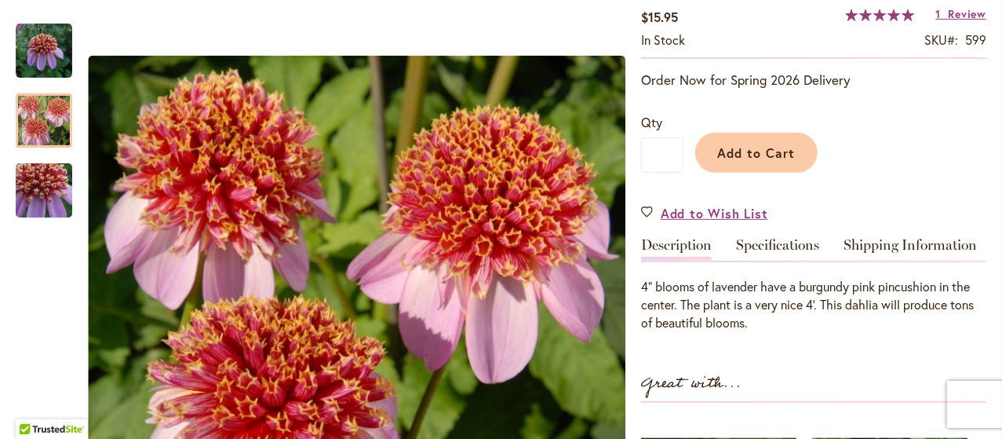
scroll to position [281, 0]
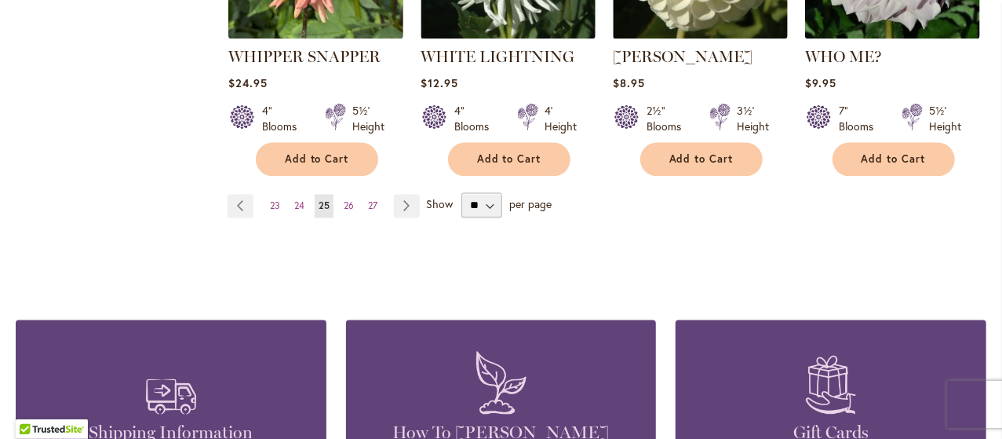
scroll to position [1578, 0]
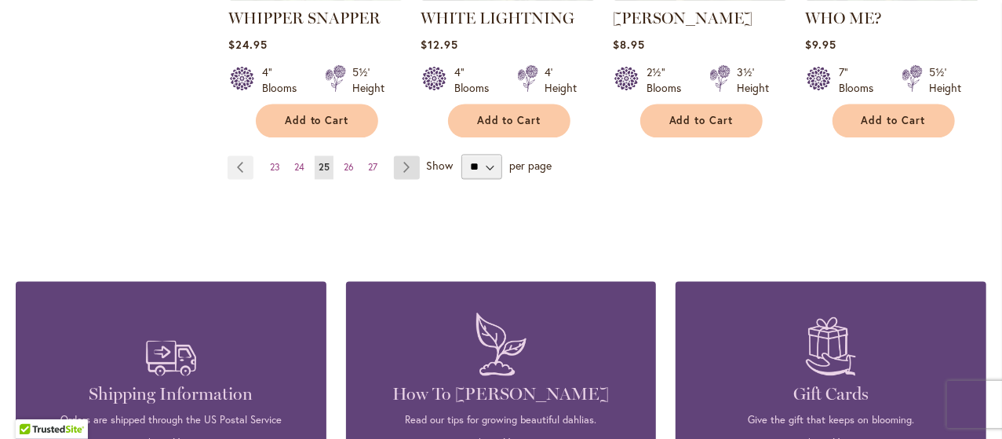
click at [410, 155] on link "Page Next" at bounding box center [407, 167] width 26 height 24
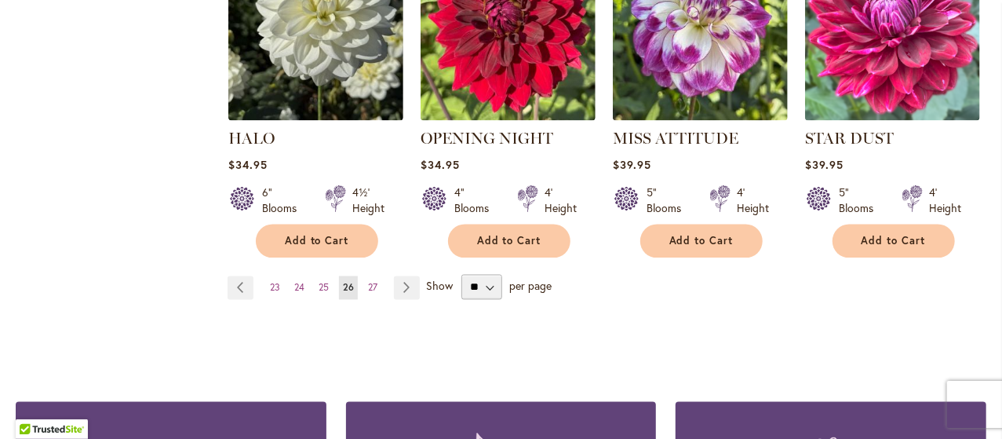
scroll to position [1441, 0]
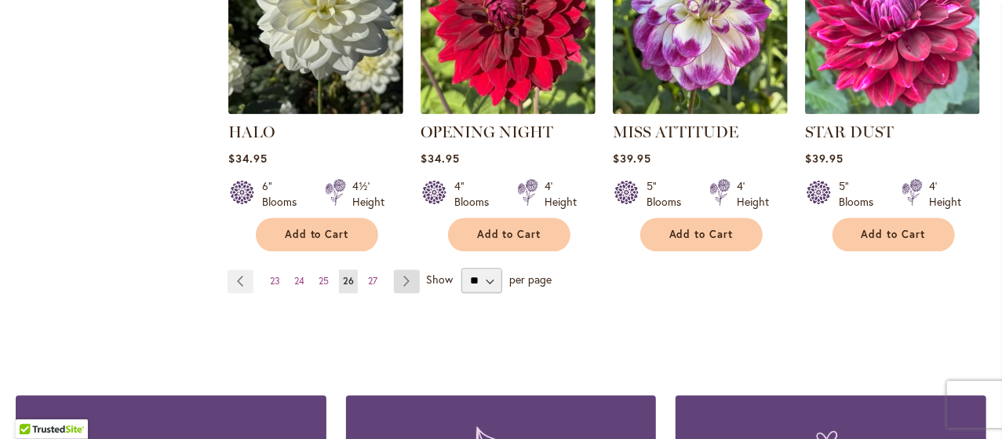
click at [411, 279] on link "Page Next" at bounding box center [407, 282] width 26 height 24
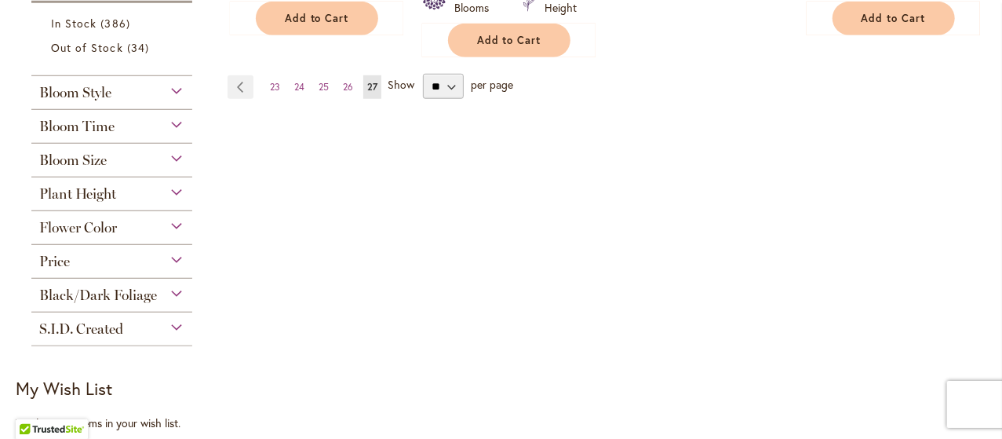
scroll to position [671, 0]
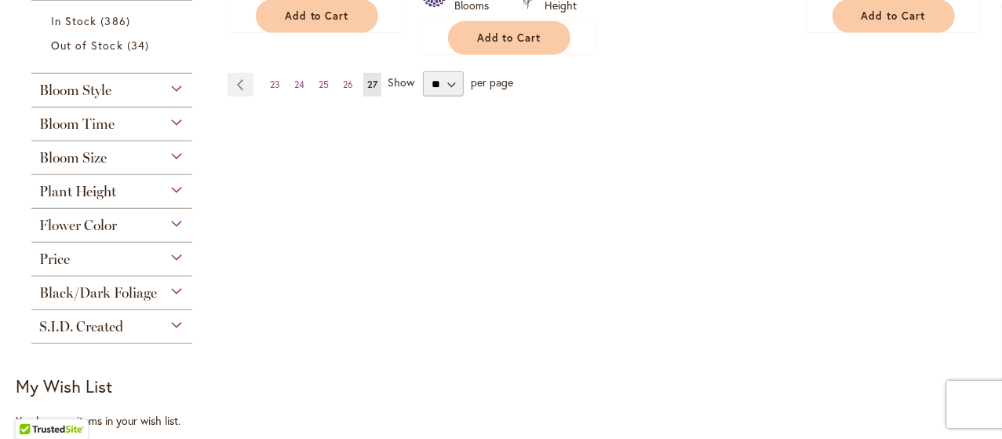
click at [124, 218] on div "Flower Color" at bounding box center [111, 221] width 161 height 25
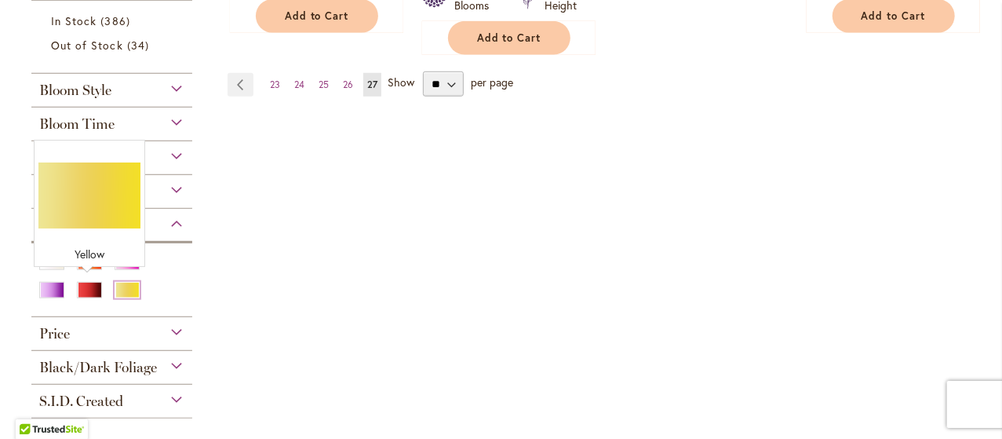
click at [115, 283] on div "Yellow" at bounding box center [127, 290] width 25 height 16
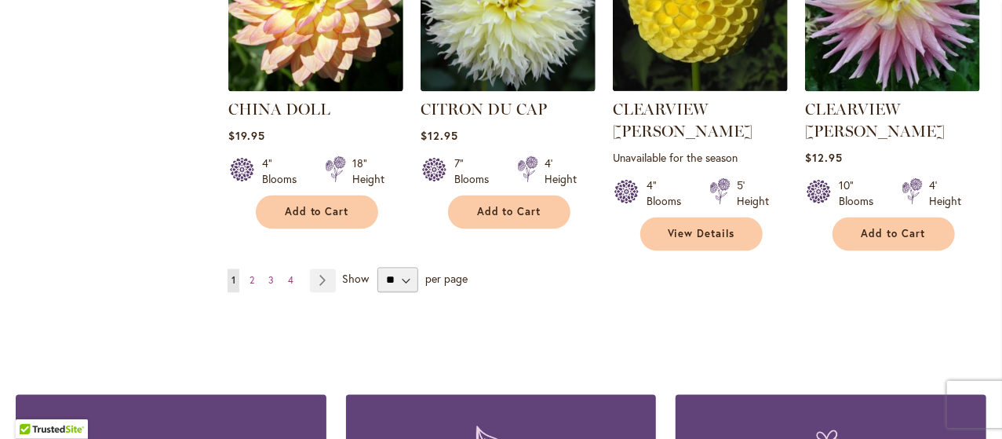
scroll to position [1445, 0]
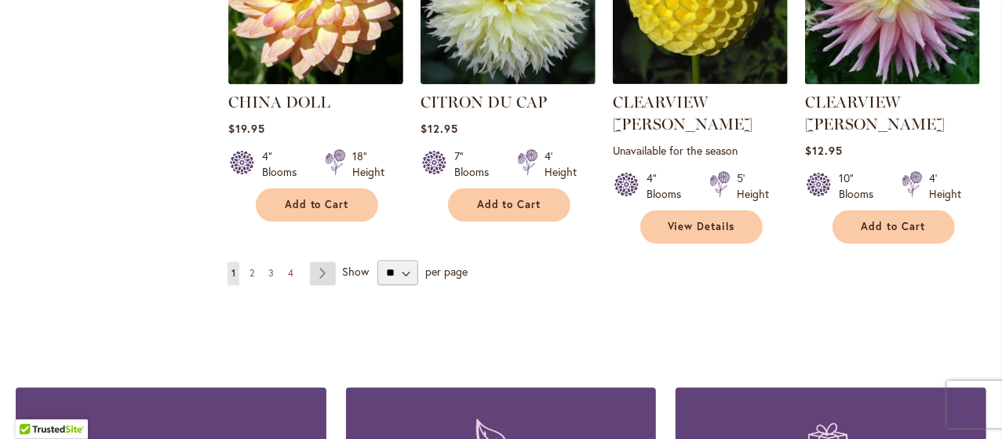
click at [322, 262] on link "Page Next" at bounding box center [323, 274] width 26 height 24
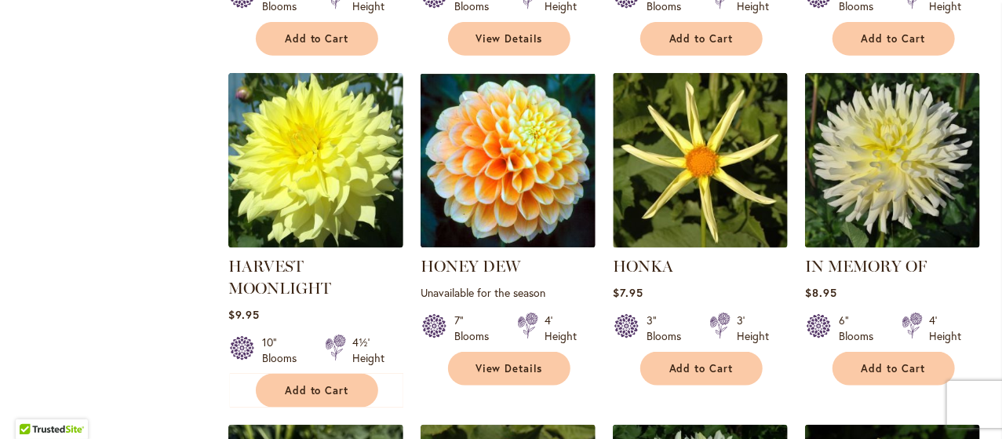
scroll to position [959, 0]
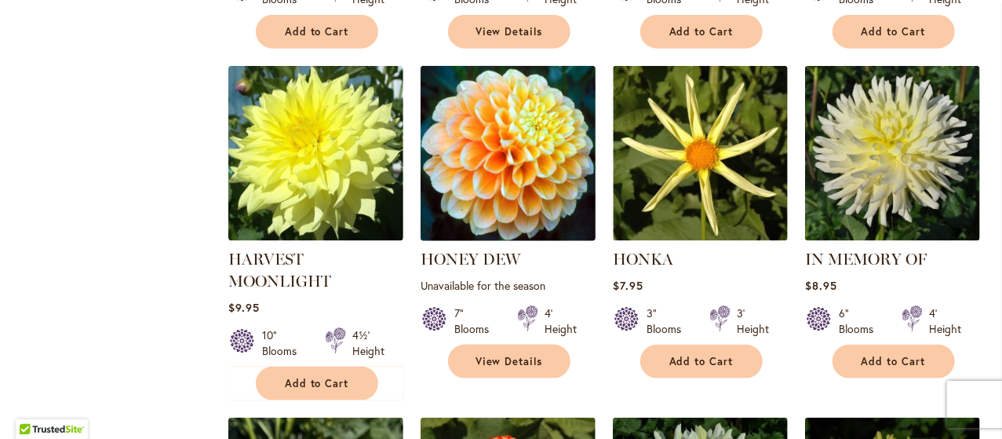
click at [529, 194] on img at bounding box center [509, 153] width 184 height 184
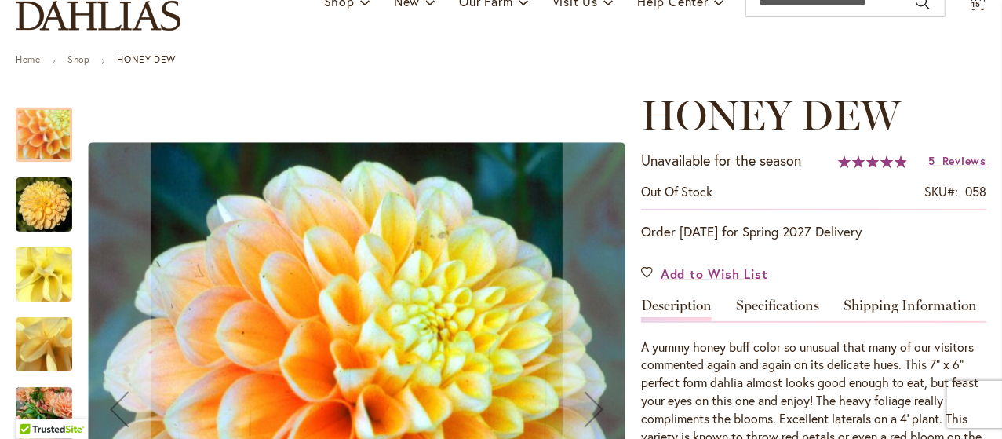
scroll to position [133, 0]
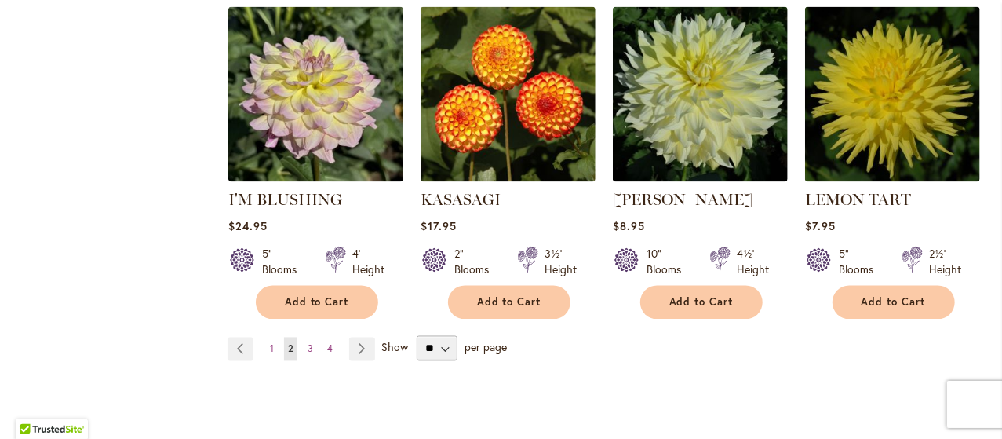
scroll to position [1373, 0]
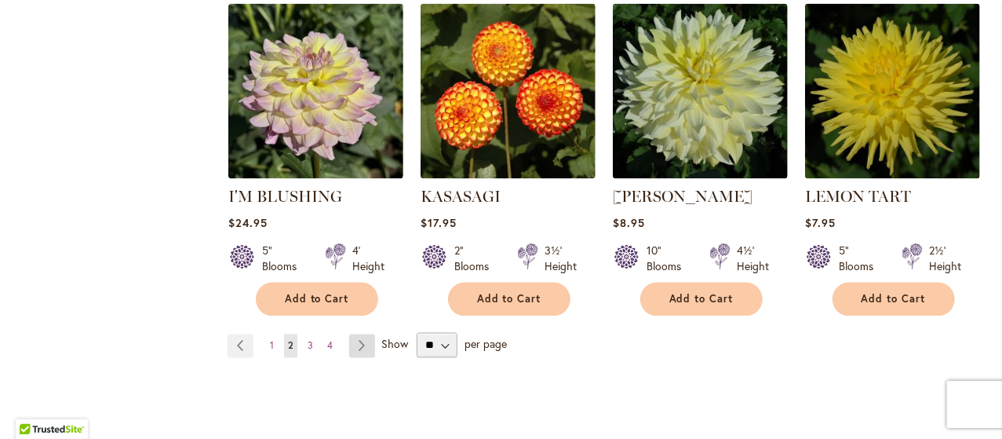
click at [363, 341] on link "Page Next" at bounding box center [362, 346] width 26 height 24
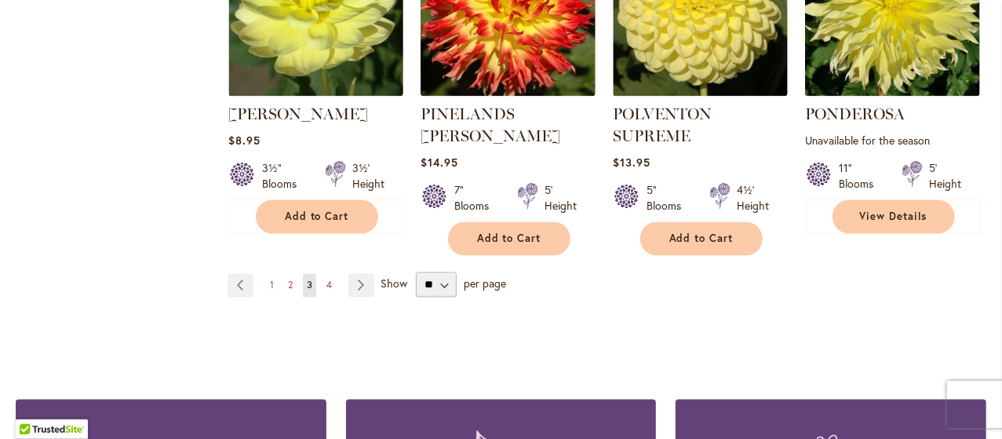
scroll to position [1490, 0]
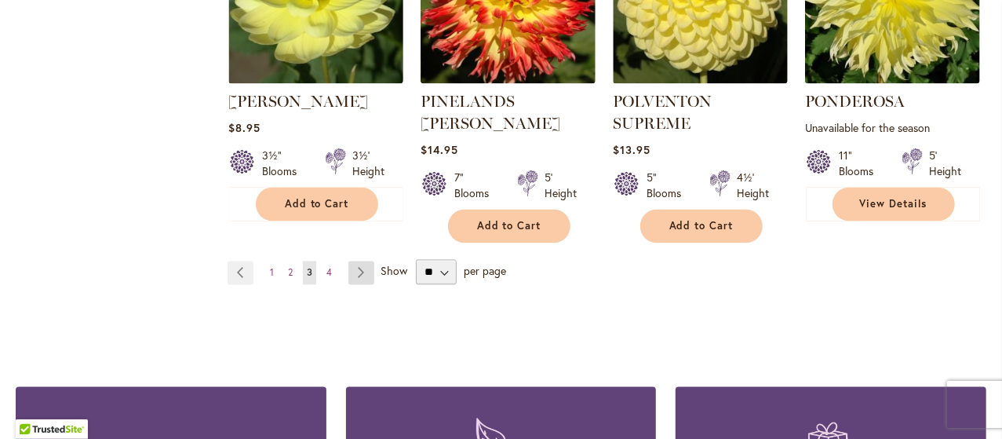
click at [356, 261] on link "Page Next" at bounding box center [361, 273] width 26 height 24
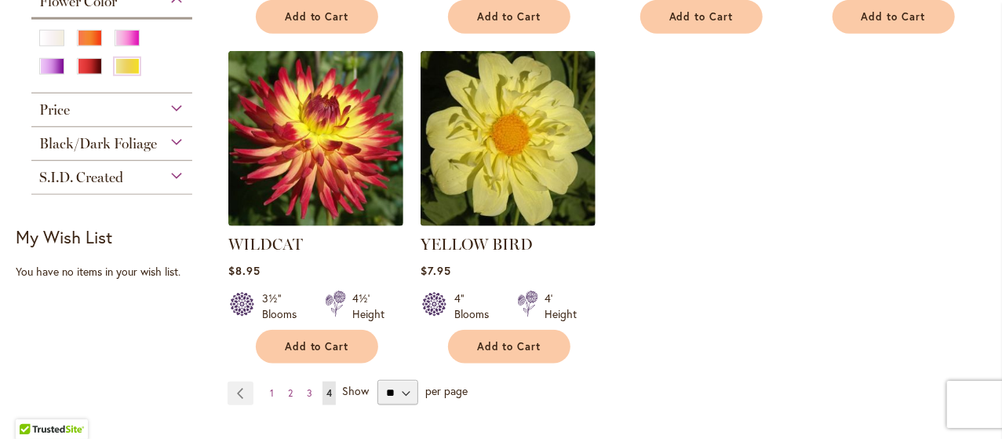
scroll to position [642, 0]
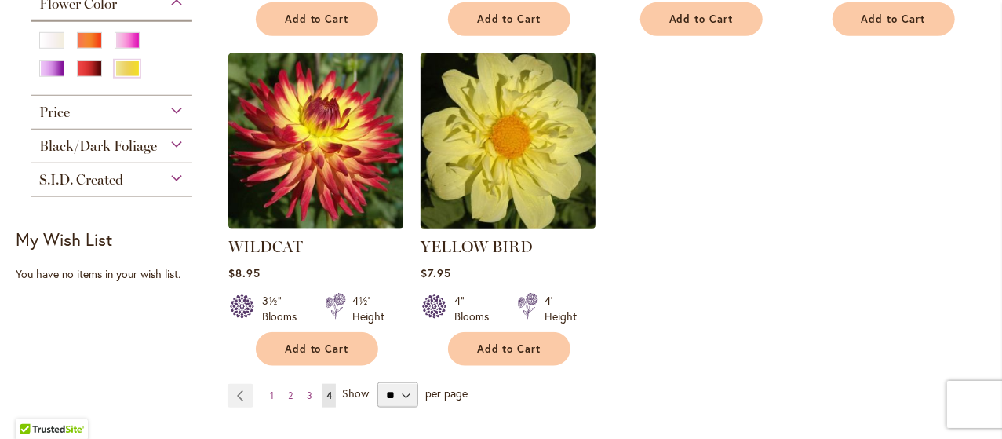
click at [471, 184] on img at bounding box center [509, 141] width 184 height 184
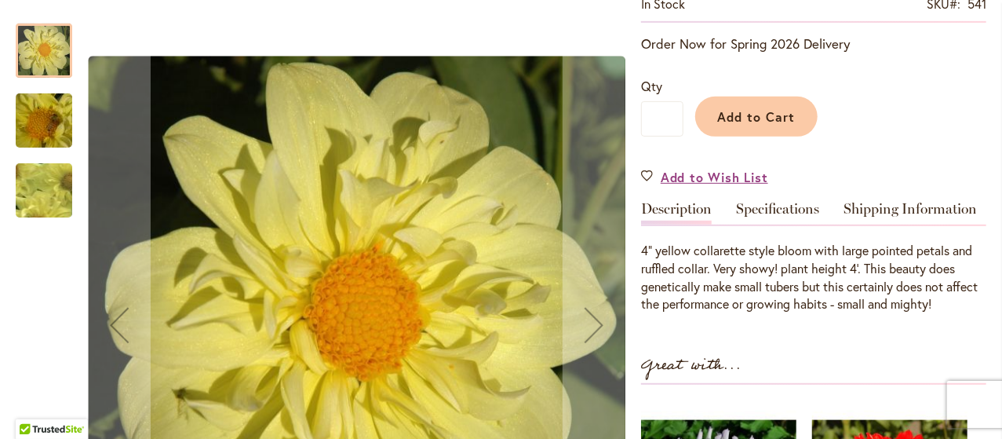
scroll to position [337, 0]
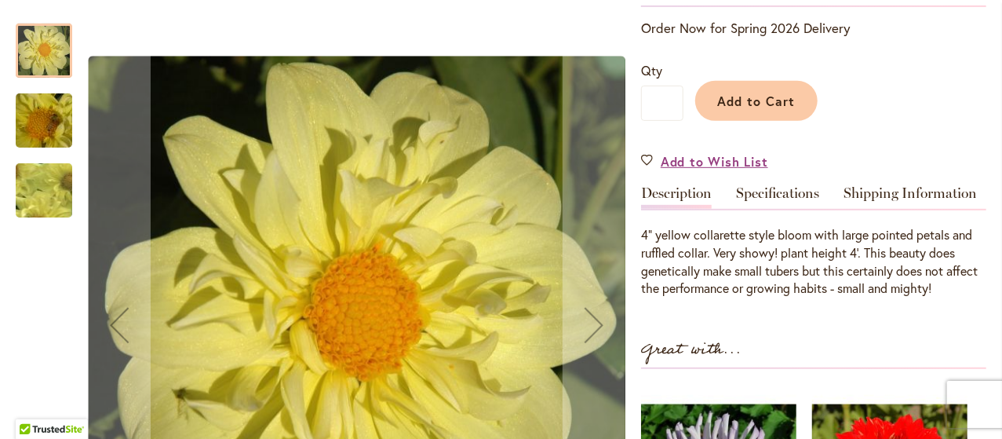
click at [41, 123] on img "YELLOW BIRD" at bounding box center [43, 120] width 113 height 85
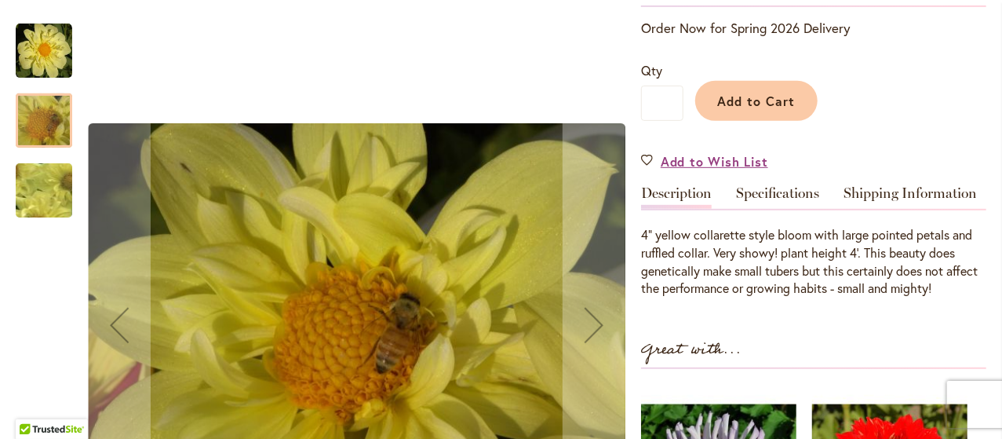
click at [41, 194] on img "YELLOW BIRD" at bounding box center [44, 191] width 111 height 108
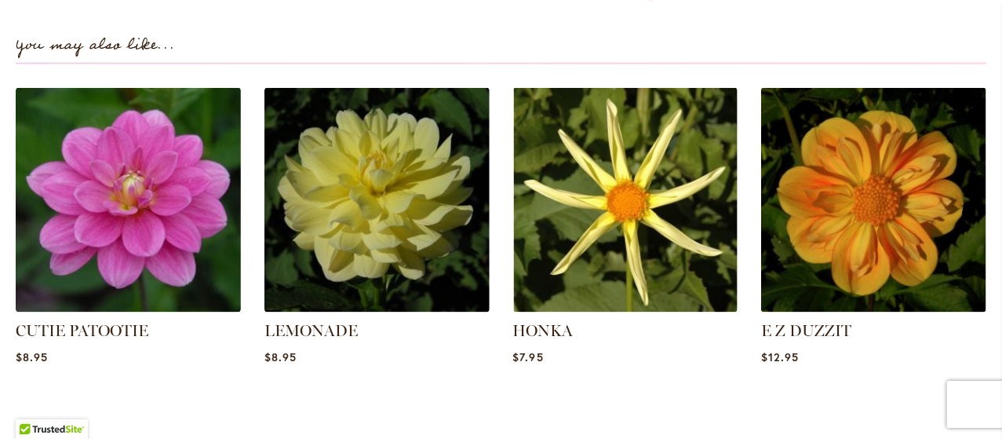
scroll to position [1129, 0]
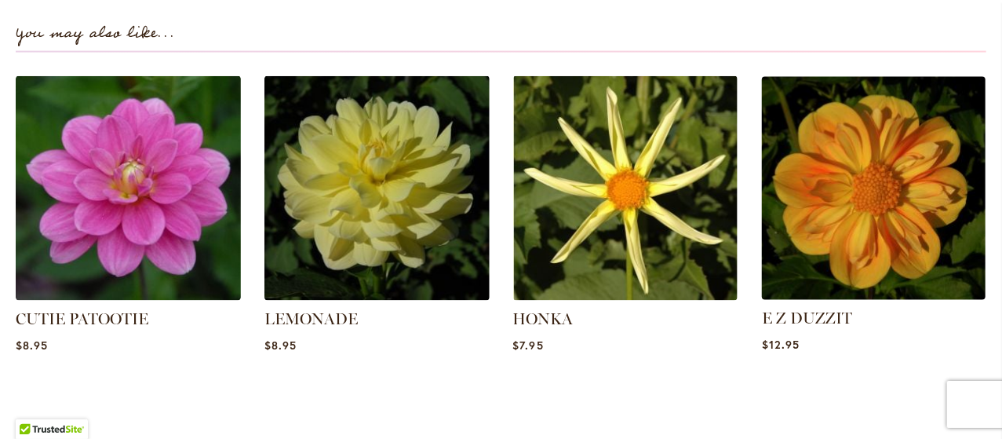
click at [855, 193] on img at bounding box center [874, 188] width 235 height 235
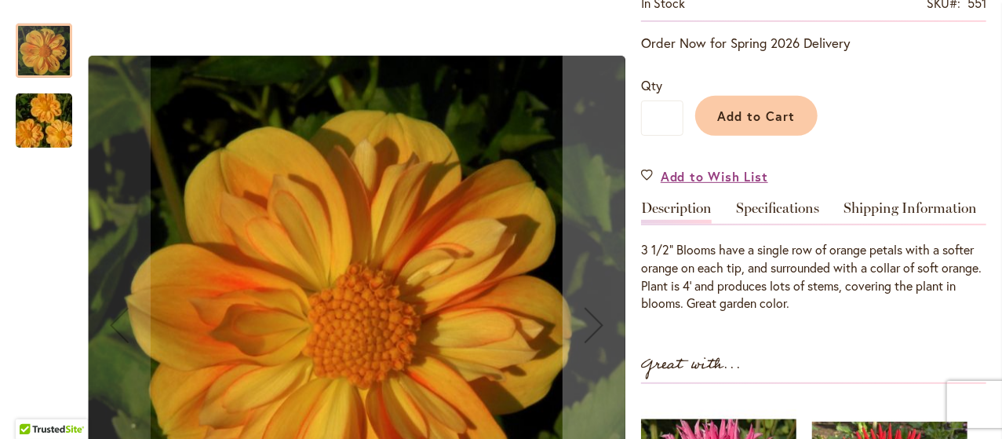
scroll to position [332, 0]
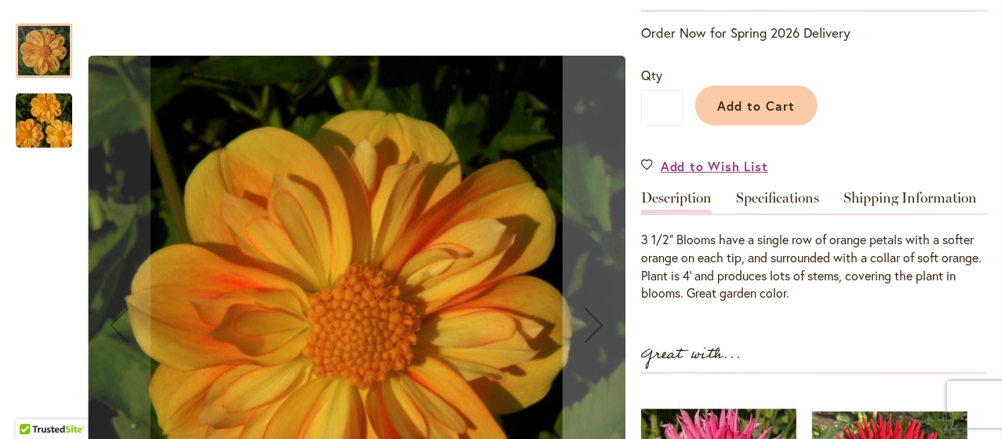
click at [25, 125] on img "E Z DUZZIT" at bounding box center [43, 120] width 113 height 75
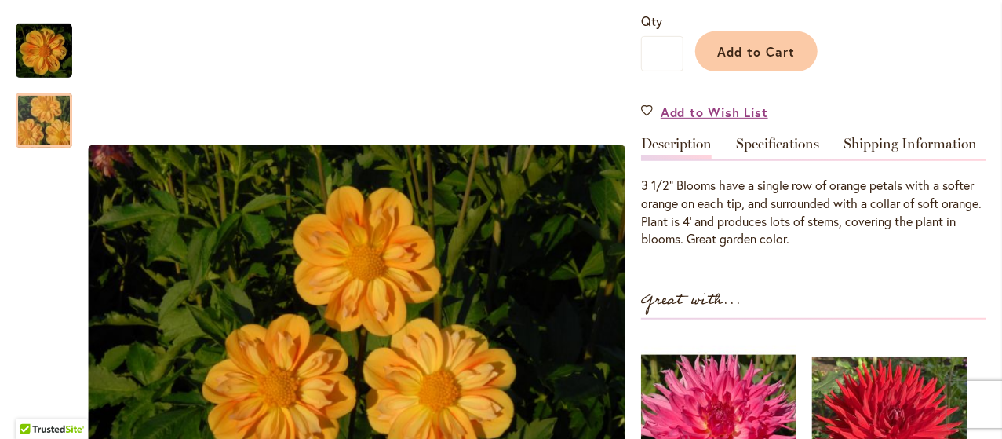
scroll to position [383, 0]
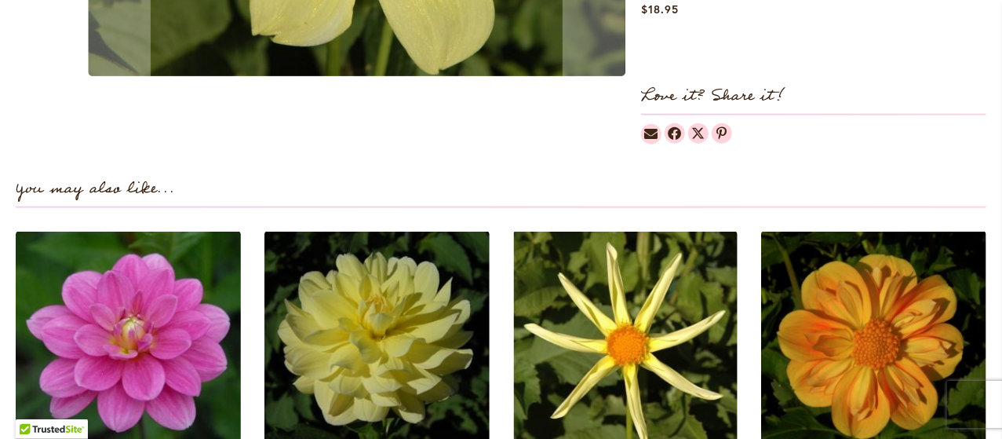
scroll to position [305, 0]
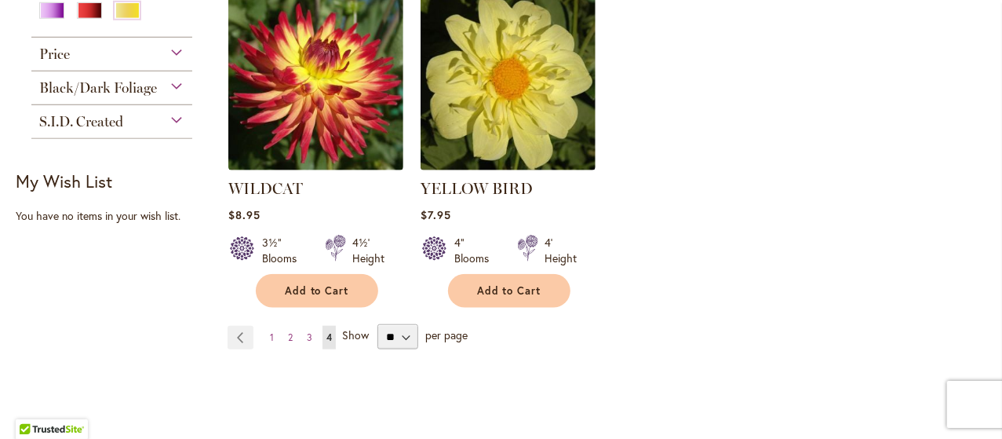
scroll to position [703, 0]
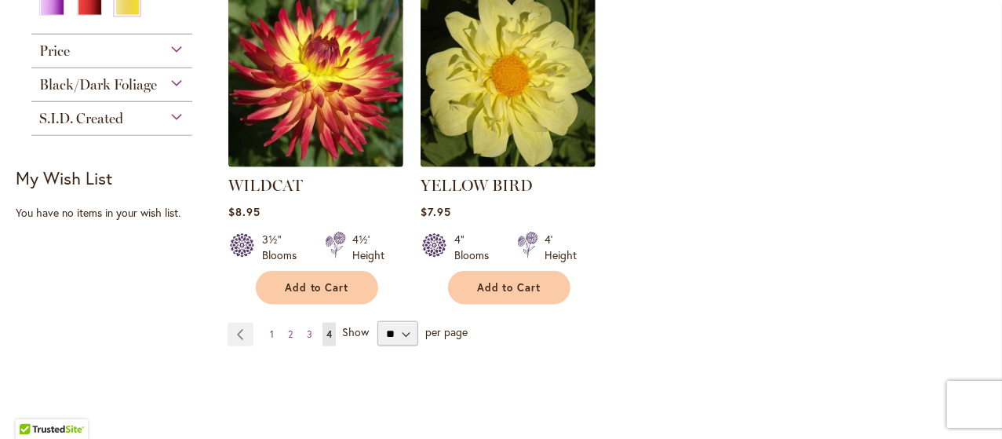
click at [273, 328] on link "Page 1" at bounding box center [272, 335] width 12 height 24
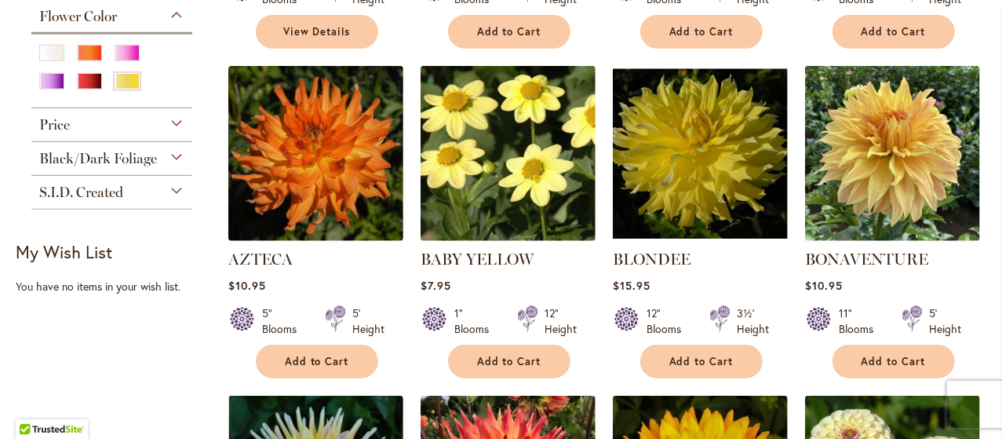
scroll to position [636, 0]
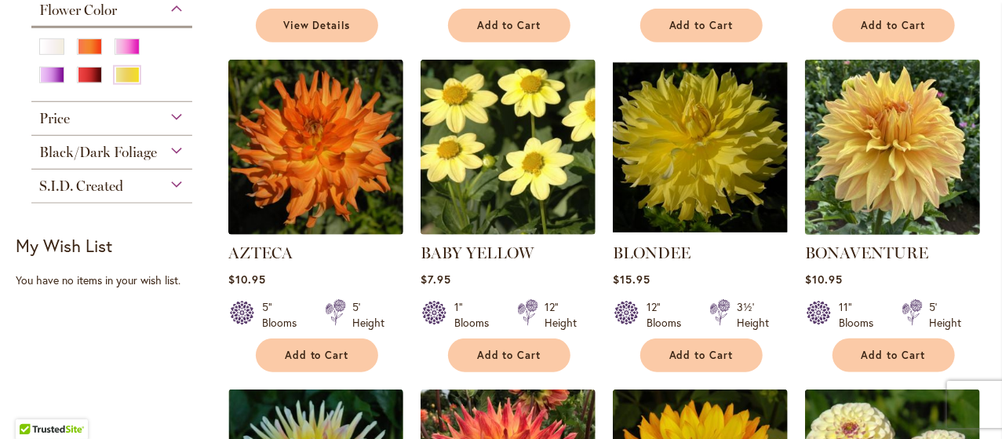
click at [921, 169] on img at bounding box center [893, 147] width 184 height 184
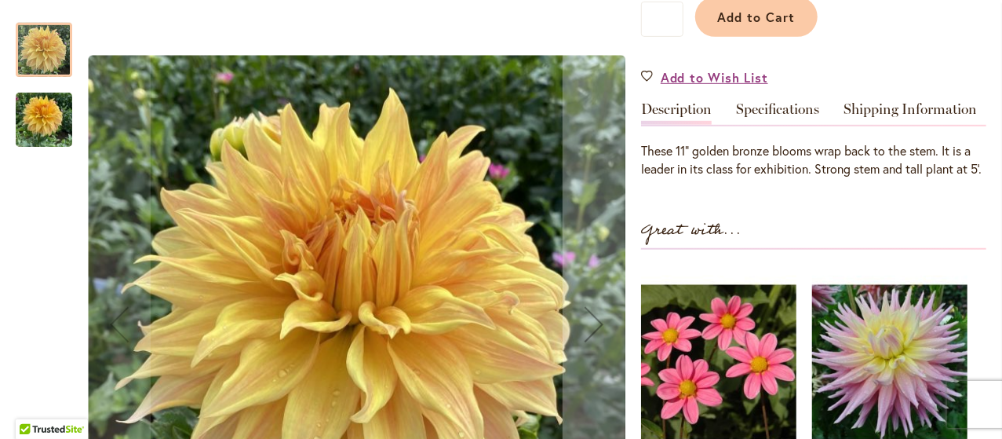
scroll to position [429, 0]
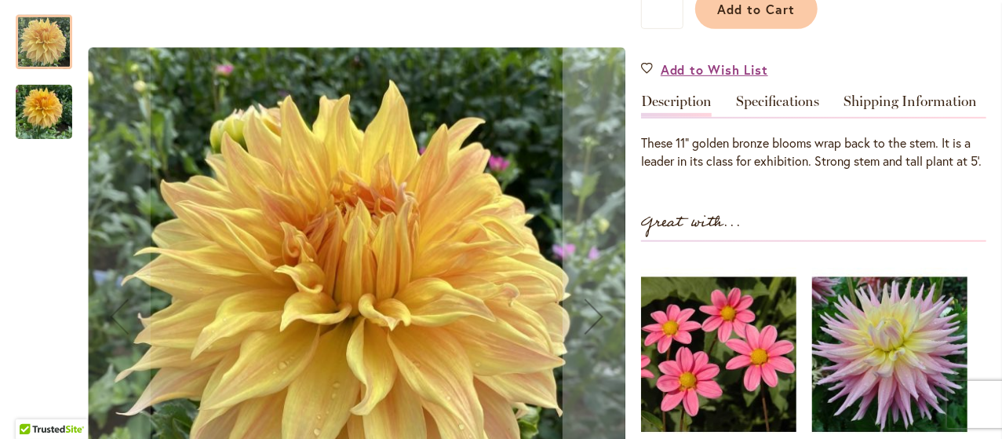
click at [39, 114] on img "Bonaventure" at bounding box center [44, 112] width 57 height 75
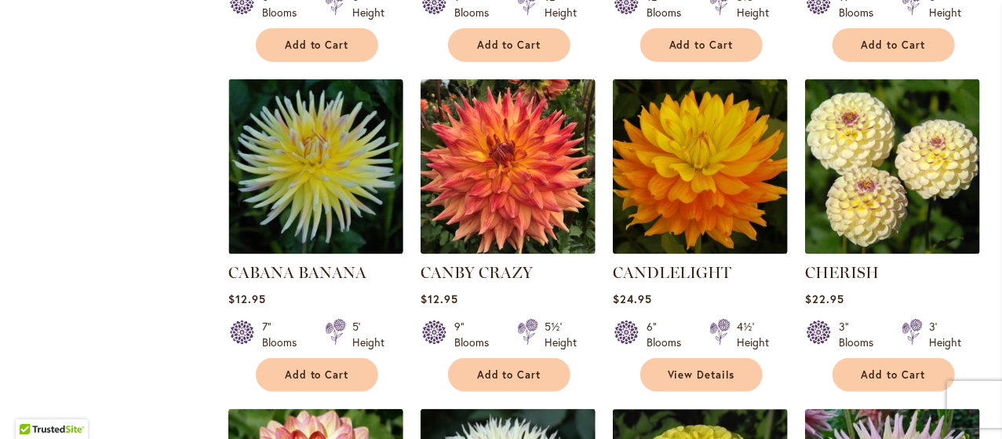
scroll to position [950, 0]
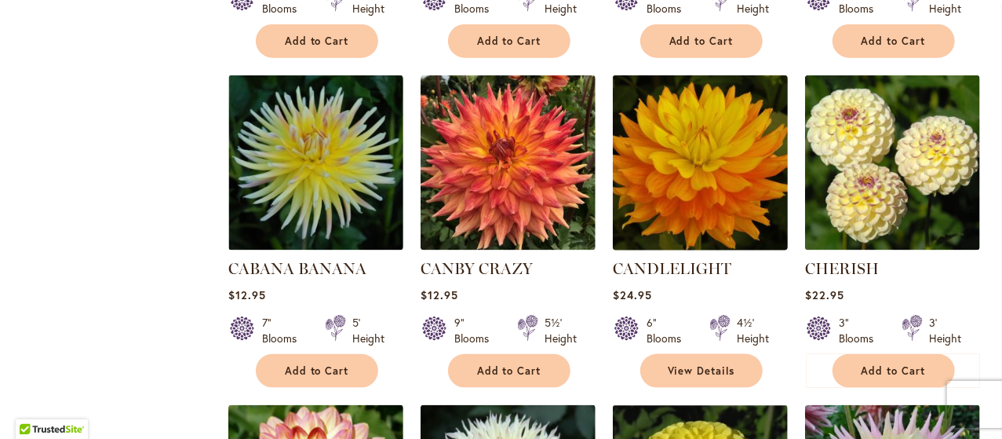
click at [708, 177] on img at bounding box center [701, 163] width 184 height 184
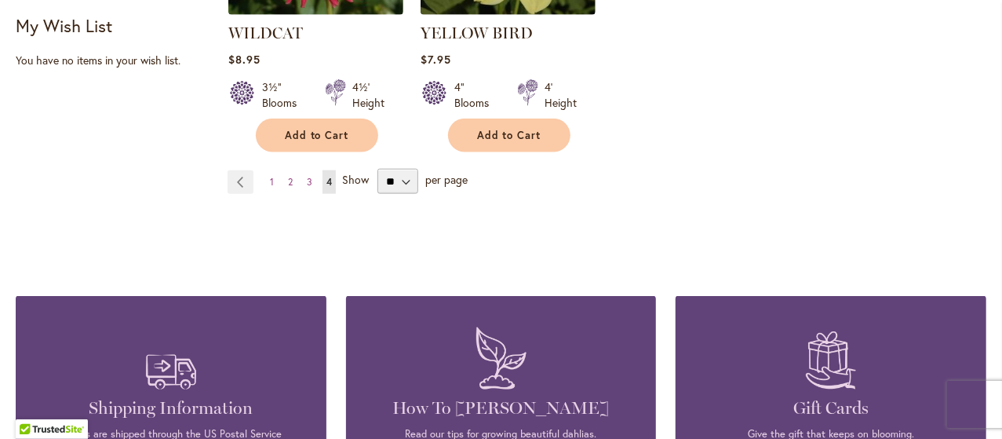
scroll to position [858, 0]
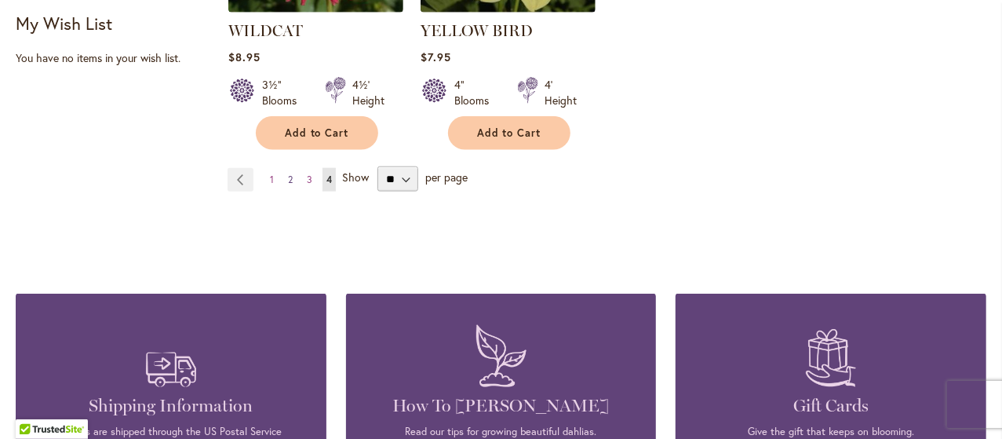
click at [284, 174] on link "Page 2" at bounding box center [290, 180] width 13 height 24
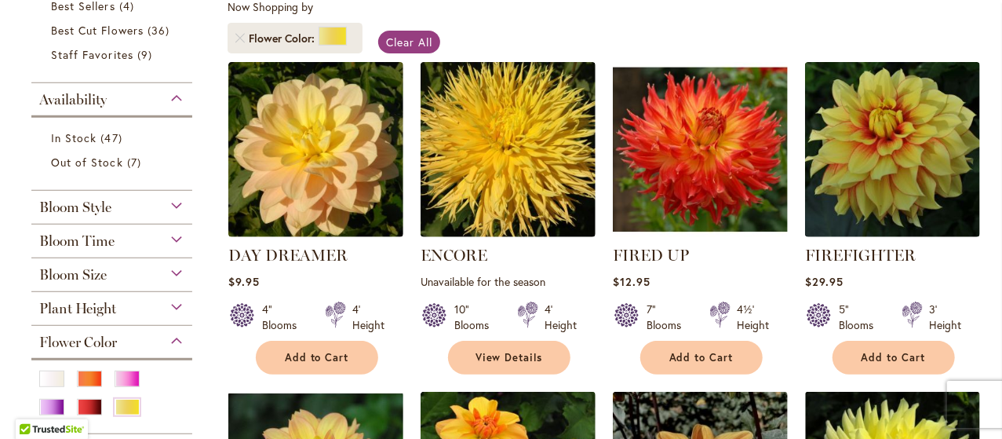
scroll to position [307, 0]
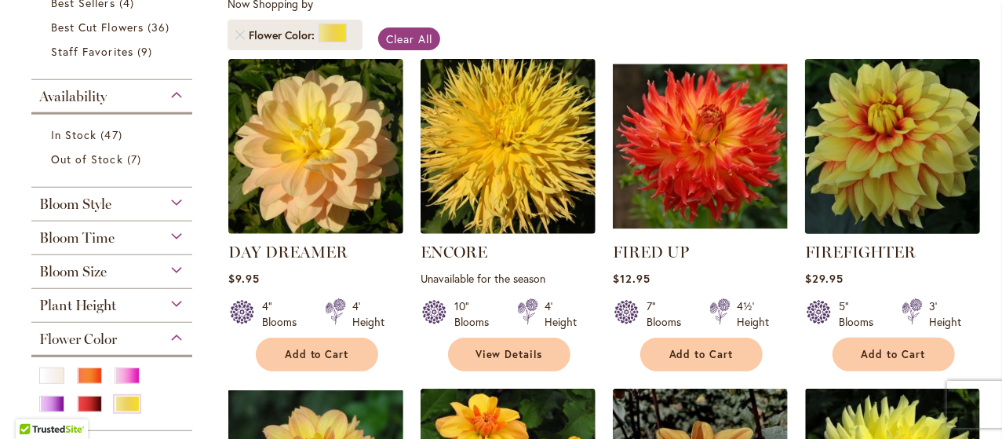
click at [921, 173] on img at bounding box center [893, 146] width 184 height 184
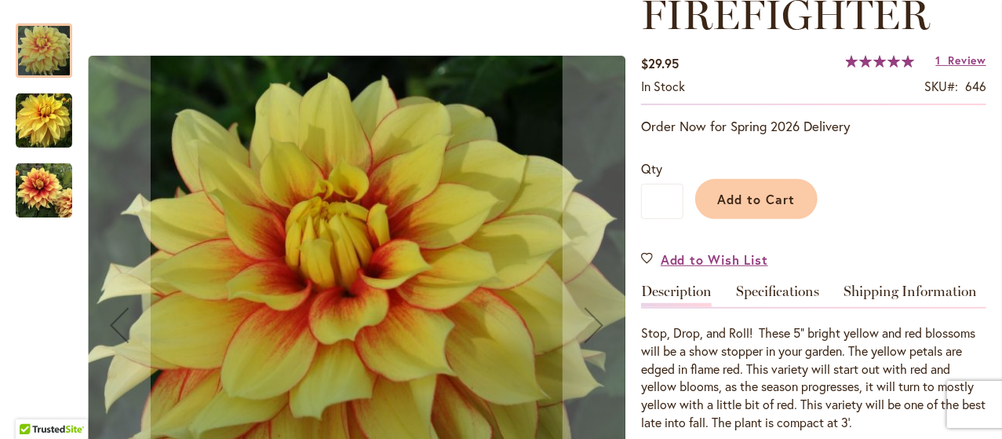
scroll to position [243, 0]
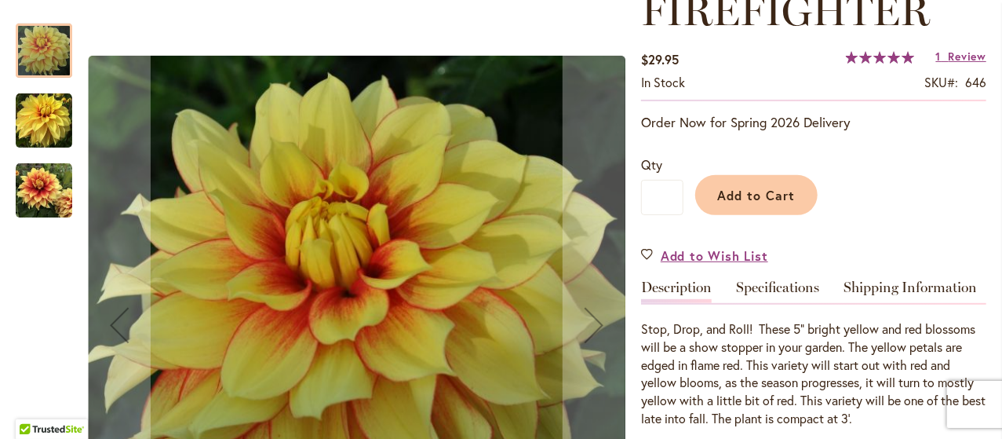
click at [27, 194] on img "FIREFIGHTER" at bounding box center [44, 190] width 57 height 57
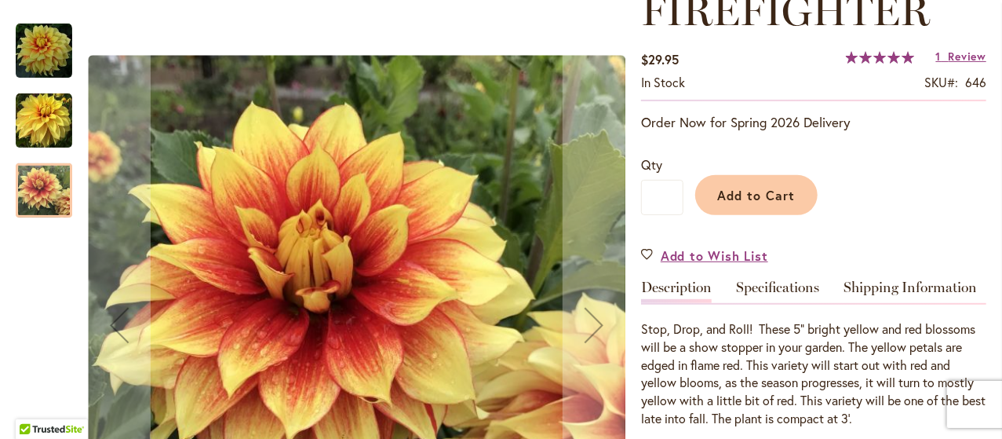
click at [36, 114] on img "FIREFIGHTER" at bounding box center [44, 121] width 57 height 57
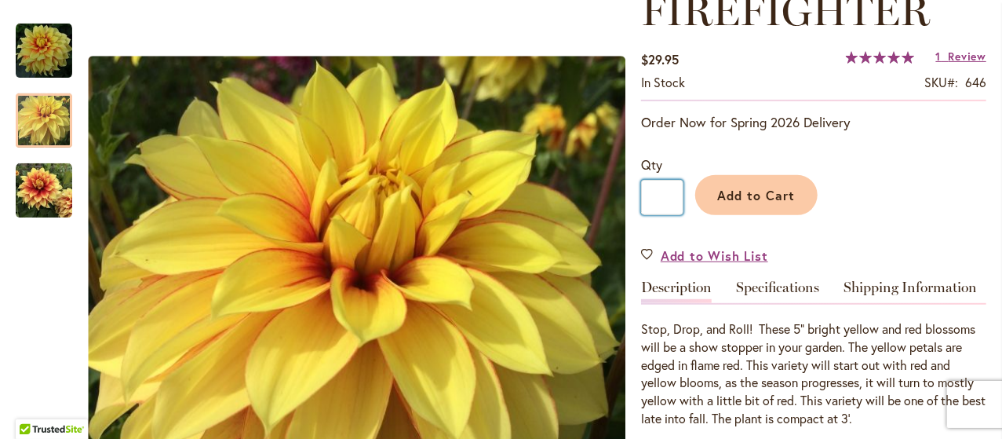
click at [671, 202] on input "*" at bounding box center [662, 197] width 42 height 35
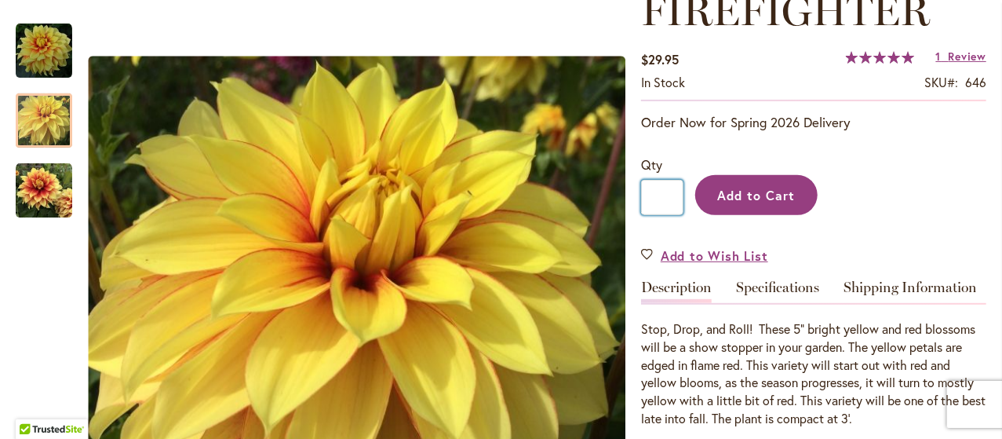
type input "*"
click at [733, 200] on span "Add to Cart" at bounding box center [757, 195] width 78 height 16
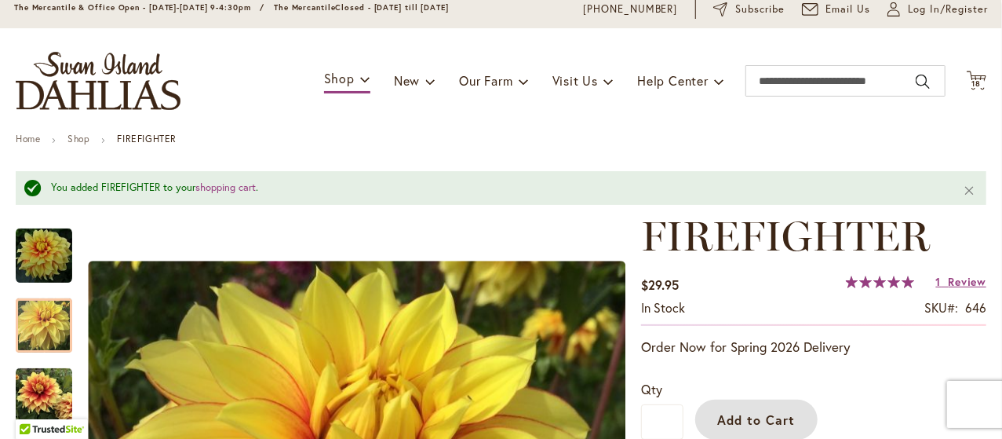
scroll to position [0, 0]
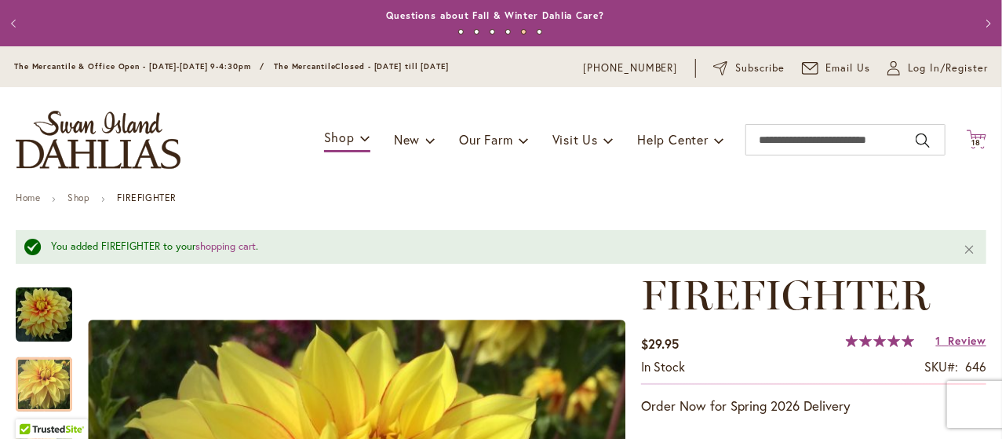
click at [967, 133] on icon at bounding box center [977, 139] width 20 height 19
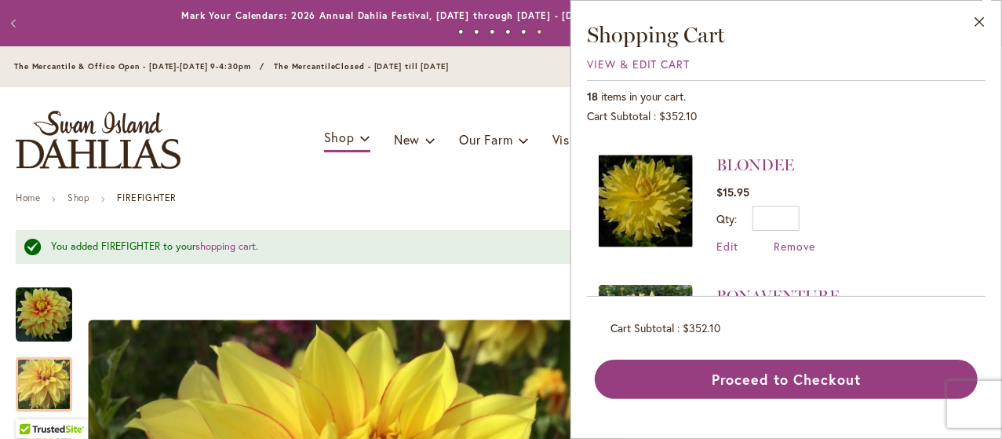
scroll to position [637, 0]
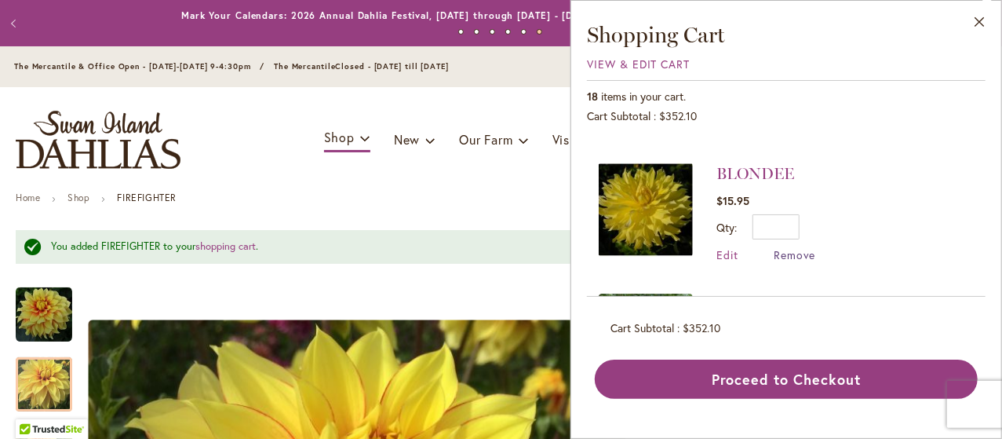
click at [799, 247] on span "Remove" at bounding box center [795, 254] width 42 height 15
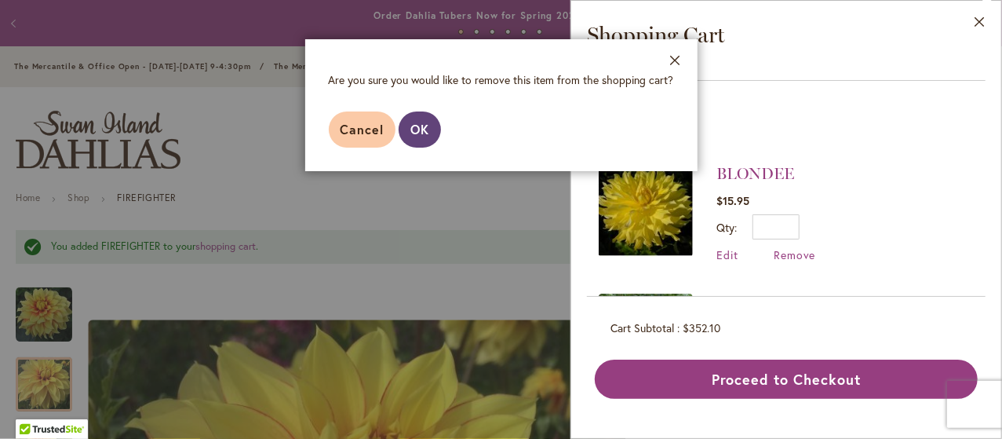
click at [440, 133] on button "OK" at bounding box center [420, 129] width 42 height 36
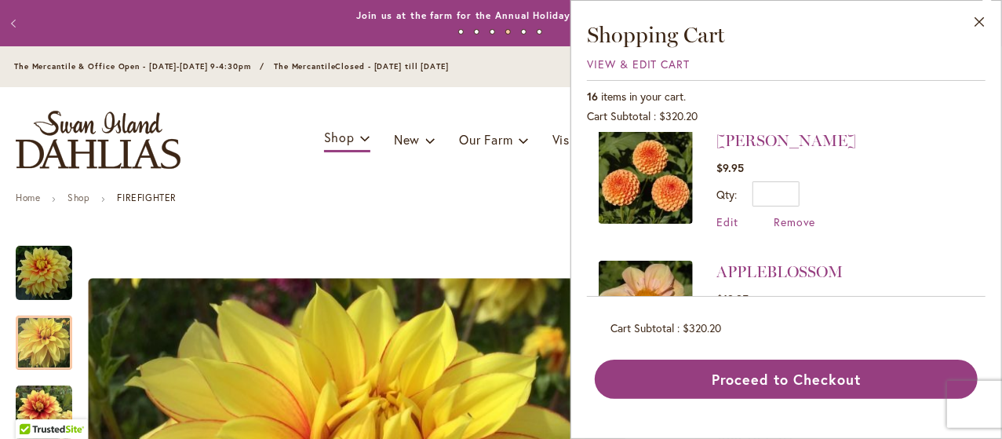
scroll to position [789, 0]
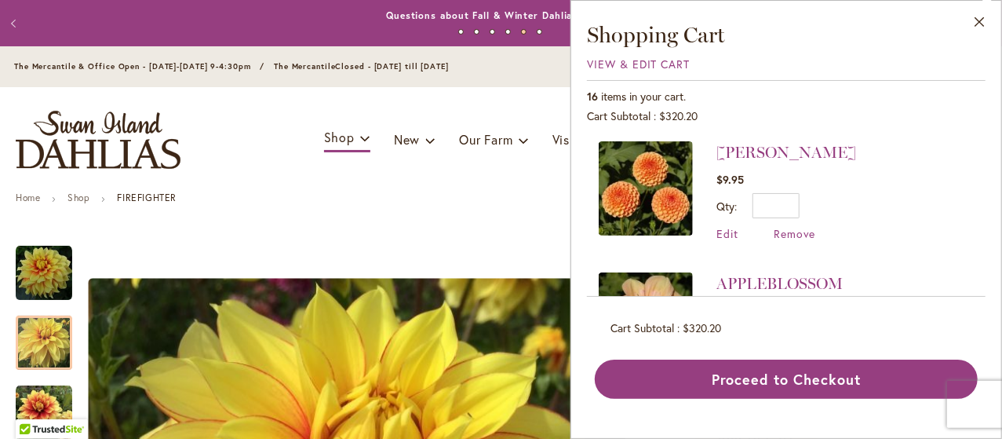
click at [950, 265] on li "APPLEBLOSSOM $19.95 Qty * Update Edit Remove" at bounding box center [786, 322] width 375 height 131
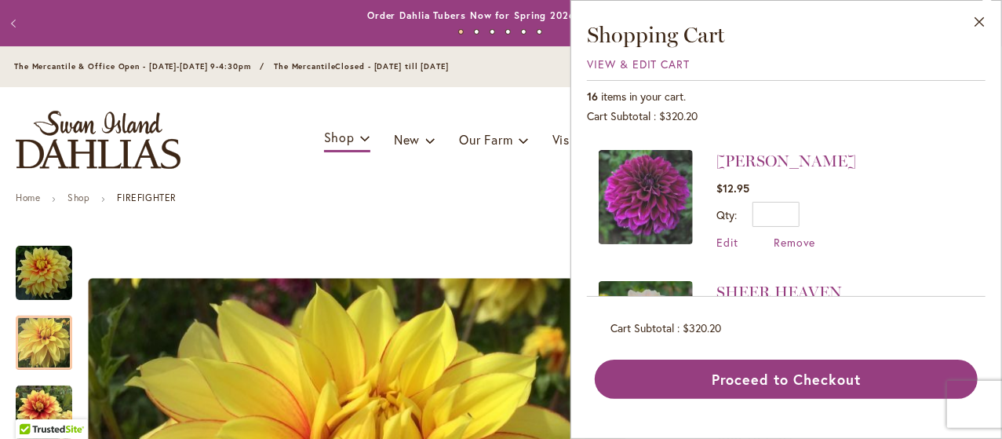
scroll to position [129, 0]
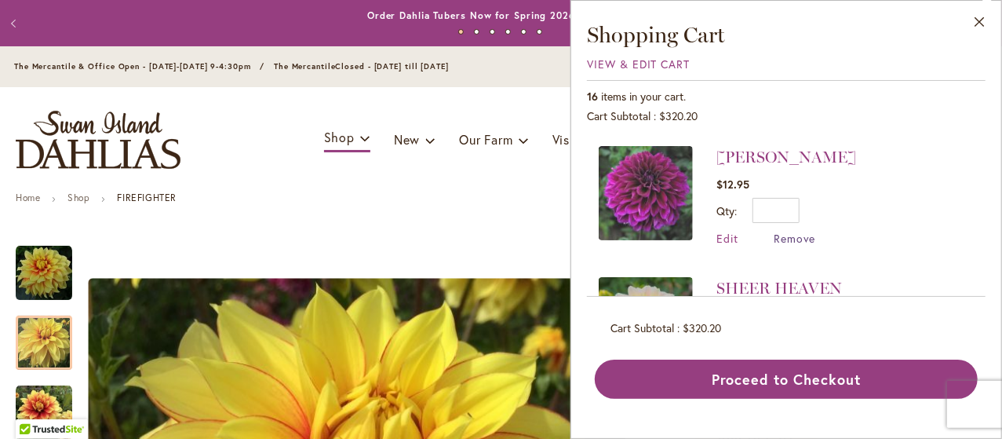
click at [792, 236] on span "Remove" at bounding box center [795, 238] width 42 height 15
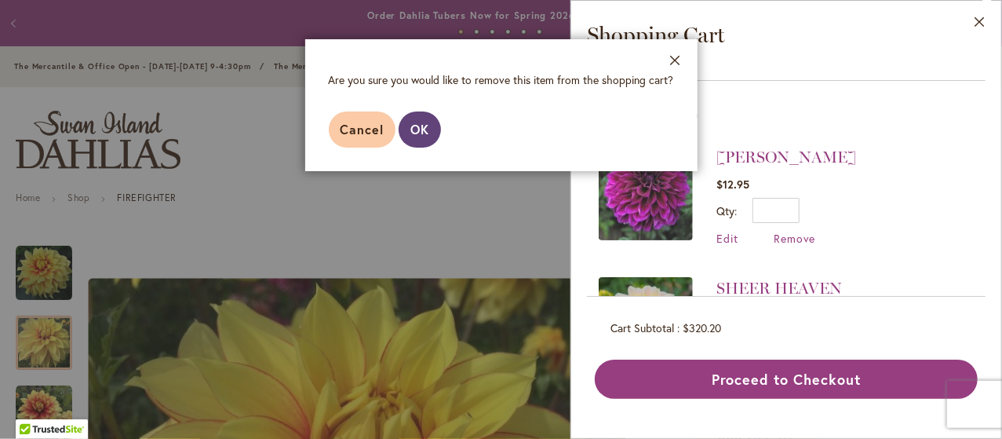
click at [419, 135] on span "OK" at bounding box center [419, 129] width 19 height 16
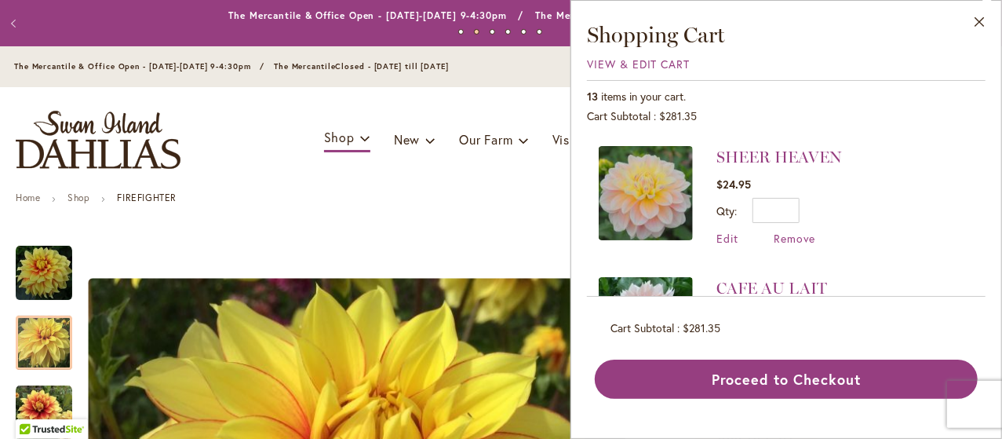
scroll to position [0, 0]
